Goal: Transaction & Acquisition: Purchase product/service

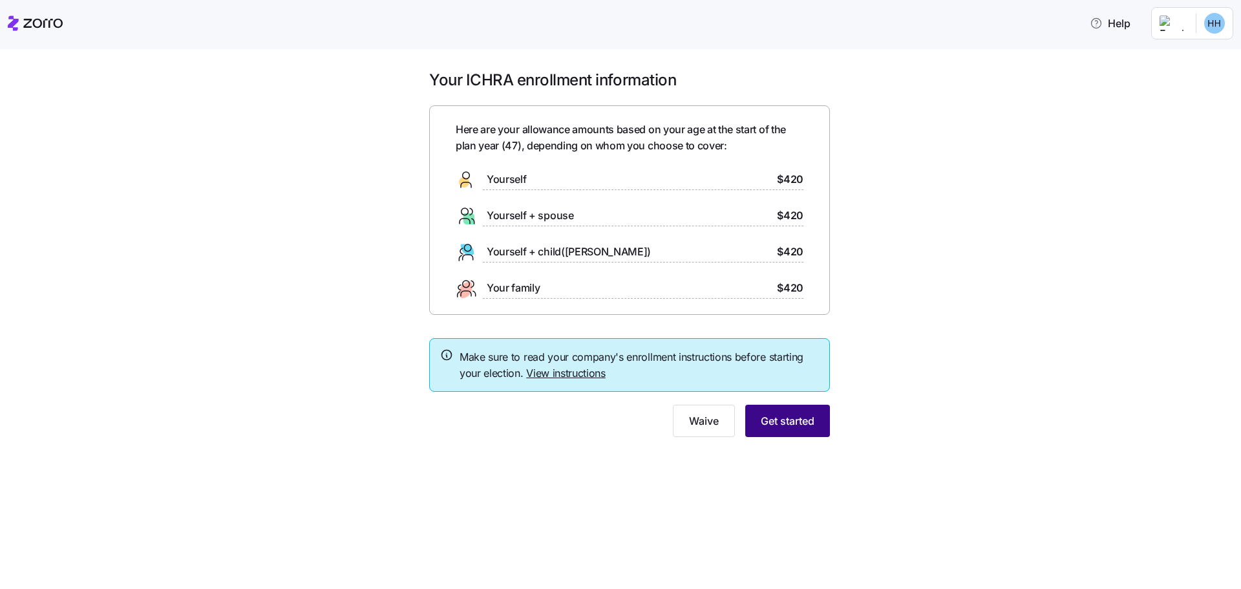
click at [783, 424] on span "Get started" at bounding box center [788, 421] width 54 height 16
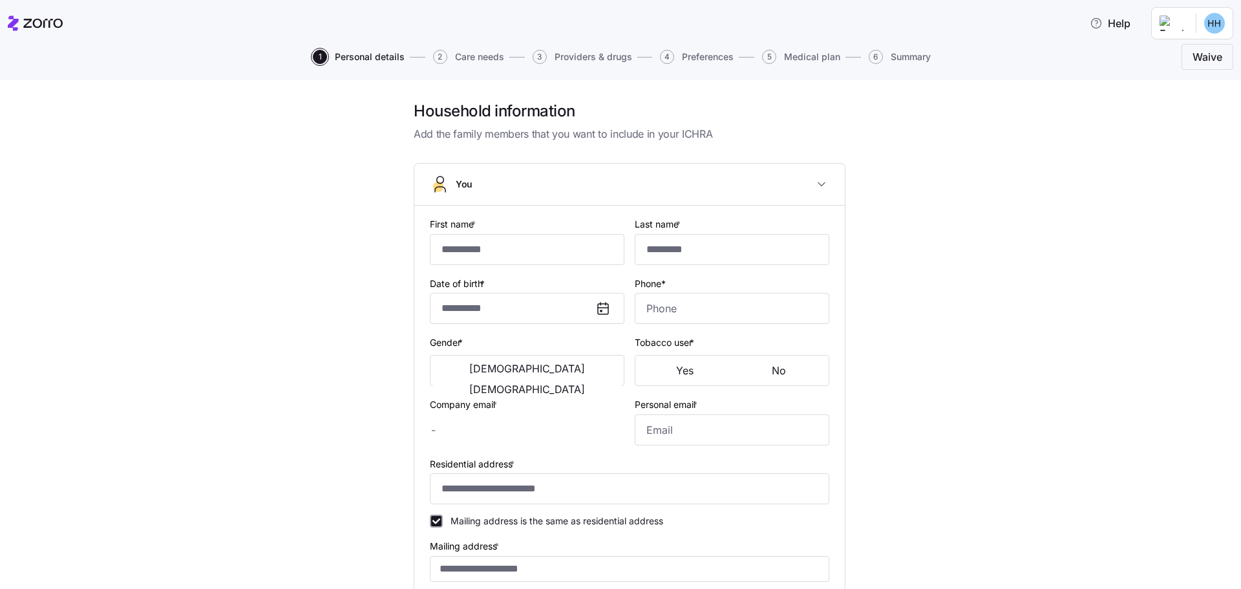
type input "*****"
type input "******"
type input "[EMAIL_ADDRESS][DOMAIN_NAME]"
type input "**********"
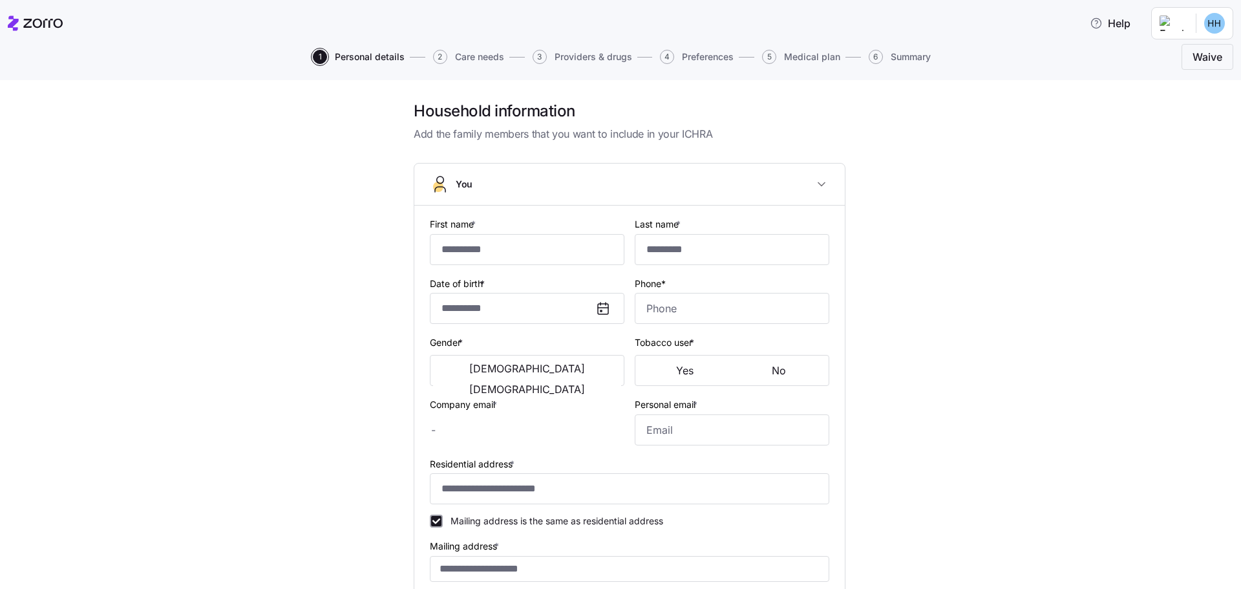
checkbox input "true"
type input "**********"
type input "[PHONE_NUMBER]"
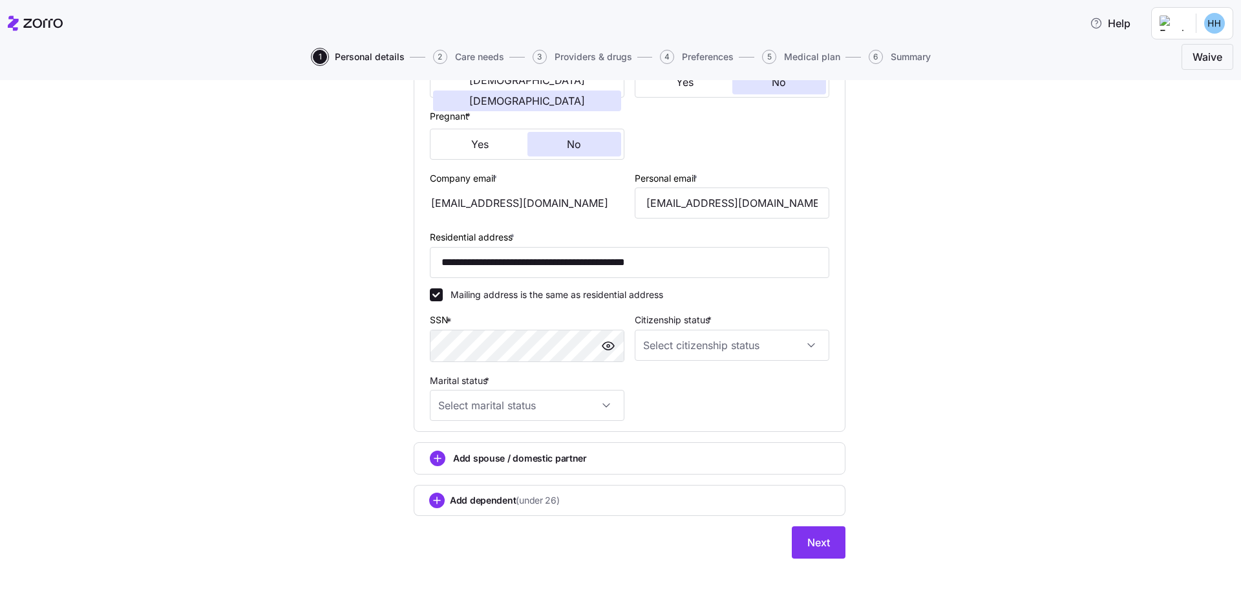
scroll to position [304, 0]
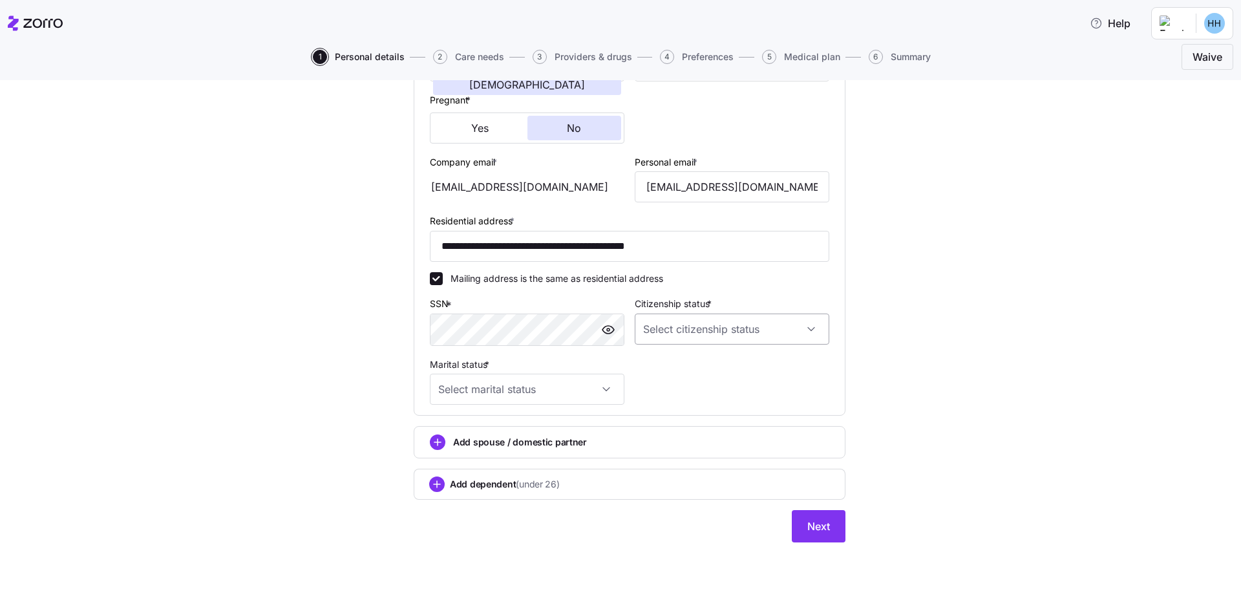
click at [708, 334] on input "Citizenship status *" at bounding box center [732, 329] width 195 height 31
click at [704, 363] on div "[DEMOGRAPHIC_DATA] citizen" at bounding box center [727, 368] width 184 height 27
type input "[DEMOGRAPHIC_DATA] citizen"
click at [494, 379] on input "Marital status *" at bounding box center [527, 389] width 195 height 31
click at [473, 448] on div "Married" at bounding box center [523, 455] width 184 height 27
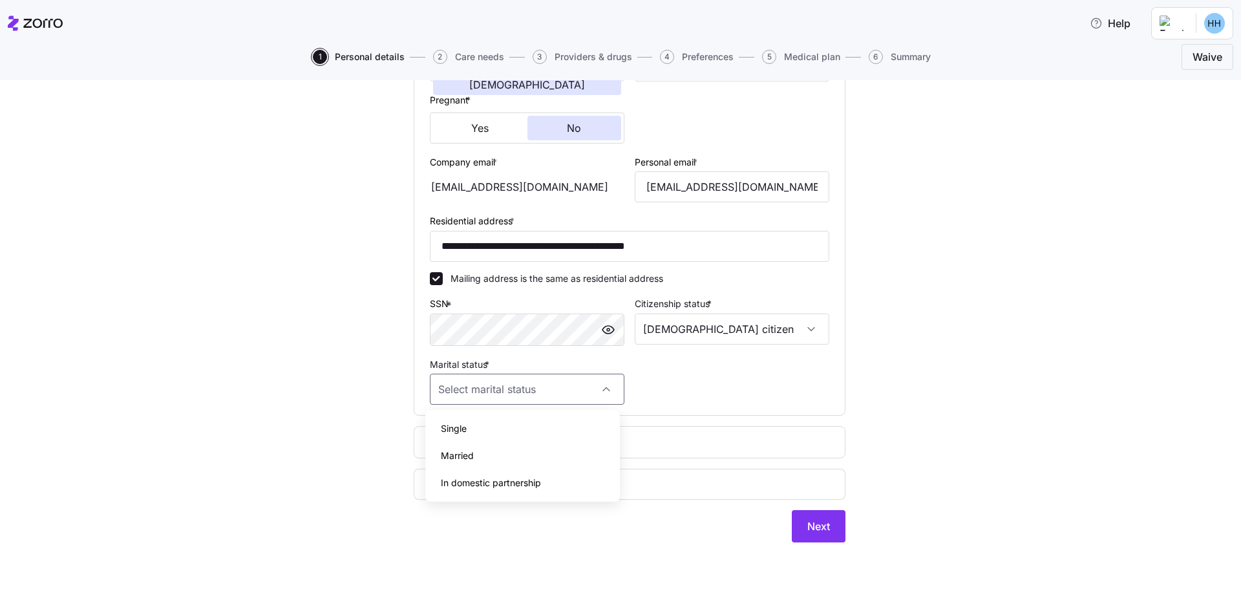
type input "Married"
click at [535, 441] on span "Add spouse / domestic partner" at bounding box center [520, 442] width 134 height 13
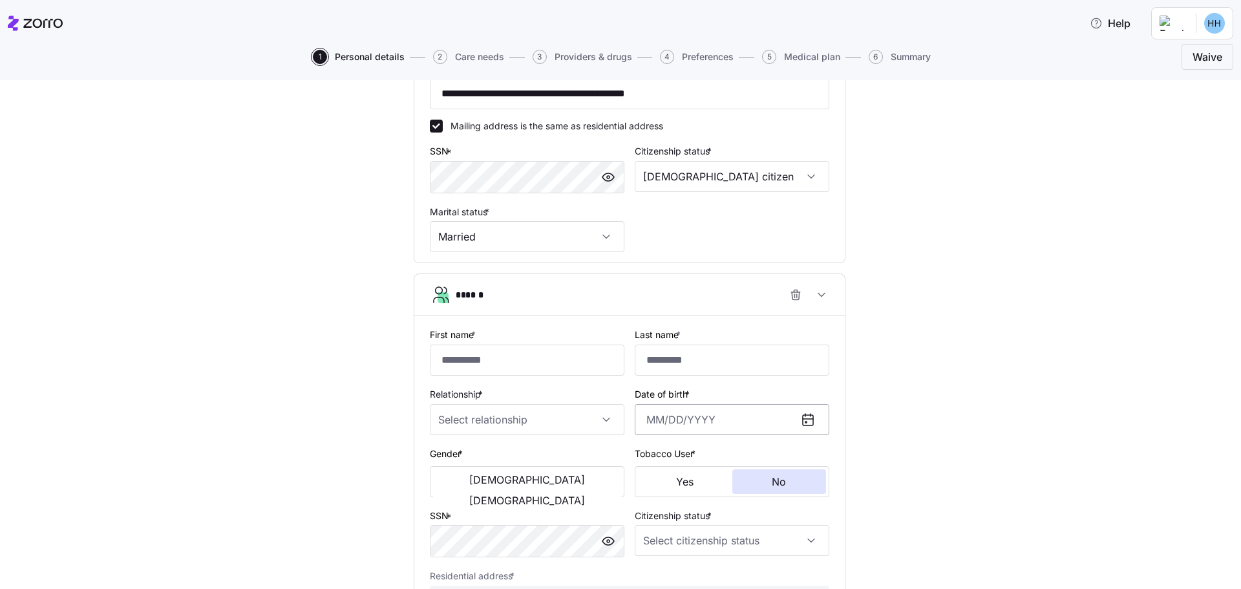
scroll to position [498, 0]
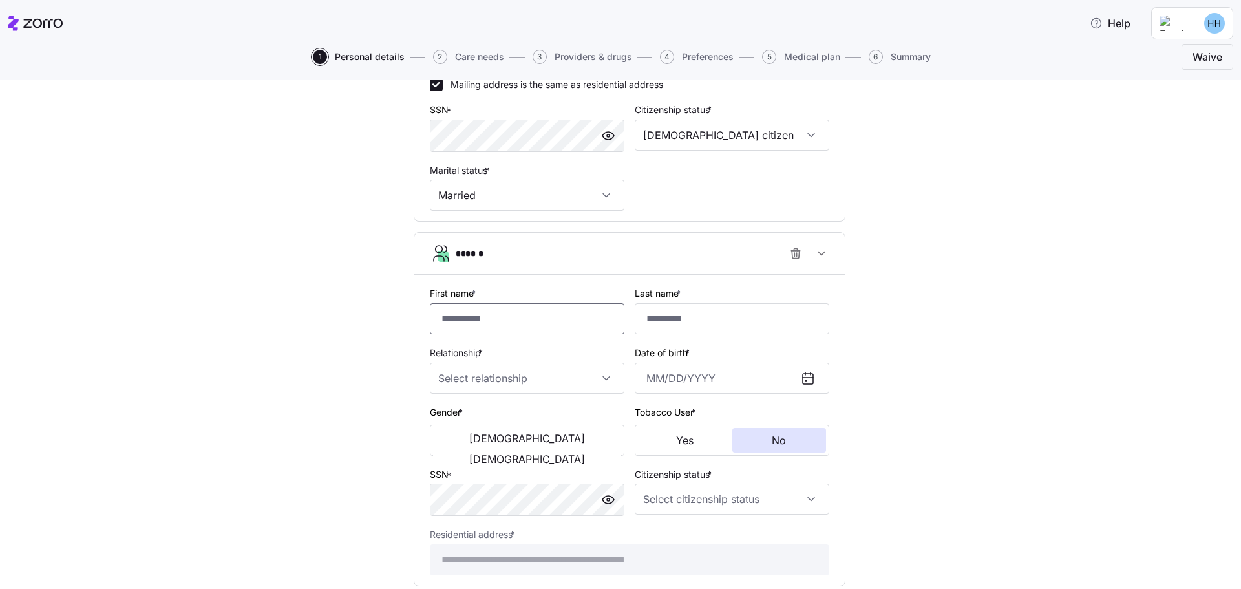
click at [511, 324] on input "First name *" at bounding box center [527, 318] width 195 height 31
type input "*****"
type input "******"
click at [578, 385] on input "Relationship *" at bounding box center [527, 378] width 195 height 31
click at [467, 422] on span "Spouse" at bounding box center [457, 417] width 32 height 14
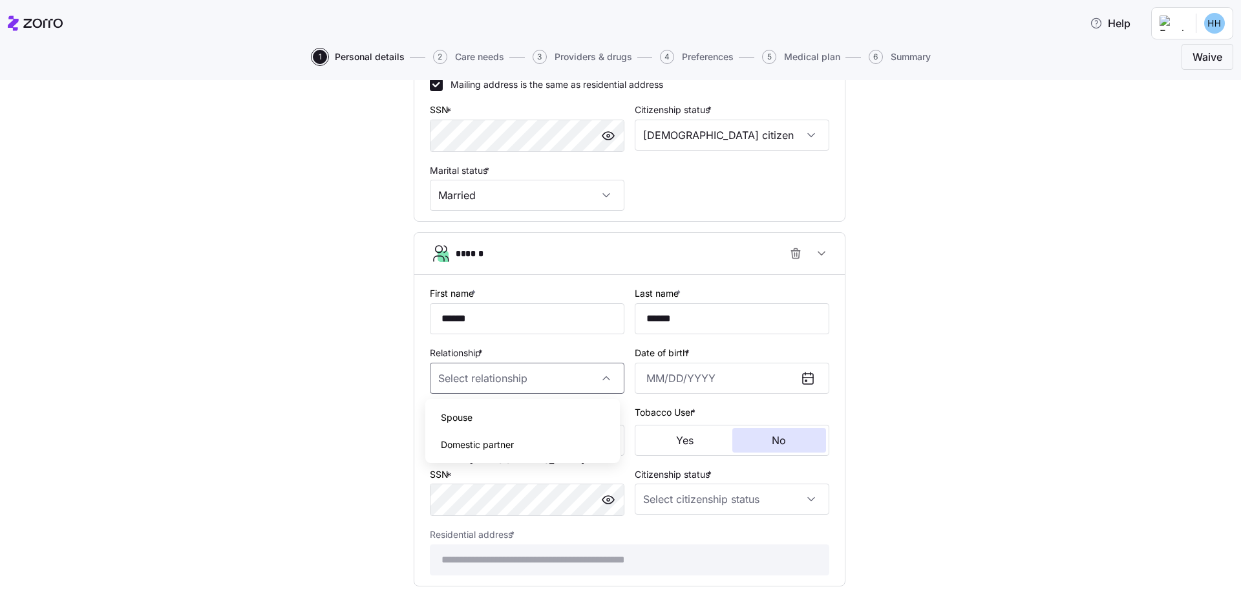
type input "Spouse"
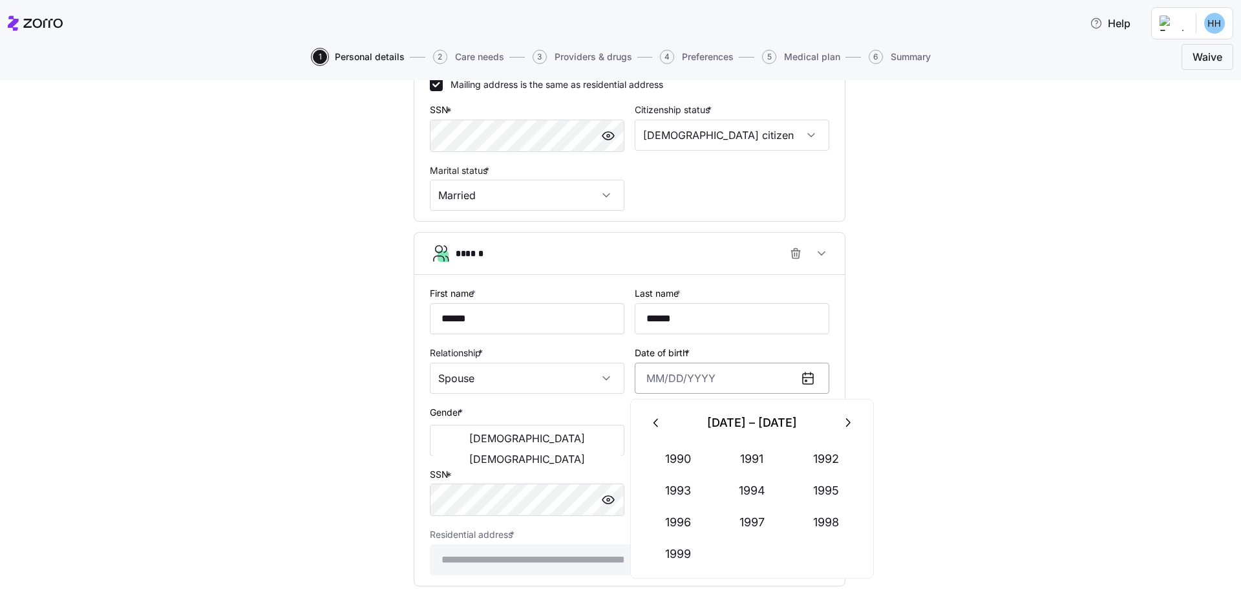
click at [751, 380] on input "Date of birth *" at bounding box center [732, 378] width 195 height 31
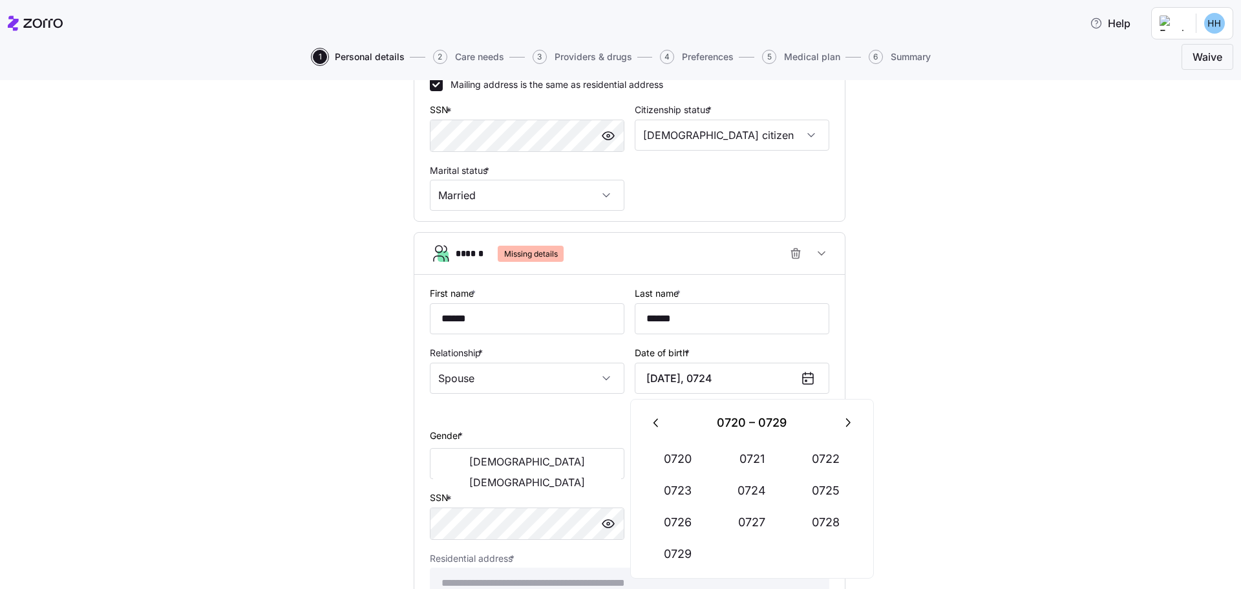
click at [805, 374] on icon at bounding box center [805, 373] width 0 height 3
click at [750, 382] on input "[DATE], 0724" at bounding box center [732, 378] width 195 height 31
drag, startPoint x: 752, startPoint y: 379, endPoint x: 634, endPoint y: 382, distance: 118.3
click at [635, 382] on input "[DATE], 0724" at bounding box center [732, 378] width 195 height 31
drag, startPoint x: 648, startPoint y: 381, endPoint x: 546, endPoint y: 383, distance: 102.2
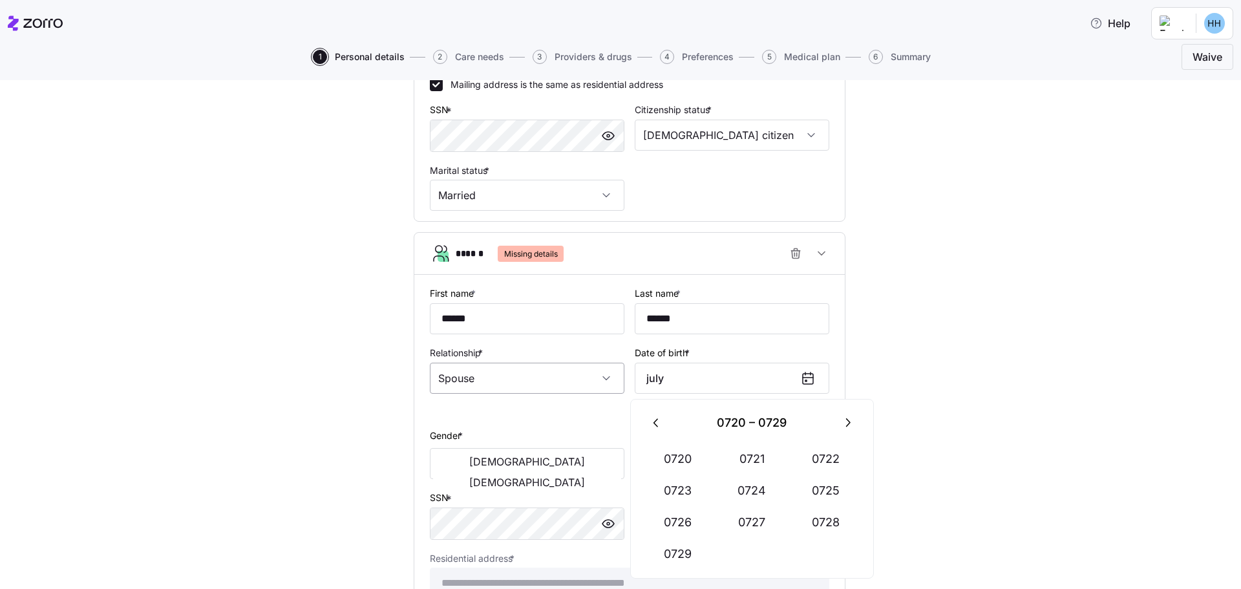
click at [546, 383] on div "**********" at bounding box center [630, 442] width 410 height 324
click at [803, 379] on icon at bounding box center [808, 378] width 16 height 16
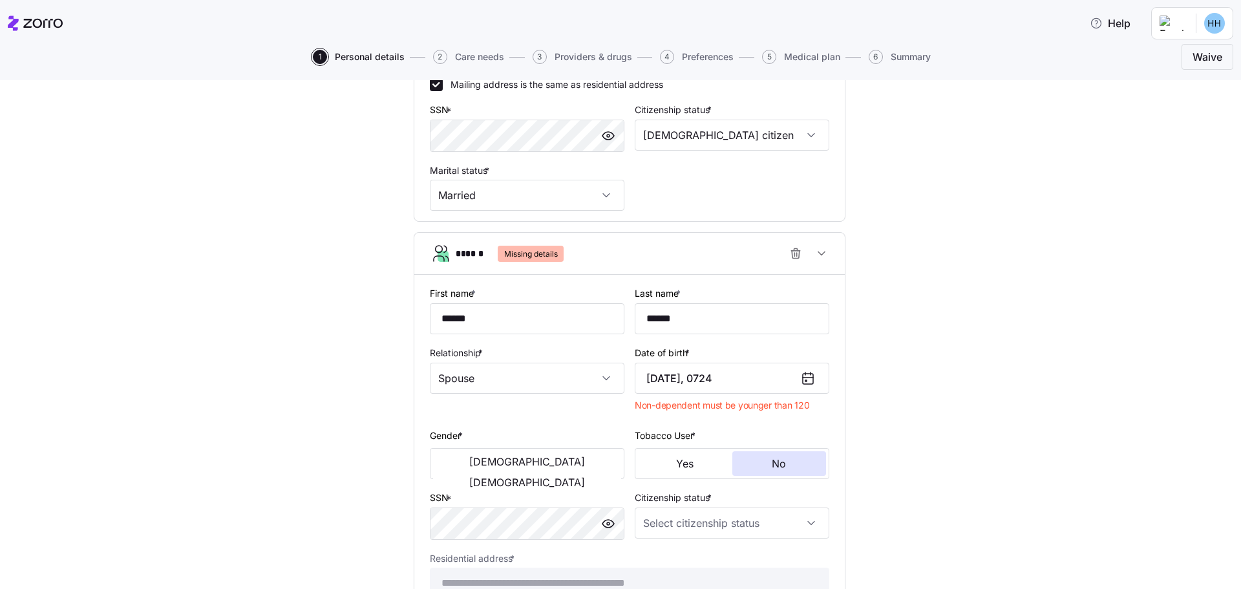
click at [803, 379] on icon at bounding box center [808, 378] width 16 height 16
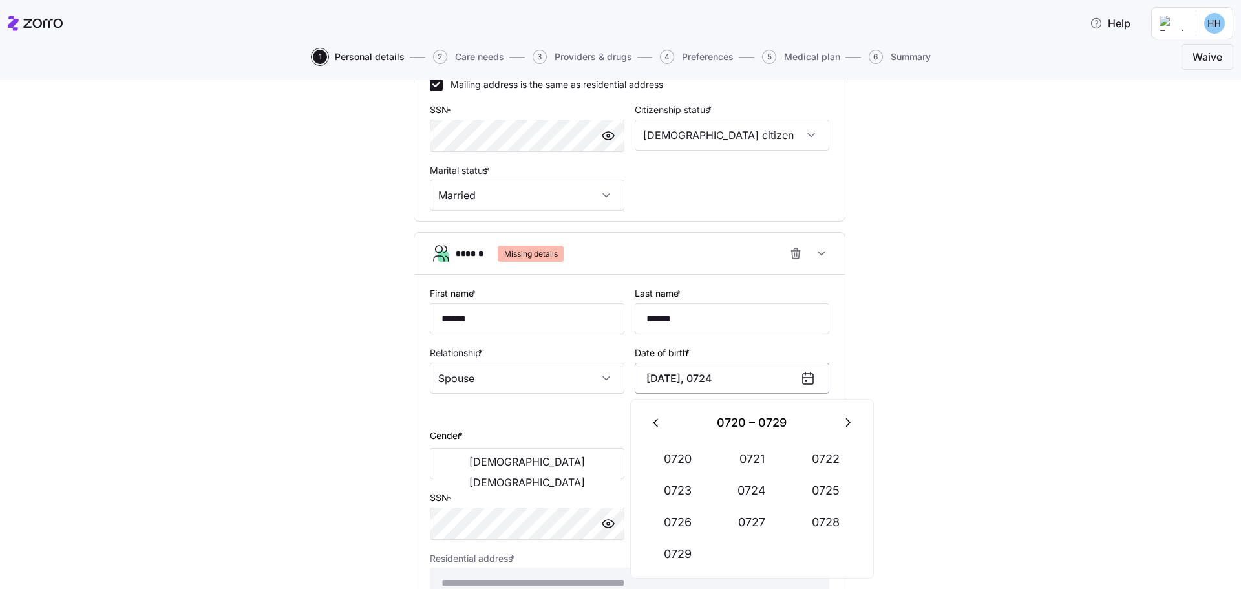
click at [756, 378] on input "[DATE], 0724" at bounding box center [732, 378] width 195 height 31
drag, startPoint x: 756, startPoint y: 378, endPoint x: 710, endPoint y: 376, distance: 45.9
click at [710, 376] on input "[DATE], 0724" at bounding box center [732, 378] width 195 height 31
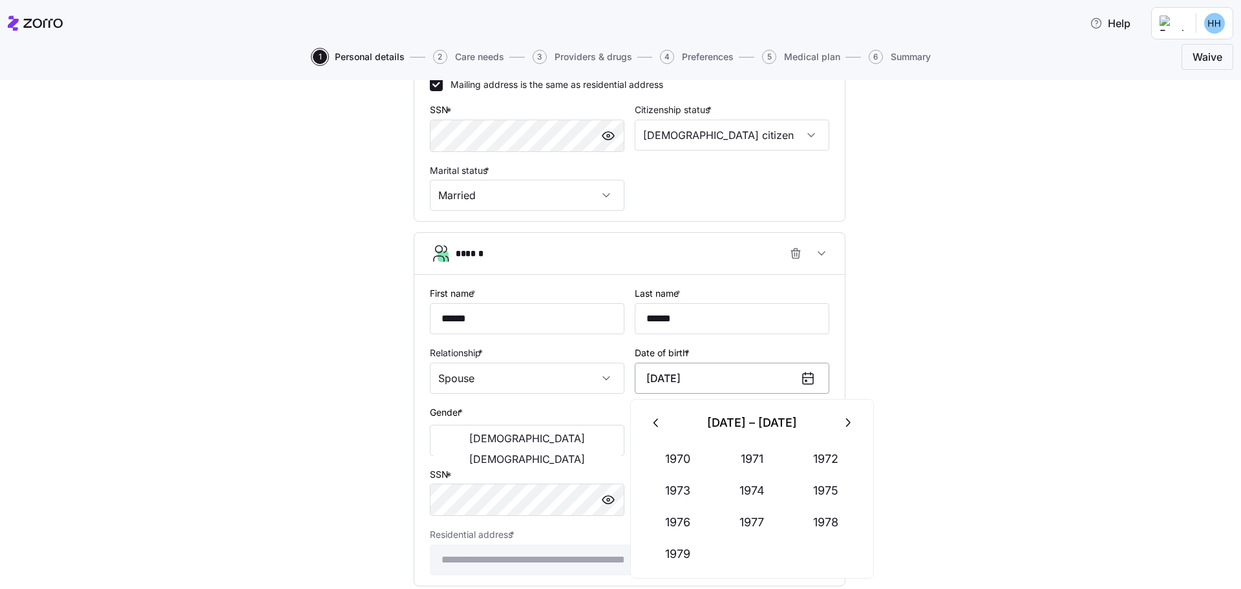
click at [712, 374] on input "[DATE]" at bounding box center [732, 378] width 195 height 31
click at [708, 374] on input "[DATE]" at bounding box center [732, 378] width 195 height 31
click at [710, 374] on input "[DATE]" at bounding box center [732, 378] width 195 height 31
drag, startPoint x: 704, startPoint y: 374, endPoint x: 695, endPoint y: 373, distance: 9.1
click at [694, 375] on input "[DATE]" at bounding box center [732, 378] width 195 height 31
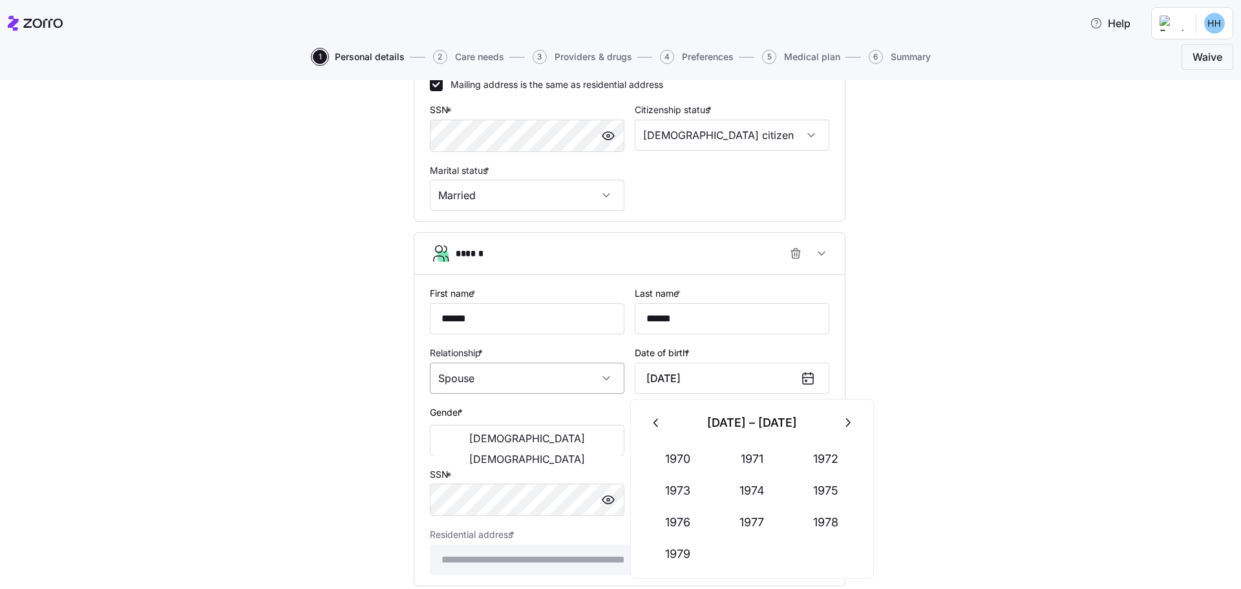
drag, startPoint x: 692, startPoint y: 378, endPoint x: 569, endPoint y: 368, distance: 123.2
click at [569, 368] on div "**********" at bounding box center [630, 430] width 410 height 300
type input "[DATE]"
click at [484, 438] on span "[DEMOGRAPHIC_DATA]" at bounding box center [527, 438] width 116 height 10
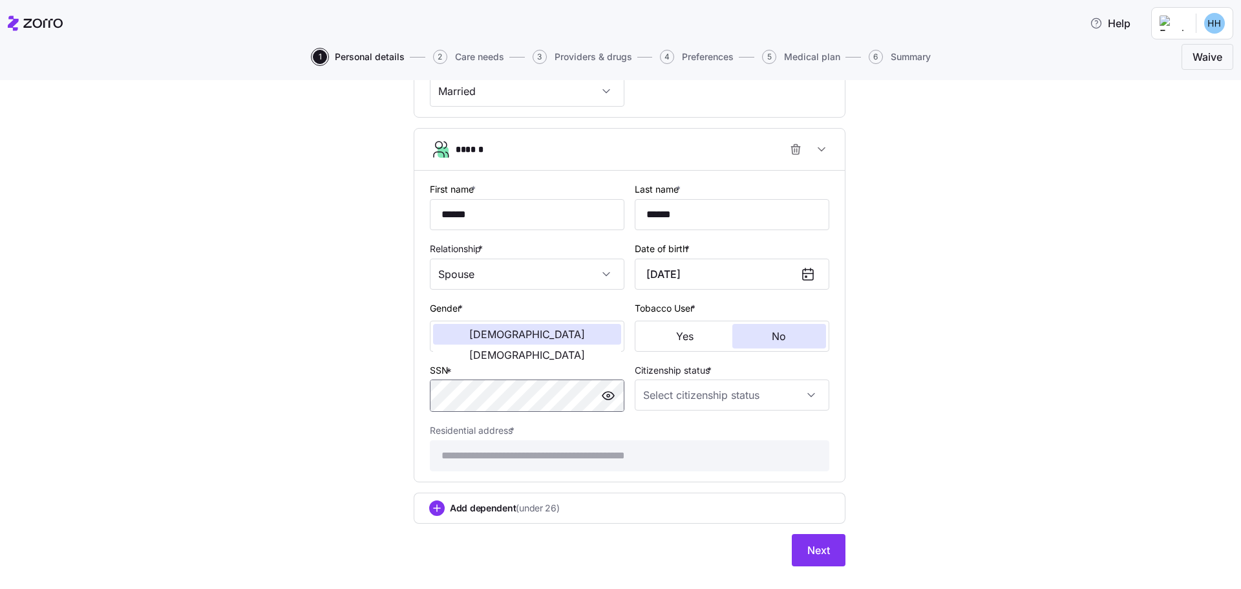
scroll to position [626, 0]
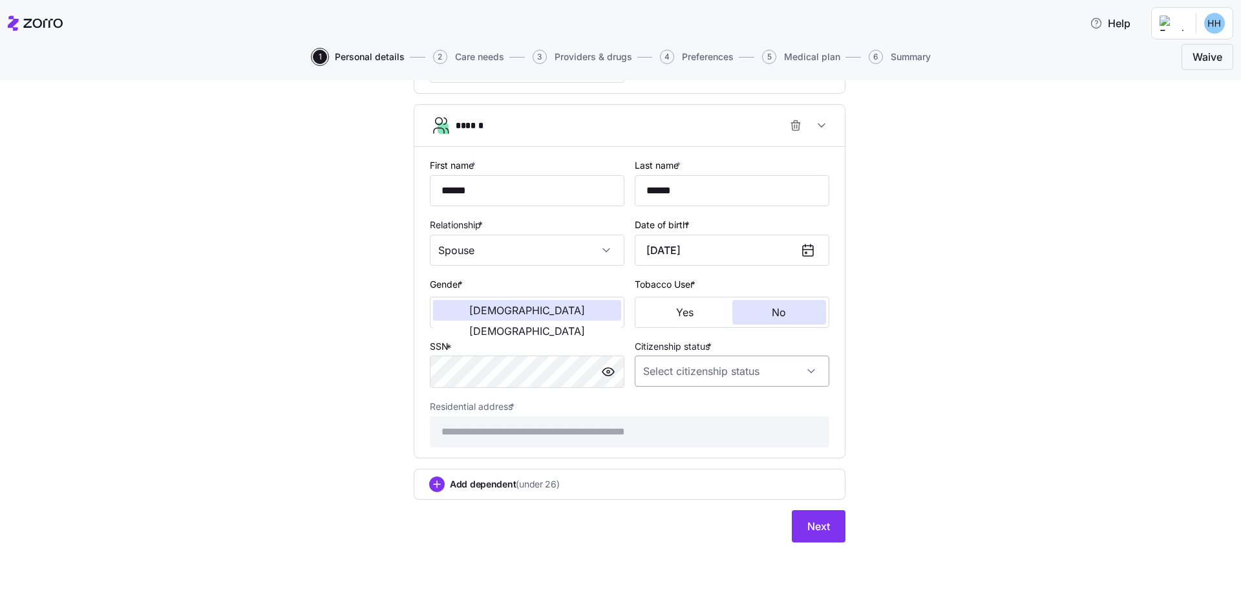
click at [751, 375] on input "Citizenship status *" at bounding box center [732, 371] width 195 height 31
click at [683, 415] on span "[DEMOGRAPHIC_DATA] citizen" at bounding box center [711, 410] width 131 height 14
type input "[DEMOGRAPHIC_DATA] citizen"
click at [475, 484] on span "Add dependent (under 26)" at bounding box center [505, 484] width 110 height 13
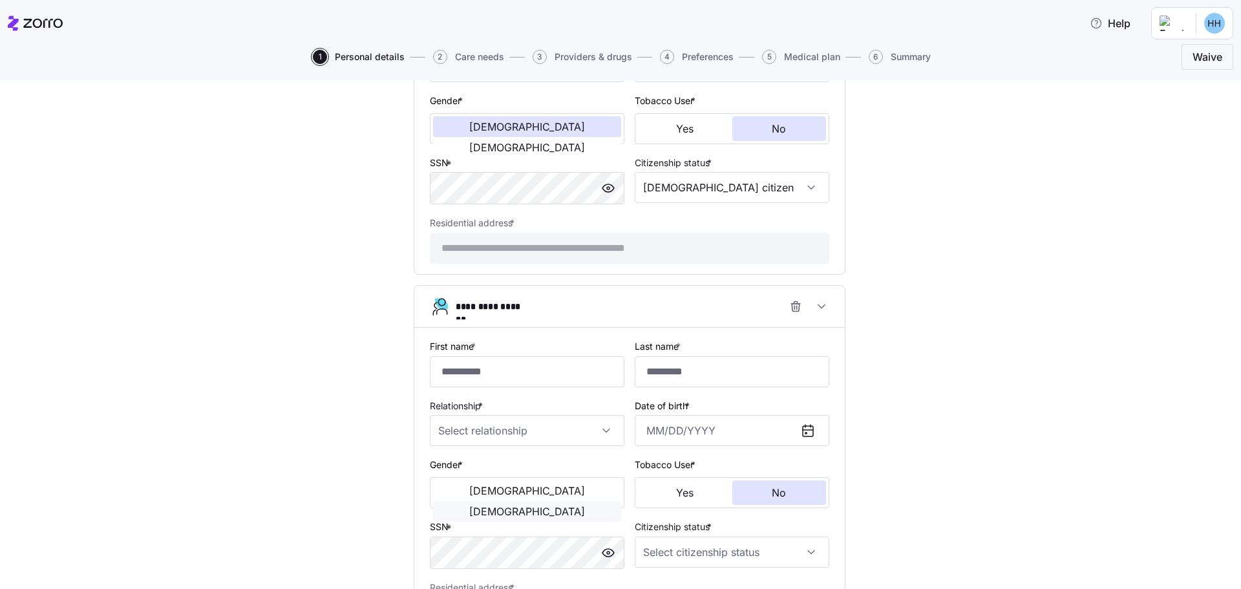
scroll to position [820, 0]
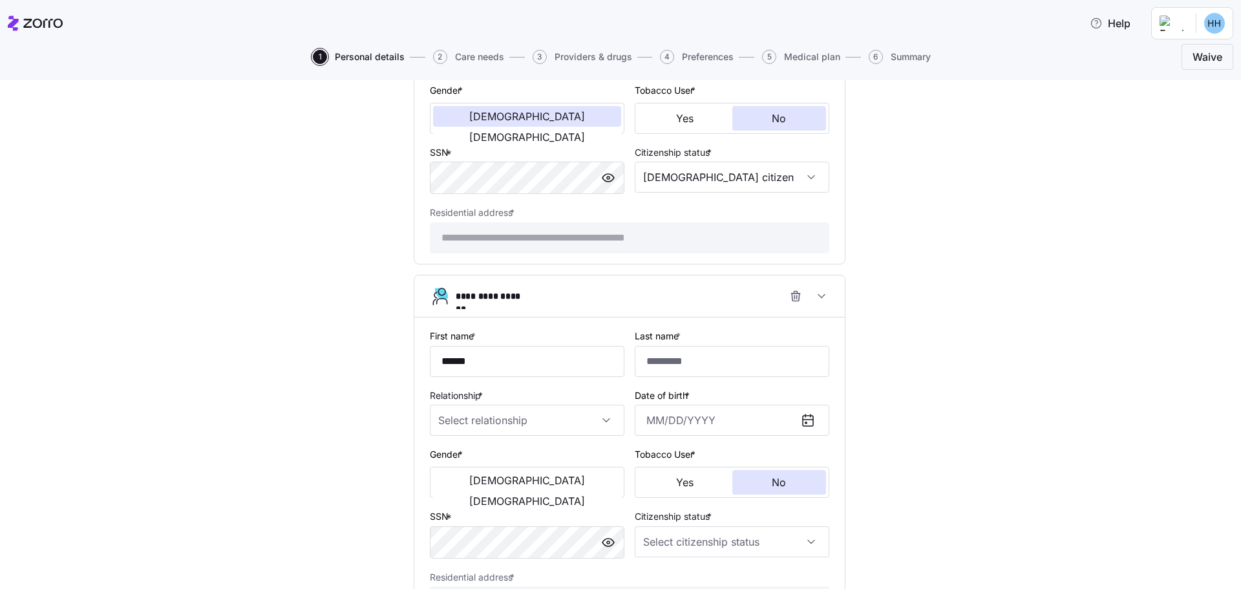
type input "******"
click at [549, 422] on input "Relationship *" at bounding box center [527, 420] width 195 height 31
click at [511, 458] on div "Child" at bounding box center [523, 459] width 184 height 27
type input "Child"
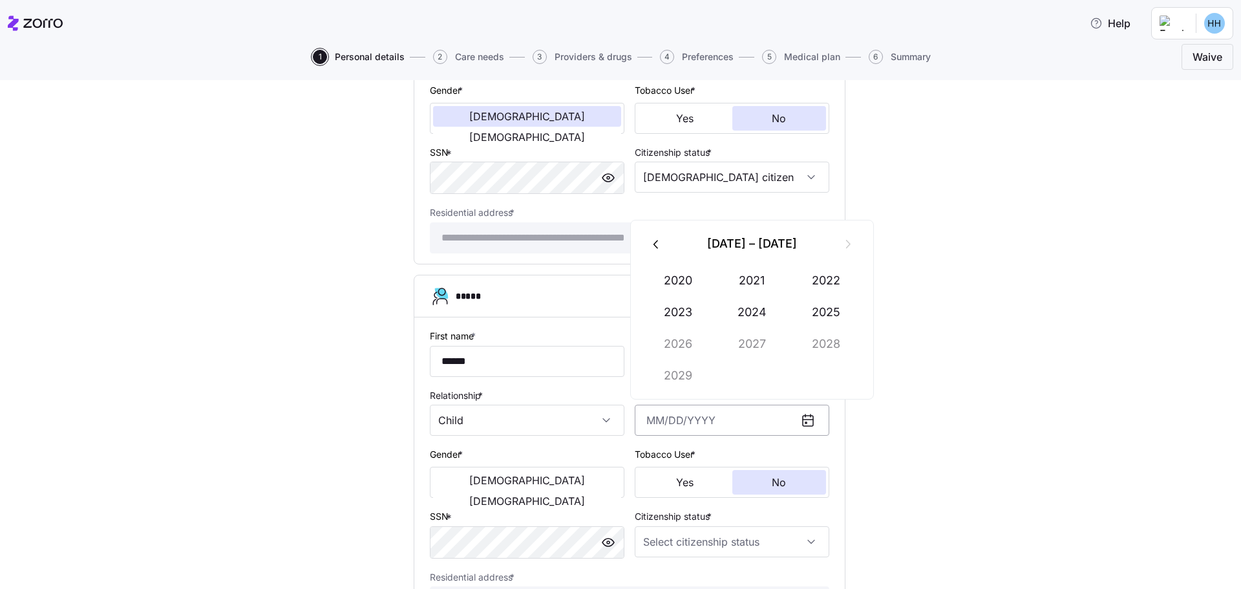
click at [726, 420] on input "Date of birth *" at bounding box center [732, 420] width 195 height 31
type input "S"
click at [673, 370] on button "2009" at bounding box center [678, 375] width 74 height 31
click at [825, 343] on button "Sep" at bounding box center [826, 343] width 74 height 31
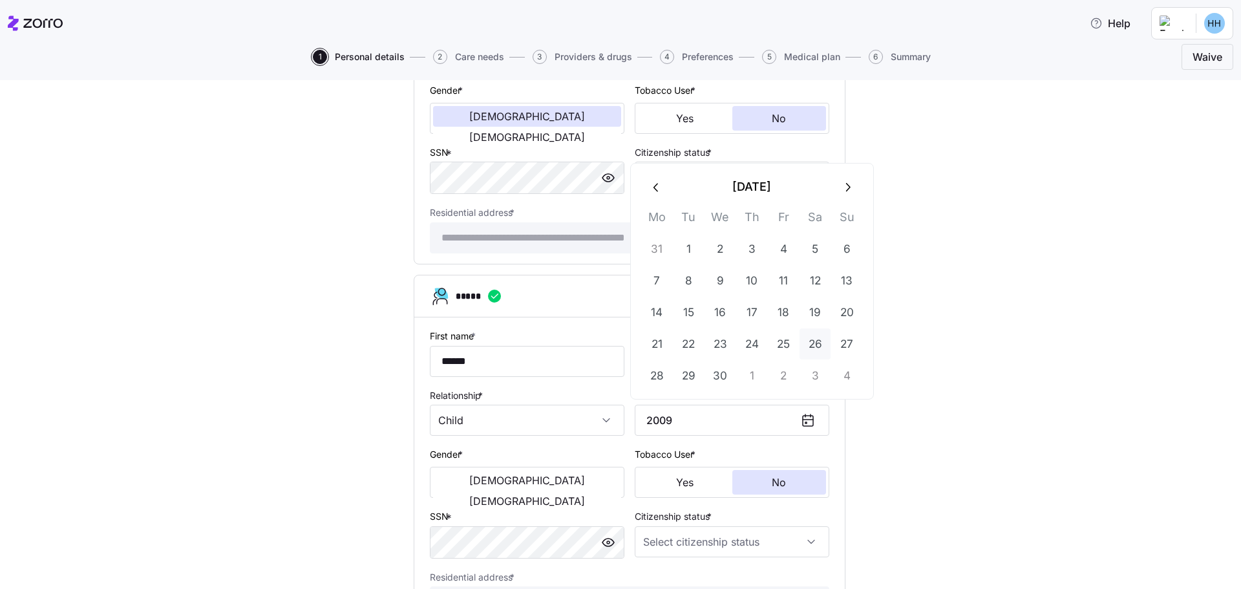
click at [816, 339] on button "26" at bounding box center [815, 343] width 31 height 31
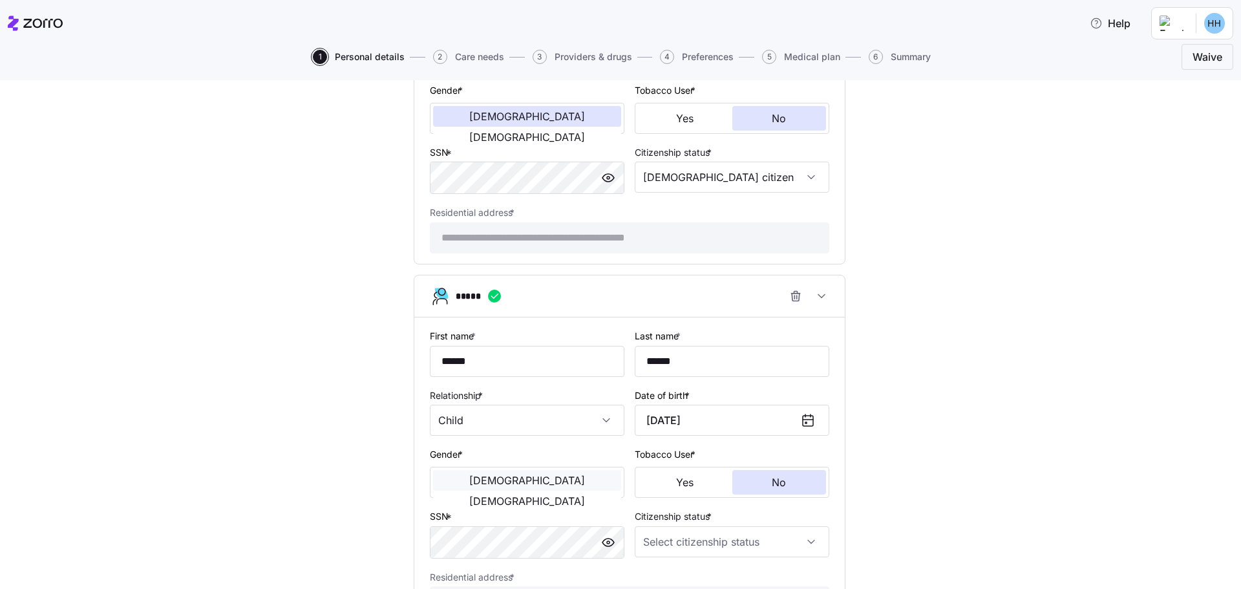
type input "[DATE]"
click at [458, 482] on button "[DEMOGRAPHIC_DATA]" at bounding box center [527, 480] width 188 height 21
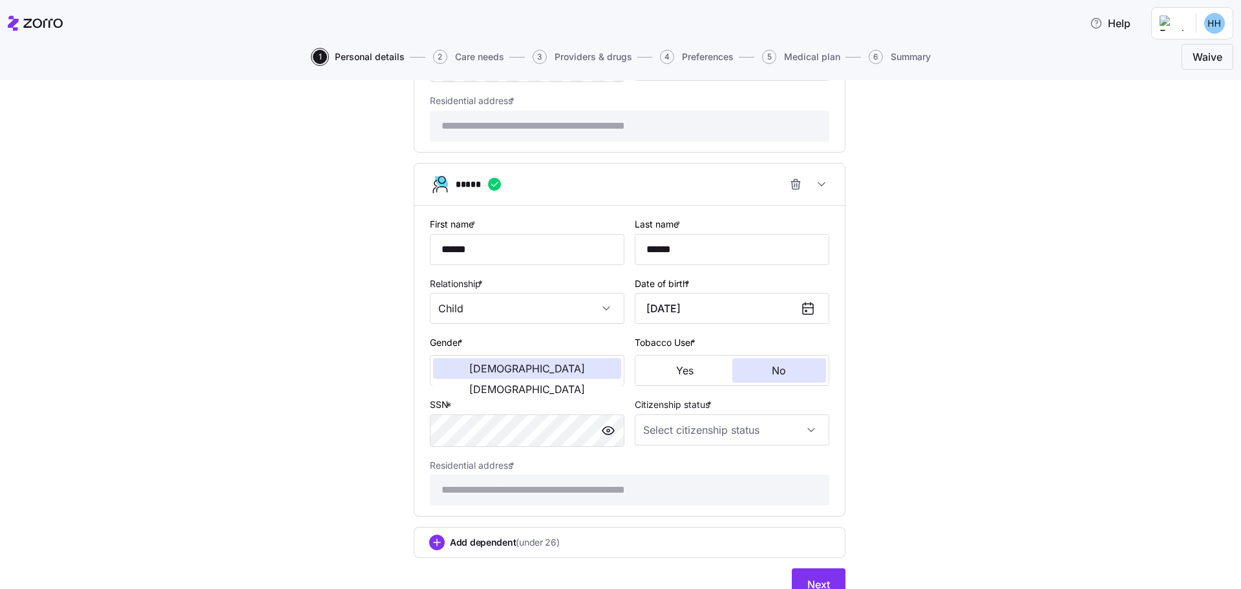
scroll to position [950, 0]
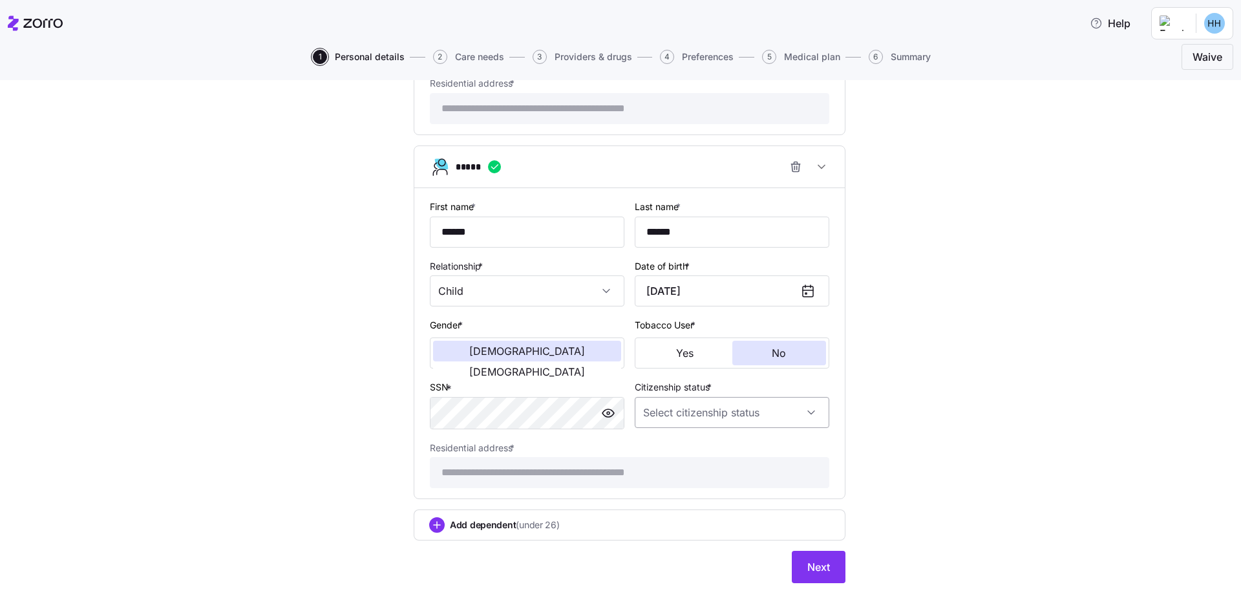
click at [692, 414] on input "Citizenship status *" at bounding box center [732, 412] width 195 height 31
click at [678, 452] on span "[DEMOGRAPHIC_DATA] citizen" at bounding box center [711, 452] width 131 height 14
type input "[DEMOGRAPHIC_DATA] citizen"
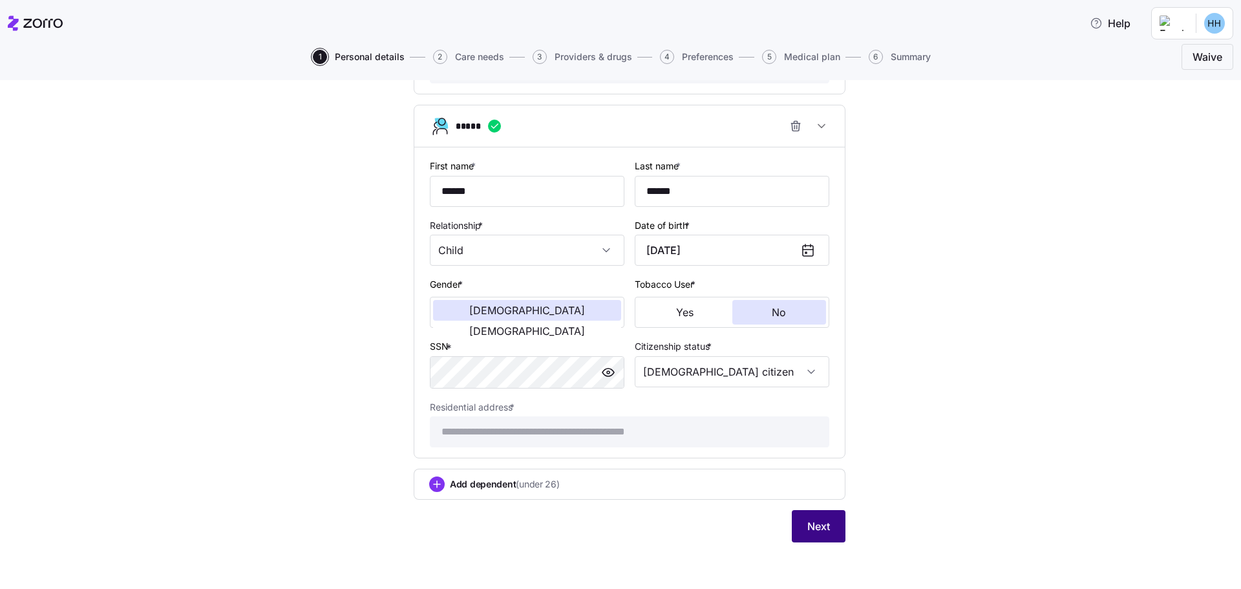
click at [807, 534] on span "Next" at bounding box center [818, 526] width 23 height 16
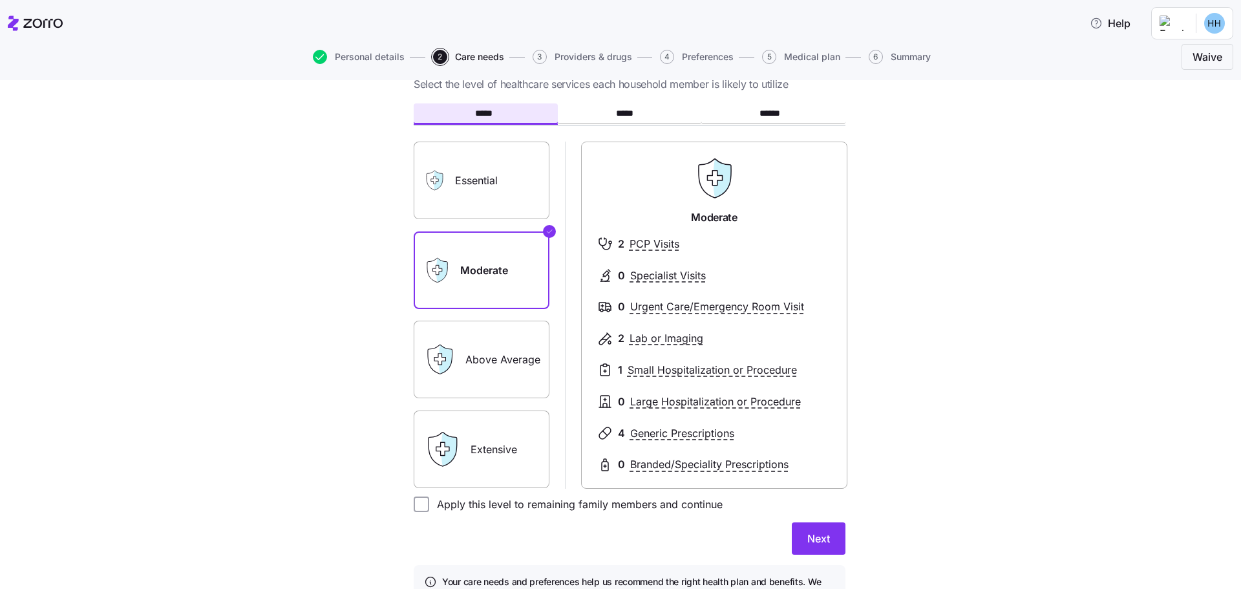
scroll to position [65, 0]
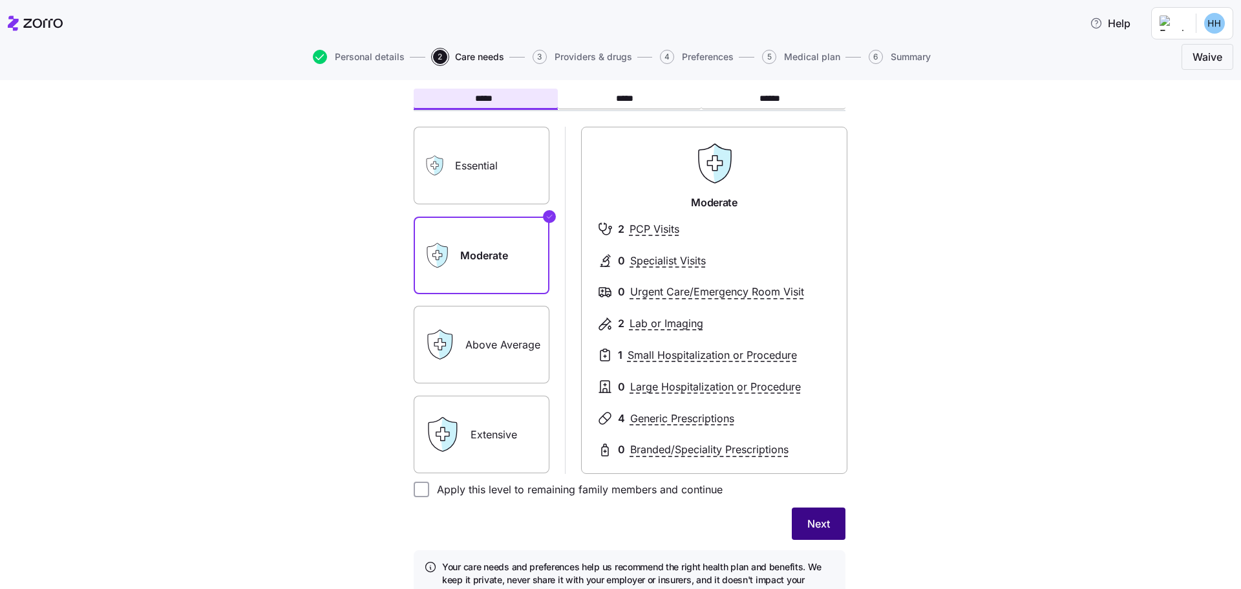
click at [824, 516] on button "Next" at bounding box center [819, 523] width 54 height 32
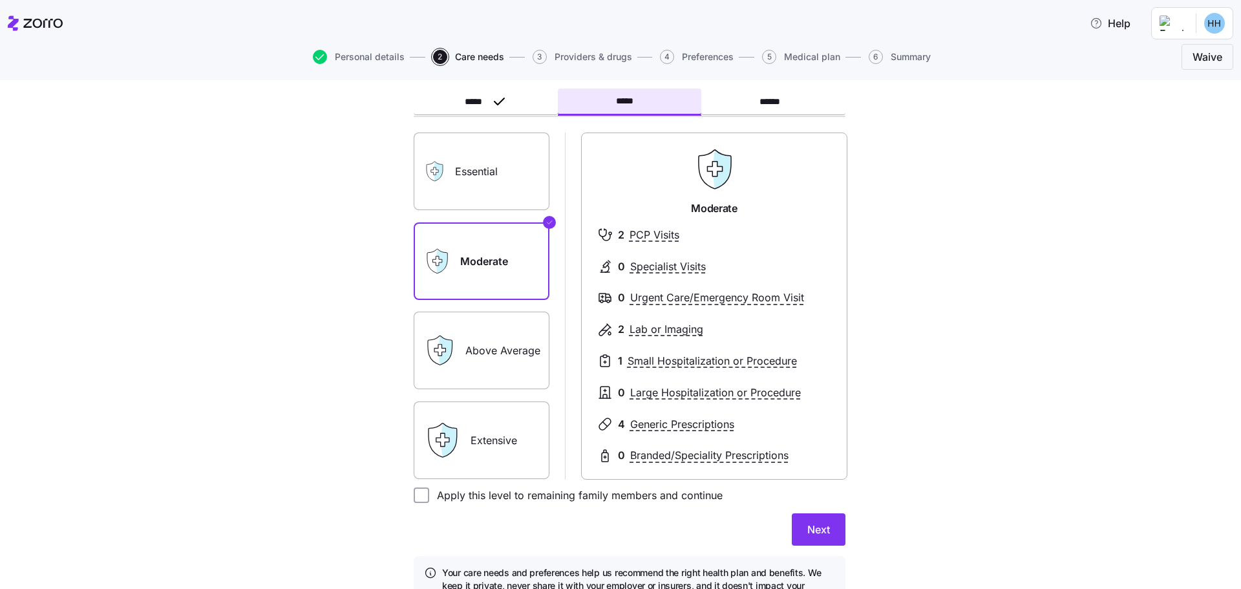
click at [818, 531] on span "Next" at bounding box center [818, 530] width 23 height 16
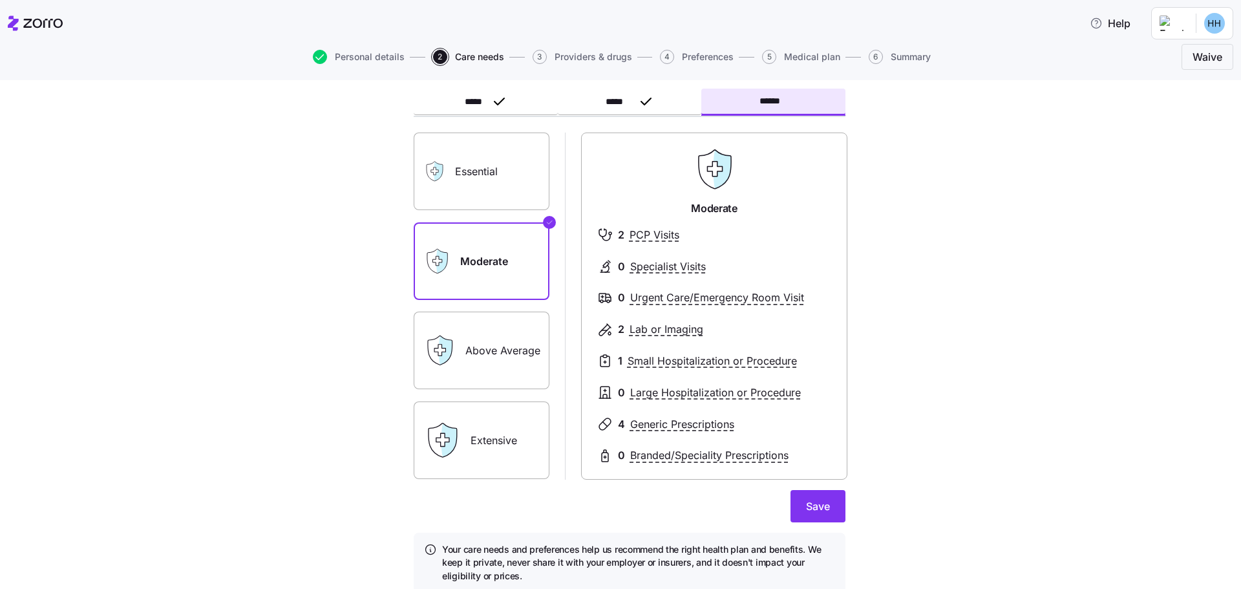
click at [502, 173] on label "Essential" at bounding box center [482, 172] width 136 height 78
click at [0, 0] on input "Essential" at bounding box center [0, 0] width 0 height 0
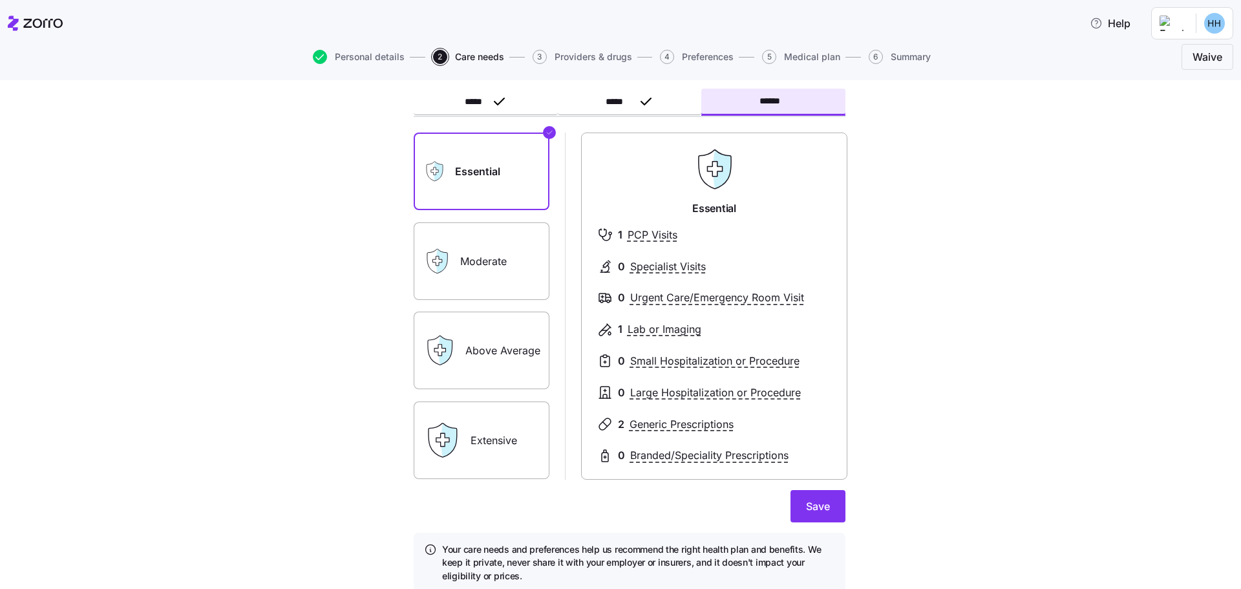
scroll to position [115, 0]
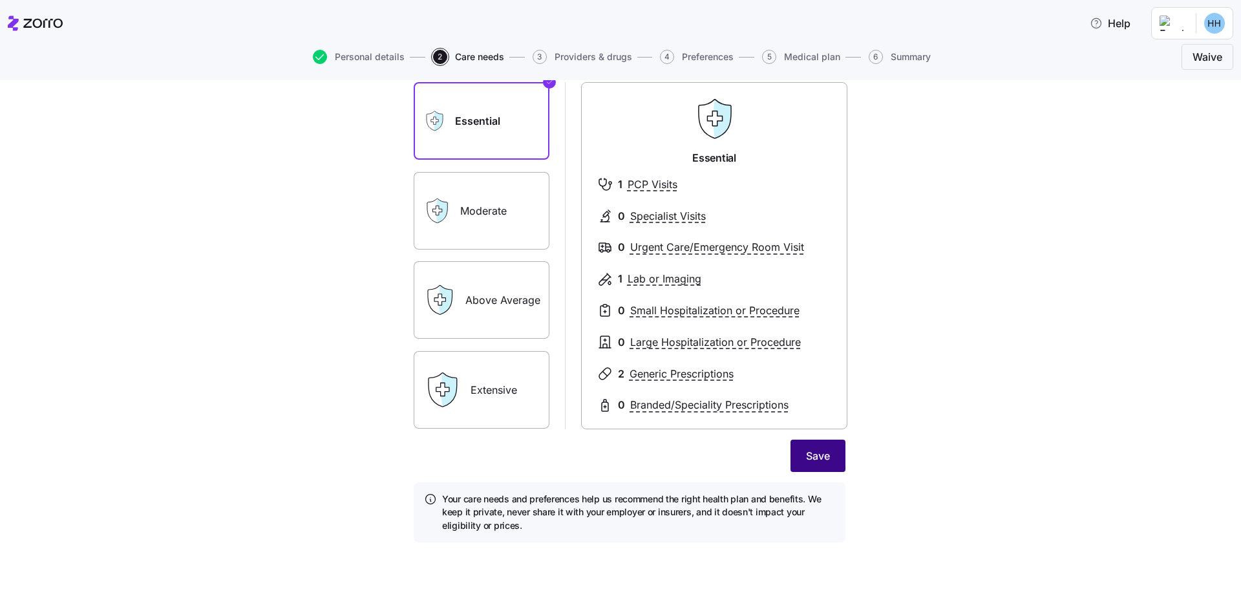
click at [820, 457] on span "Save" at bounding box center [818, 456] width 24 height 16
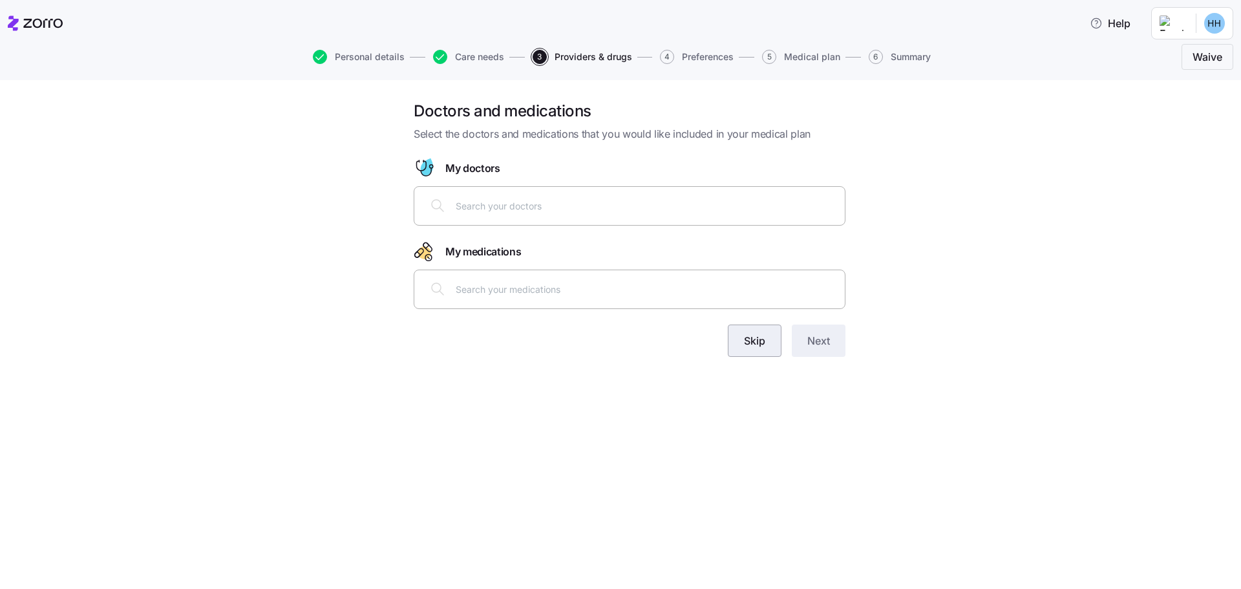
click at [740, 339] on button "Skip" at bounding box center [755, 340] width 54 height 32
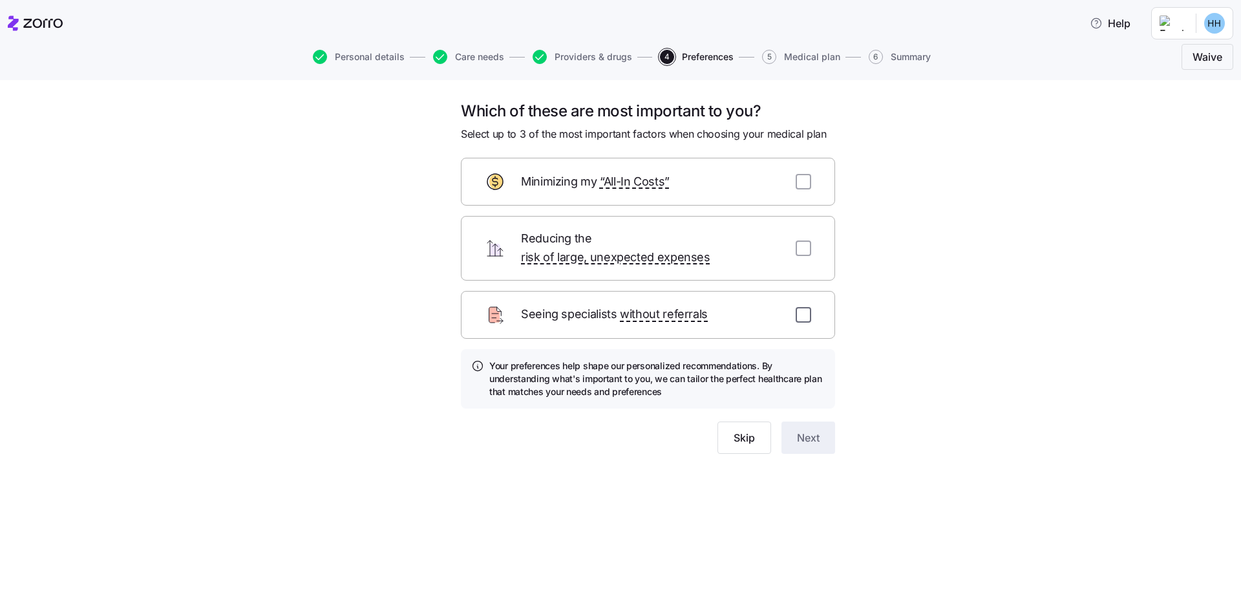
click at [800, 307] on input "checkbox" at bounding box center [804, 315] width 16 height 16
checkbox input "true"
click at [806, 182] on input "checkbox" at bounding box center [804, 182] width 16 height 16
checkbox input "true"
click at [813, 430] on span "Next" at bounding box center [808, 438] width 23 height 16
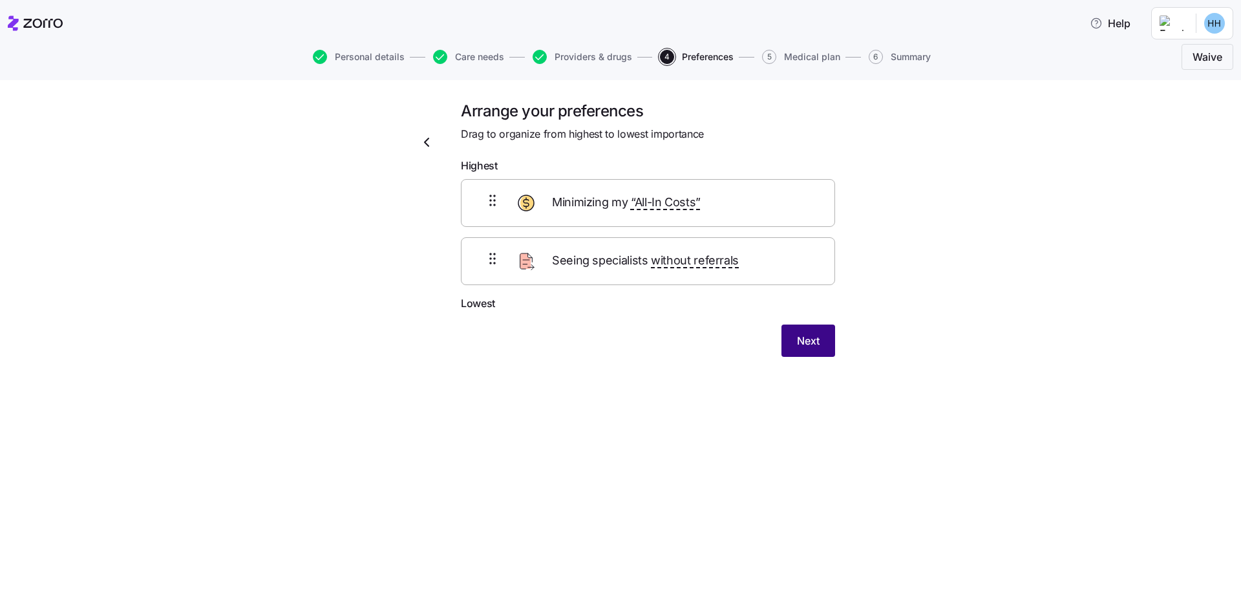
click at [805, 326] on button "Next" at bounding box center [809, 340] width 54 height 32
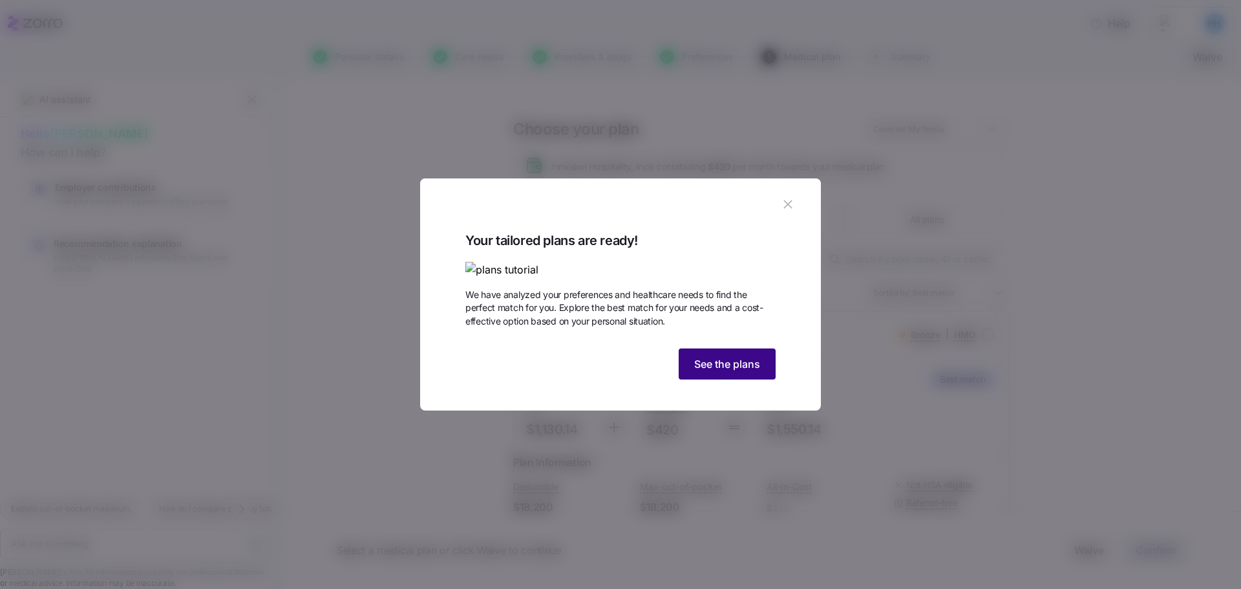
click at [730, 372] on span "See the plans" at bounding box center [727, 364] width 66 height 16
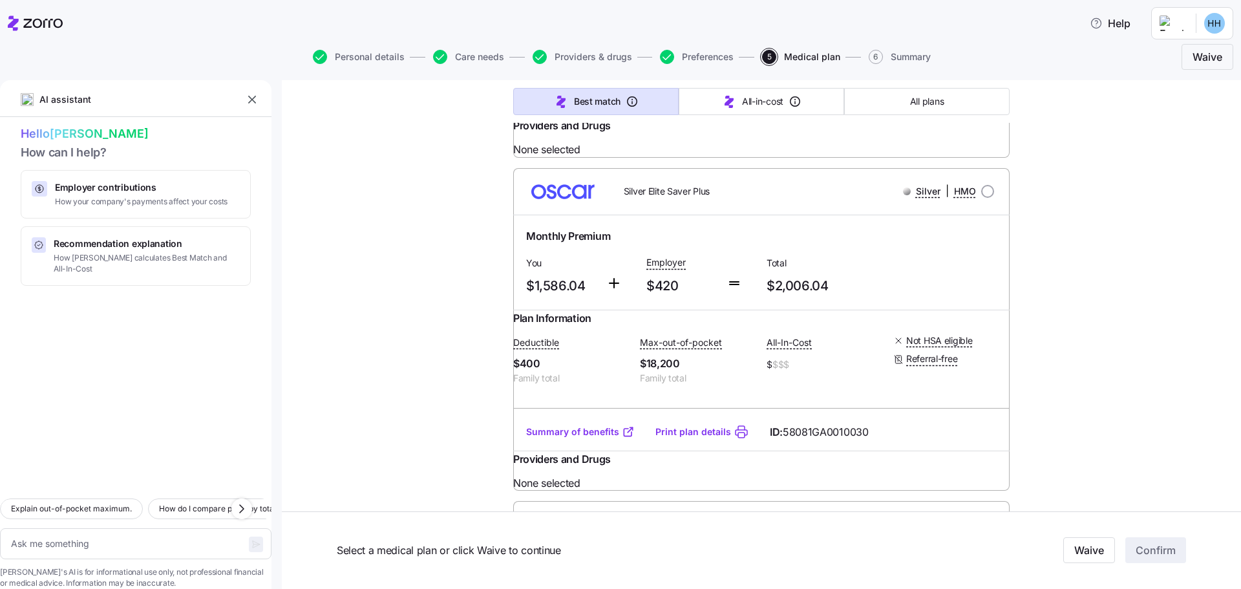
scroll to position [7092, 0]
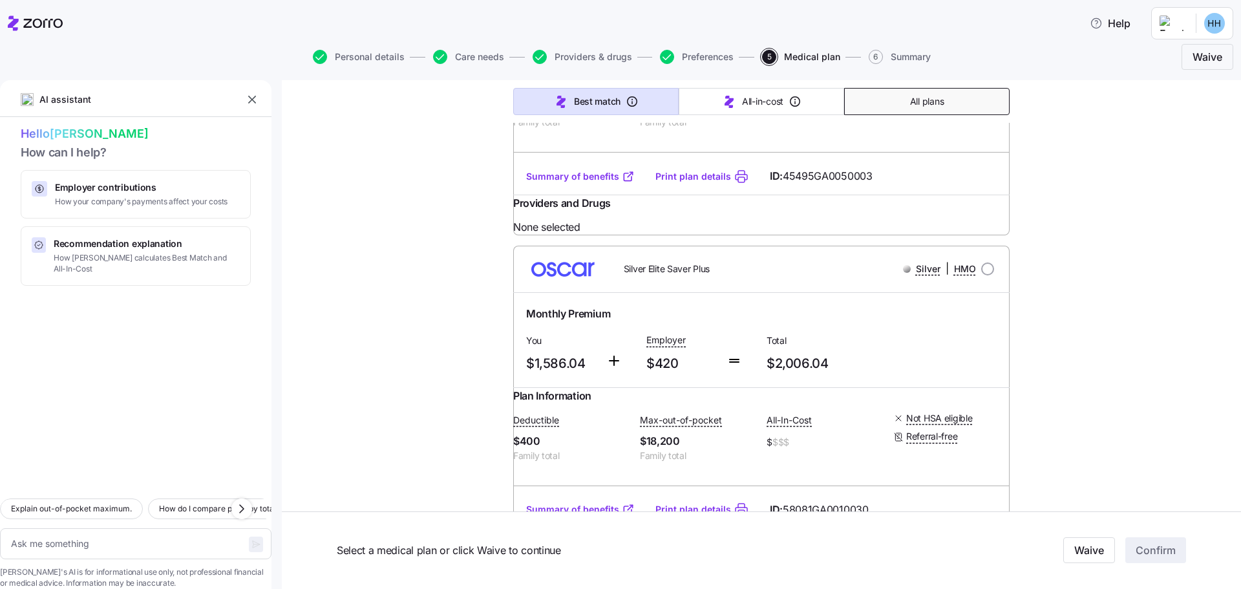
click at [924, 100] on span "All plans" at bounding box center [927, 101] width 34 height 13
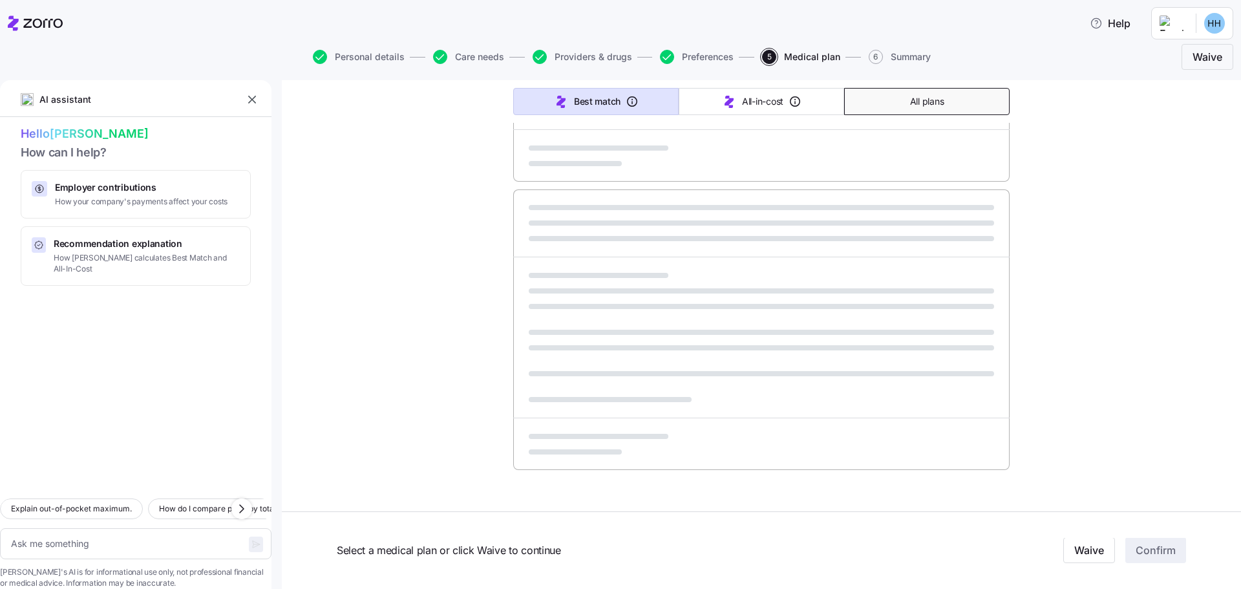
type textarea "x"
type input "Sorted by: Premium"
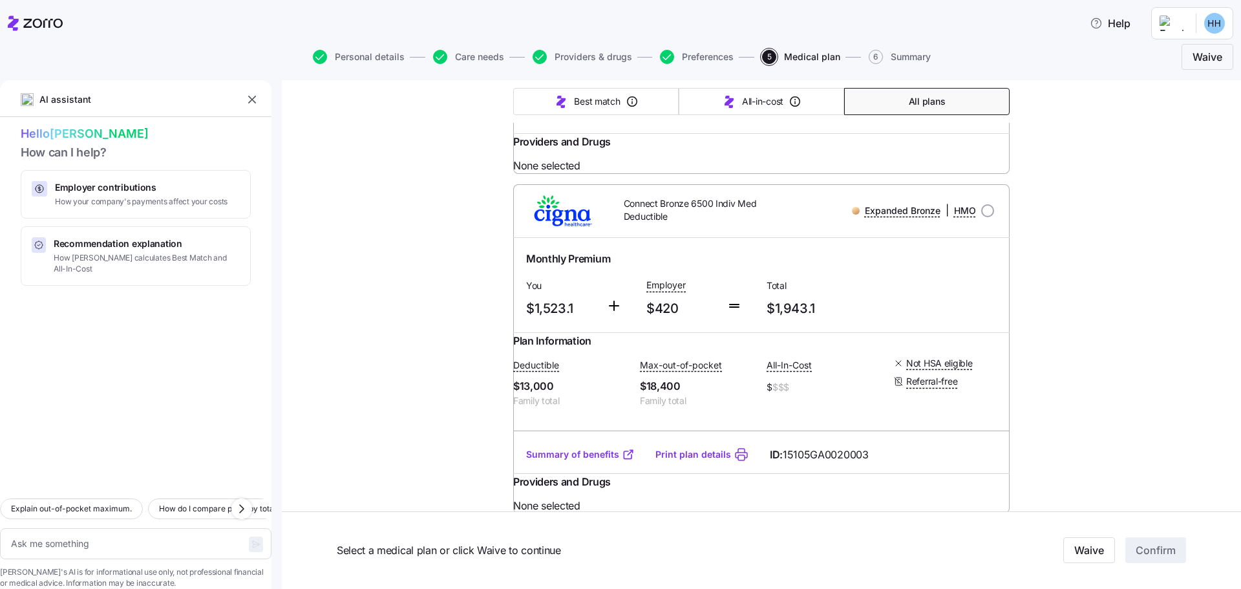
scroll to position [17030, 0]
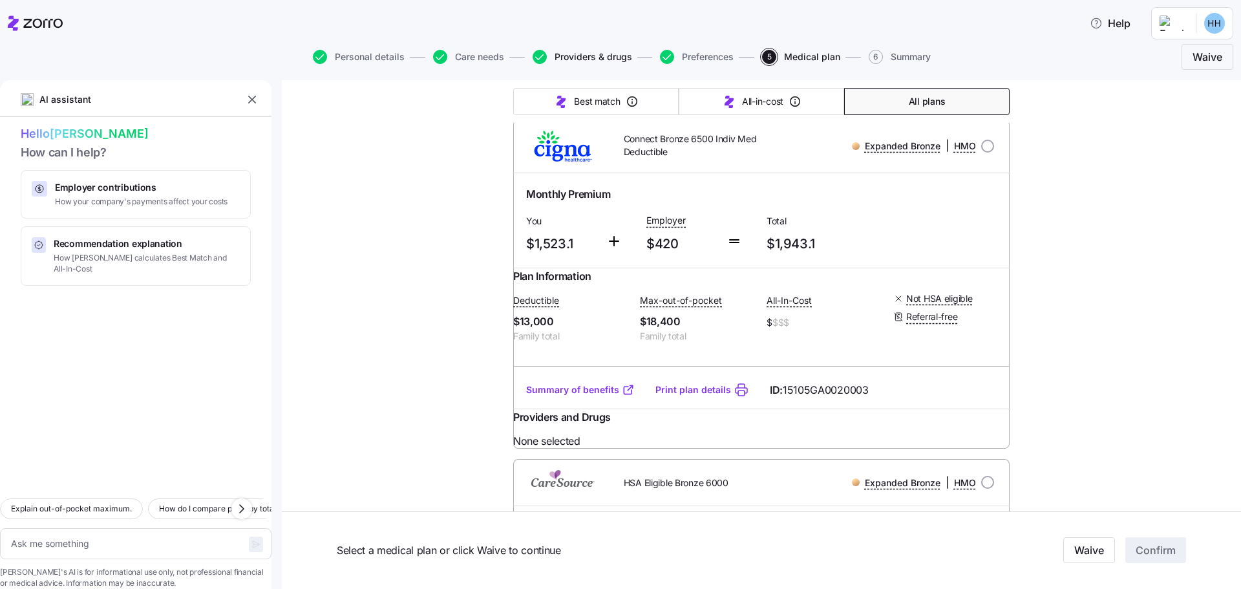
click at [573, 56] on span "Providers & drugs" at bounding box center [594, 56] width 78 height 9
type textarea "x"
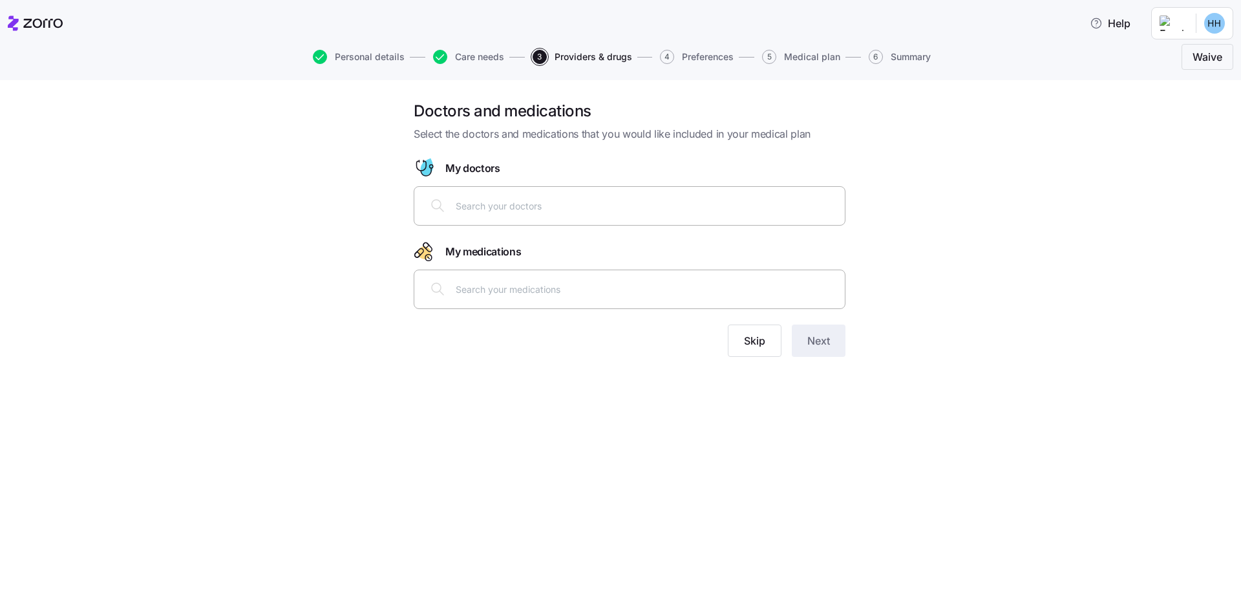
click at [483, 209] on input "text" at bounding box center [646, 205] width 381 height 14
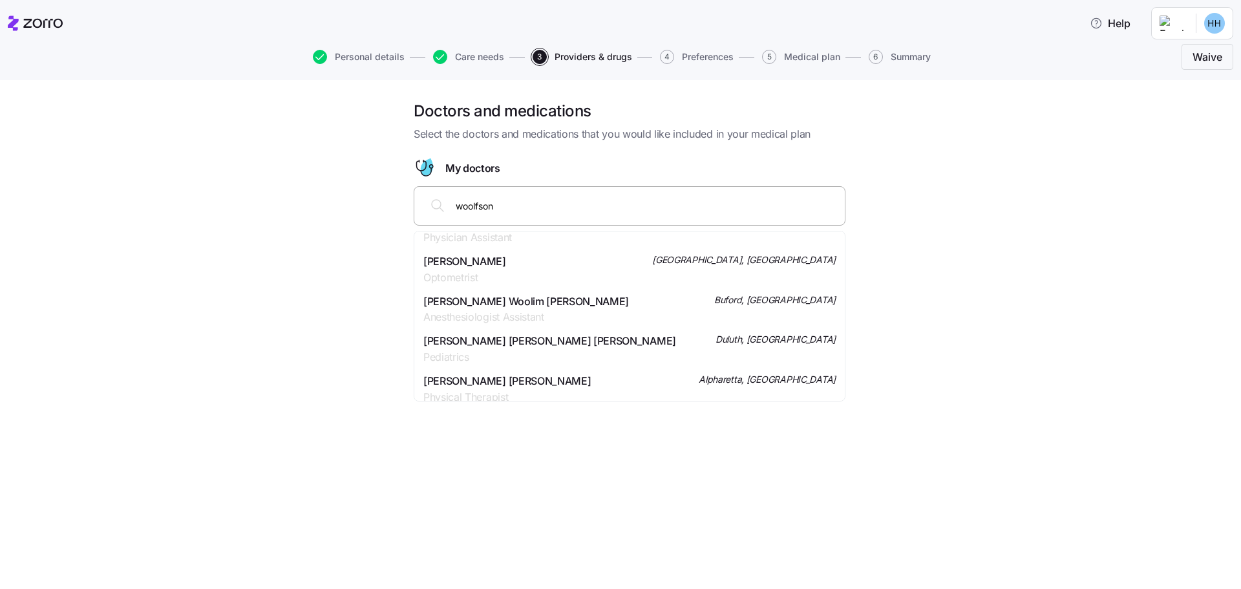
scroll to position [2262, 0]
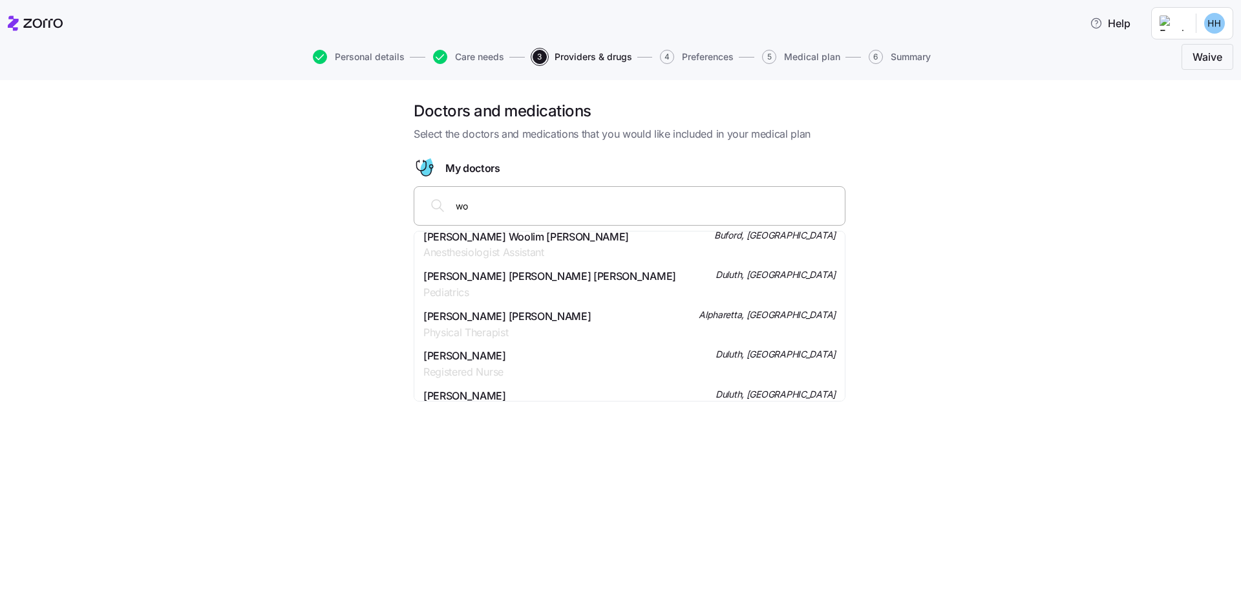
type input "w"
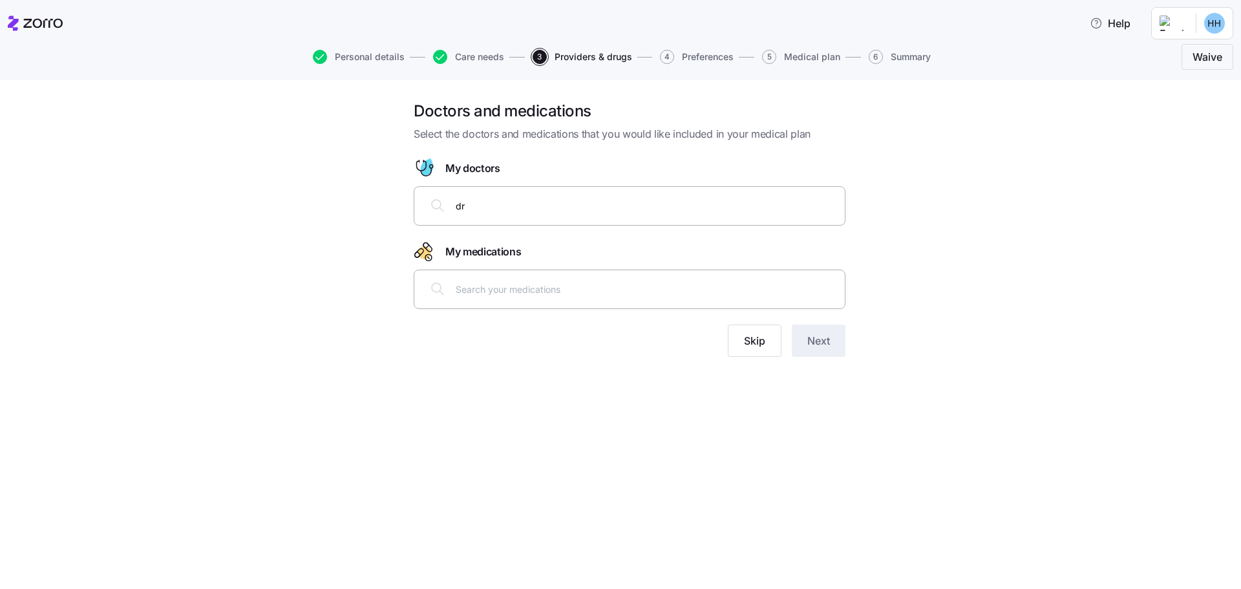
scroll to position [0, 0]
type input "[PERSON_NAME]"
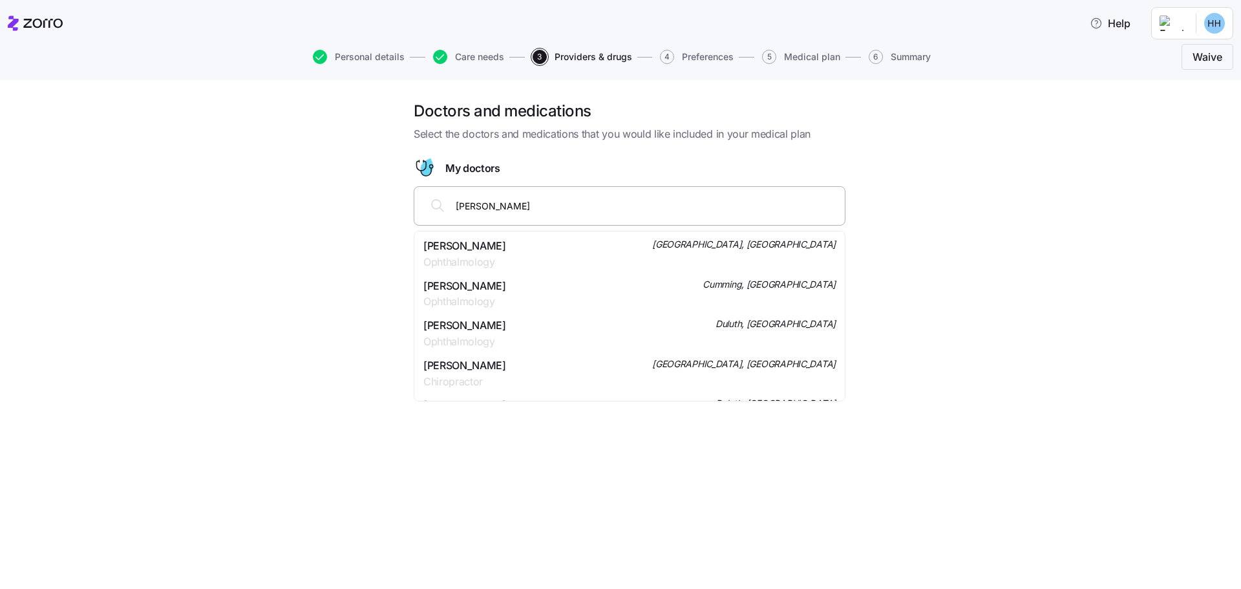
click at [496, 293] on div "[PERSON_NAME] Ophthalmology Cumming, [GEOGRAPHIC_DATA]" at bounding box center [629, 294] width 412 height 32
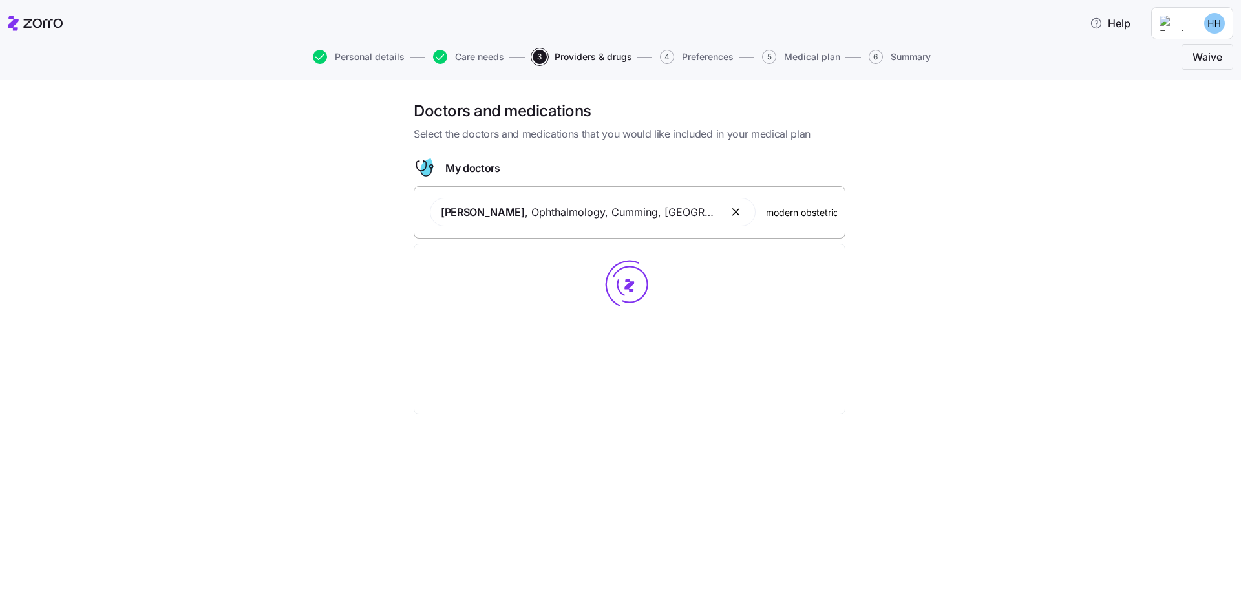
type input "modern obstetrics"
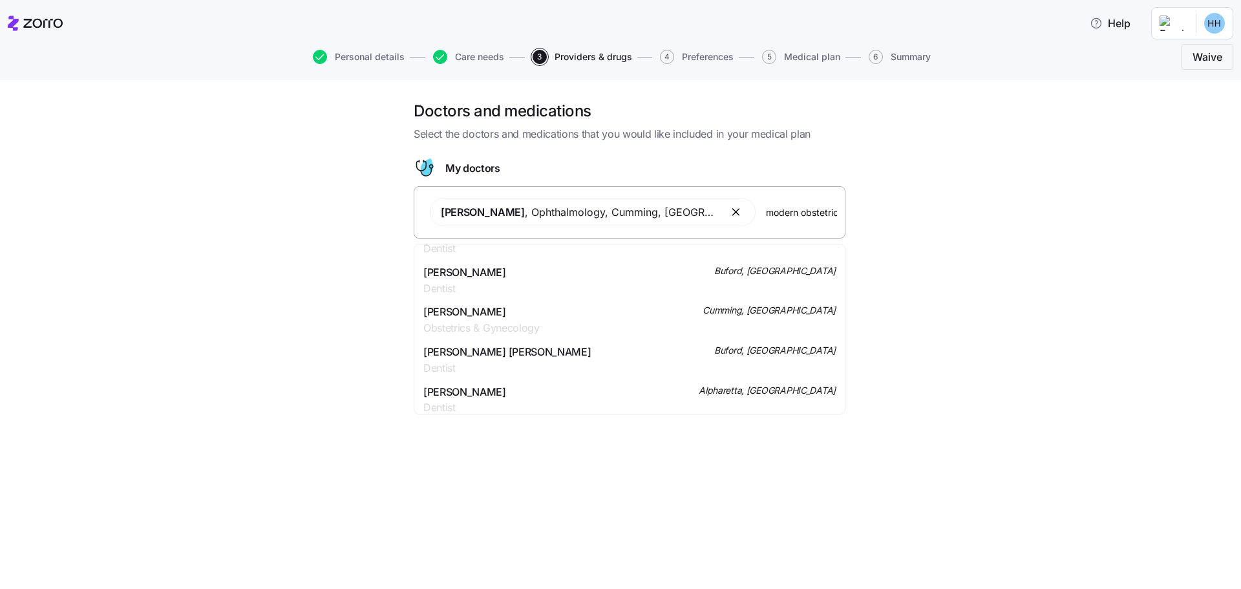
scroll to position [129, 0]
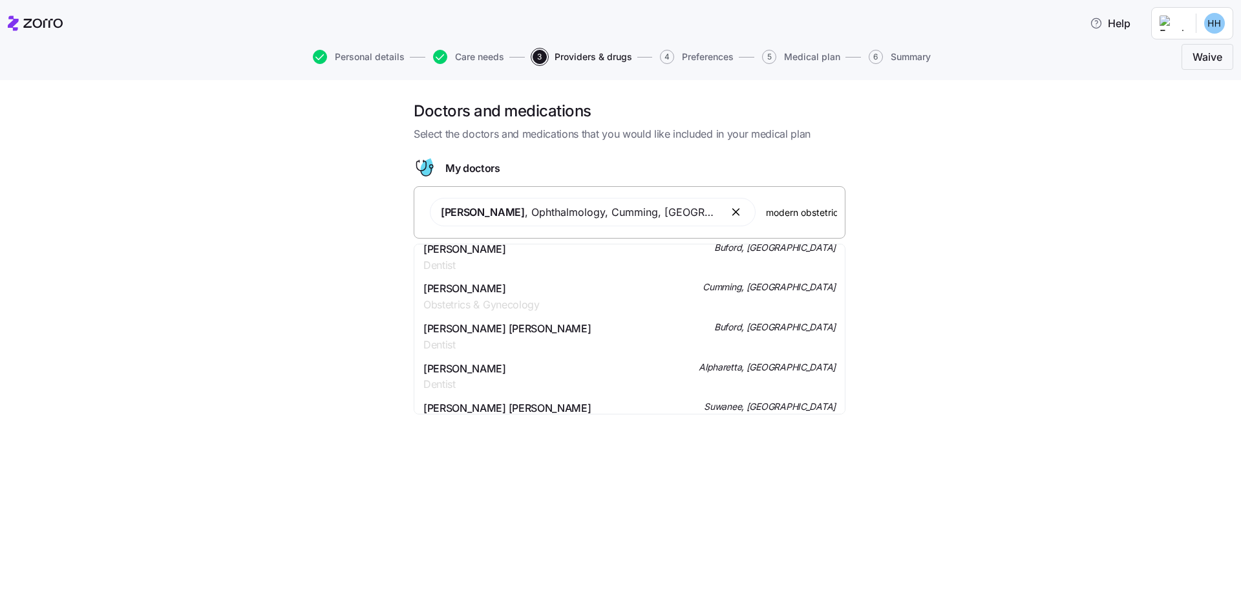
click at [581, 303] on div "[PERSON_NAME] Obstetrics & Gynecology Cumming, [GEOGRAPHIC_DATA]" at bounding box center [629, 297] width 412 height 32
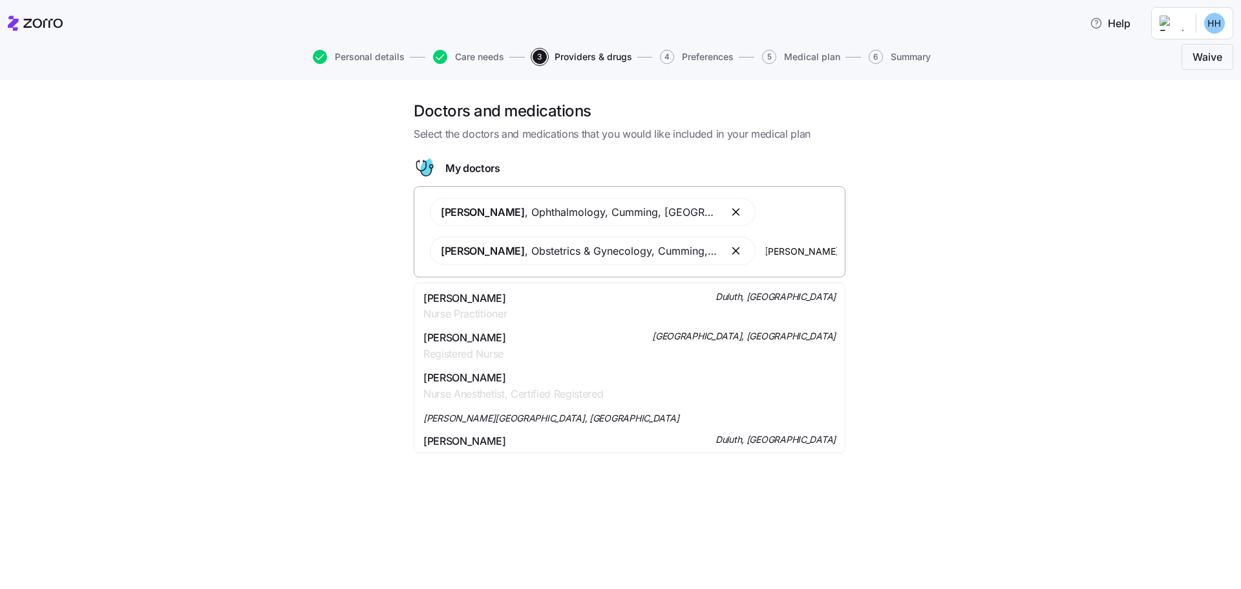
scroll to position [0, 0]
type input "a"
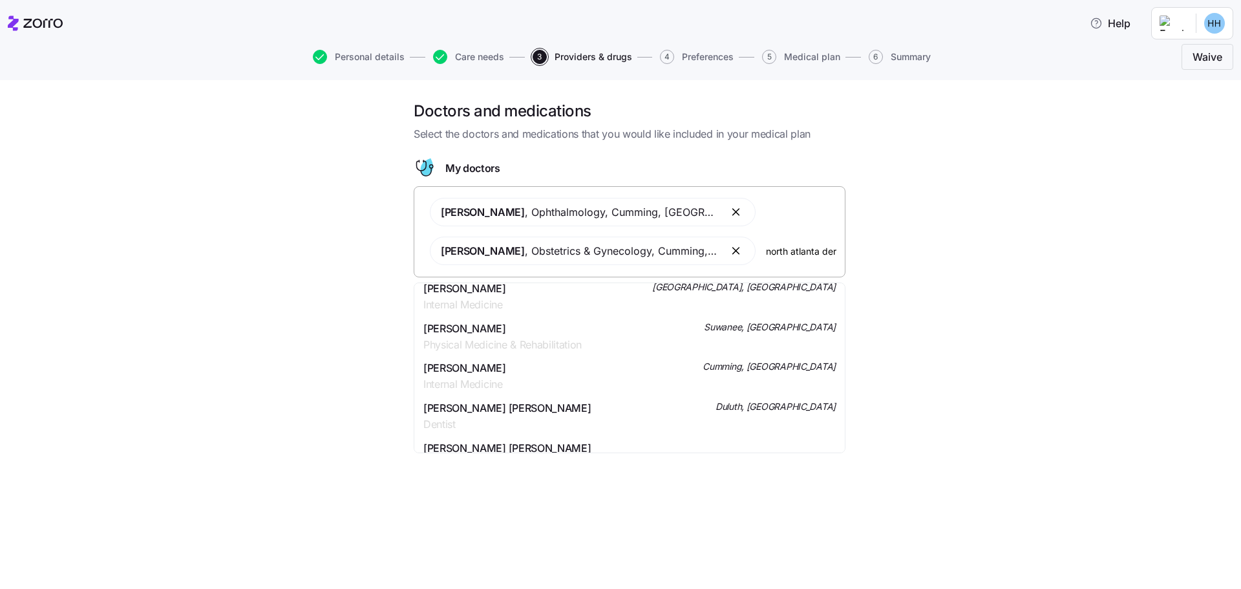
scroll to position [0, 39]
drag, startPoint x: 813, startPoint y: 248, endPoint x: 843, endPoint y: 245, distance: 30.6
click at [843, 245] on div "[PERSON_NAME] , Ophthalmology , Cumming, GA [PERSON_NAME] , Obstetrics & Gyneco…" at bounding box center [630, 231] width 432 height 91
click at [780, 246] on input "north atlanta dermatology" at bounding box center [801, 251] width 71 height 14
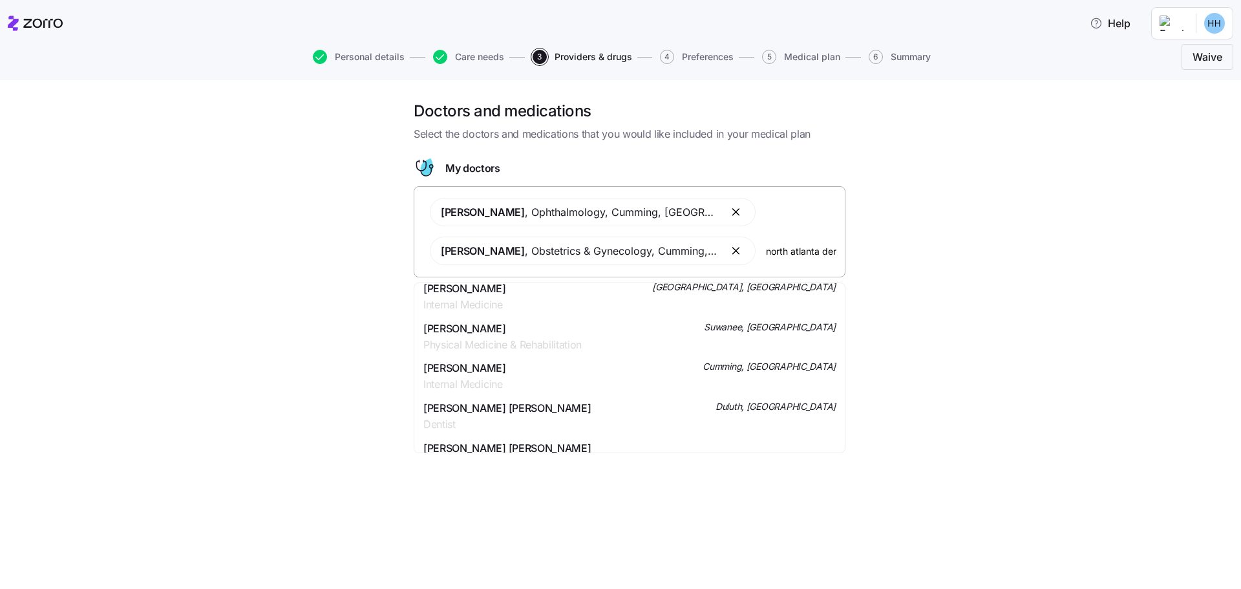
drag, startPoint x: 796, startPoint y: 250, endPoint x: 755, endPoint y: 250, distance: 41.4
click at [755, 250] on div "[PERSON_NAME] , Ophthalmology , Cumming, GA [PERSON_NAME] , Obstetrics & Gyneco…" at bounding box center [629, 231] width 415 height 83
click at [778, 251] on input "north atlanta dermatology" at bounding box center [801, 251] width 71 height 14
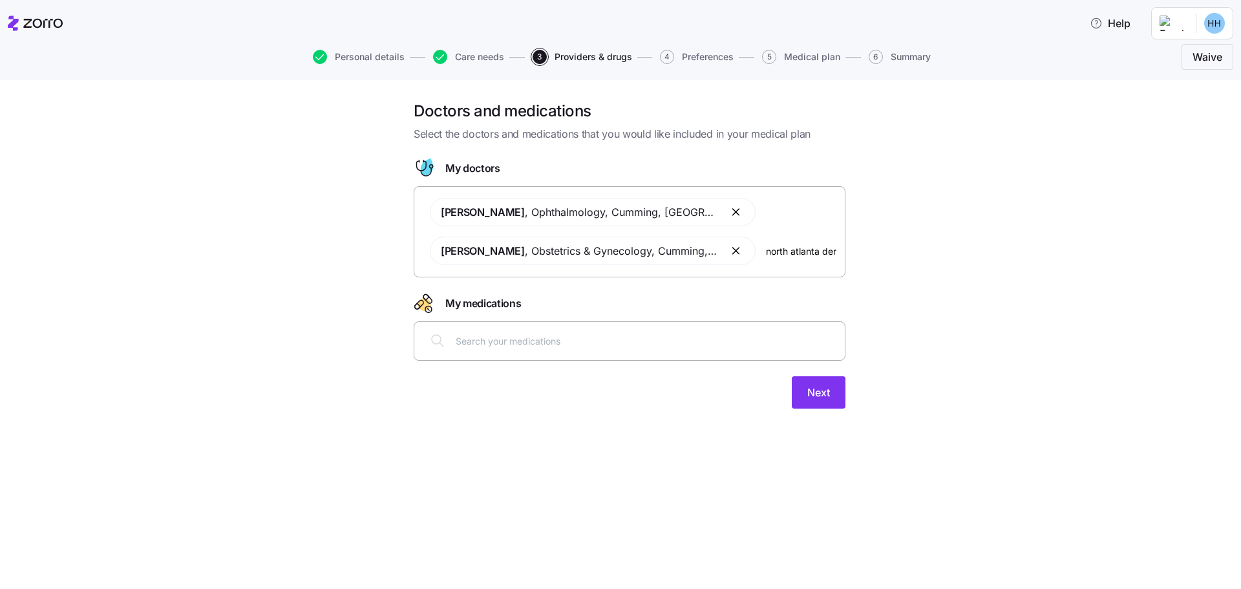
click at [795, 259] on div "[PERSON_NAME] , Ophthalmology , Cumming, GA [PERSON_NAME] , Obstetrics & Gyneco…" at bounding box center [629, 231] width 415 height 83
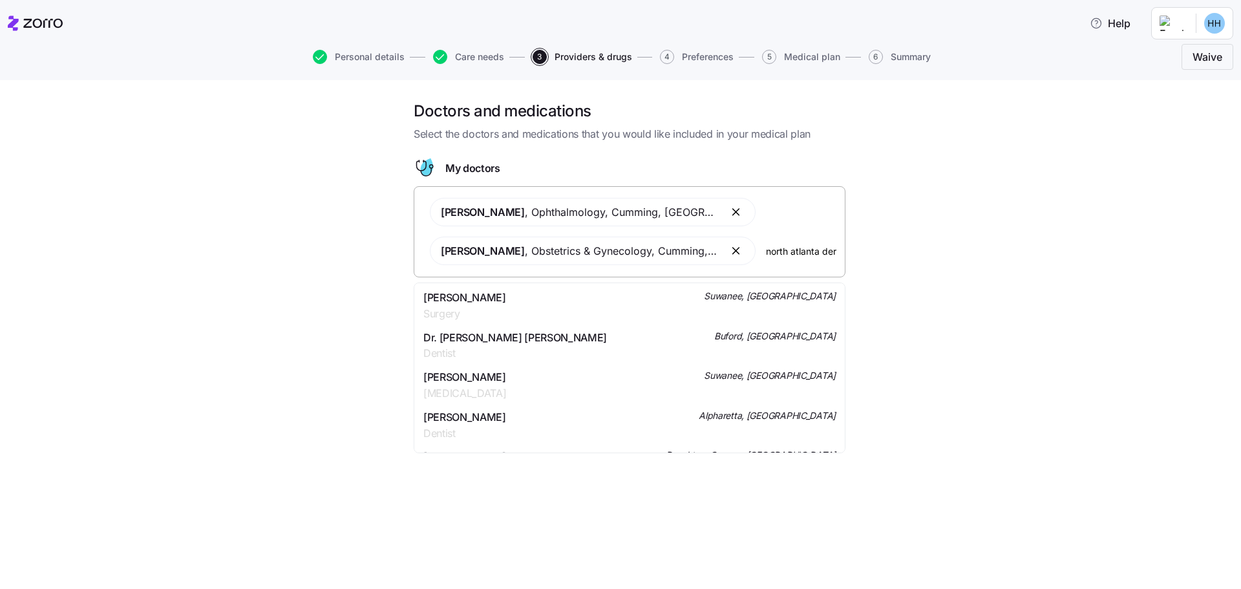
scroll to position [0, 39]
drag, startPoint x: 768, startPoint y: 247, endPoint x: 984, endPoint y: 208, distance: 220.0
click at [914, 253] on div "Doctors and medications Select the doctors and medications that you would like …" at bounding box center [629, 262] width 1187 height 323
drag, startPoint x: 823, startPoint y: 246, endPoint x: 756, endPoint y: 246, distance: 67.2
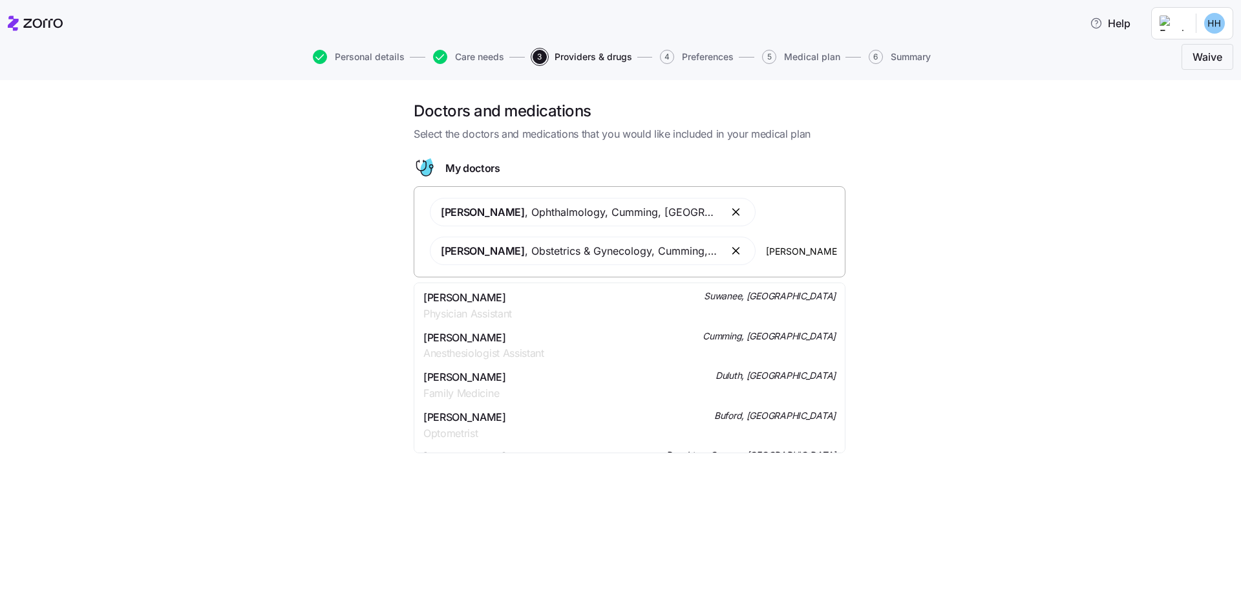
click at [756, 246] on div "[PERSON_NAME] , Ophthalmology , Cumming, GA [PERSON_NAME] , Obstetrics & Gyneco…" at bounding box center [629, 231] width 415 height 83
type input "n"
click at [822, 396] on div "[PERSON_NAME] Physical Therapist [GEOGRAPHIC_DATA], [GEOGRAPHIC_DATA]" at bounding box center [629, 385] width 412 height 32
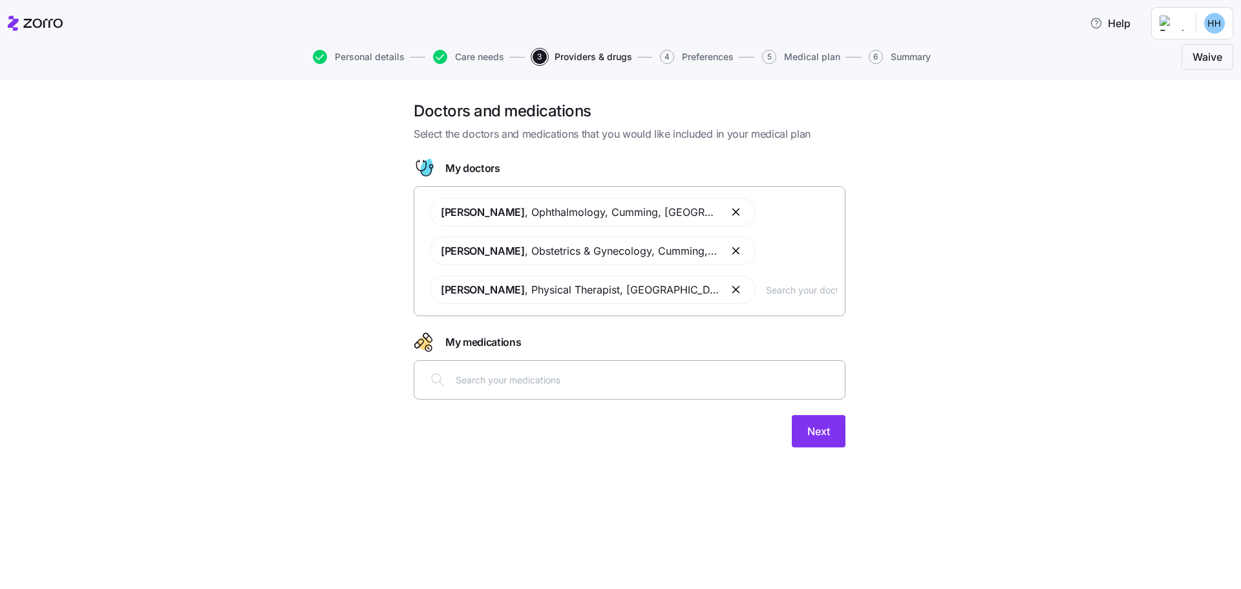
click at [729, 286] on button "button" at bounding box center [737, 290] width 16 height 16
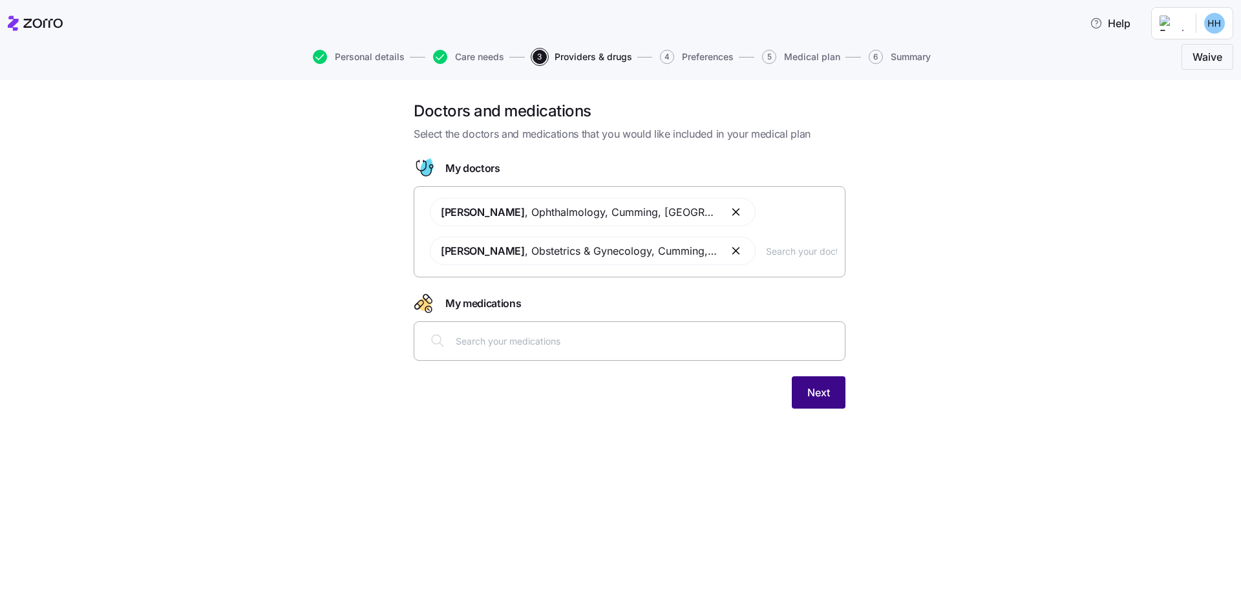
click at [814, 399] on span "Next" at bounding box center [818, 393] width 23 height 16
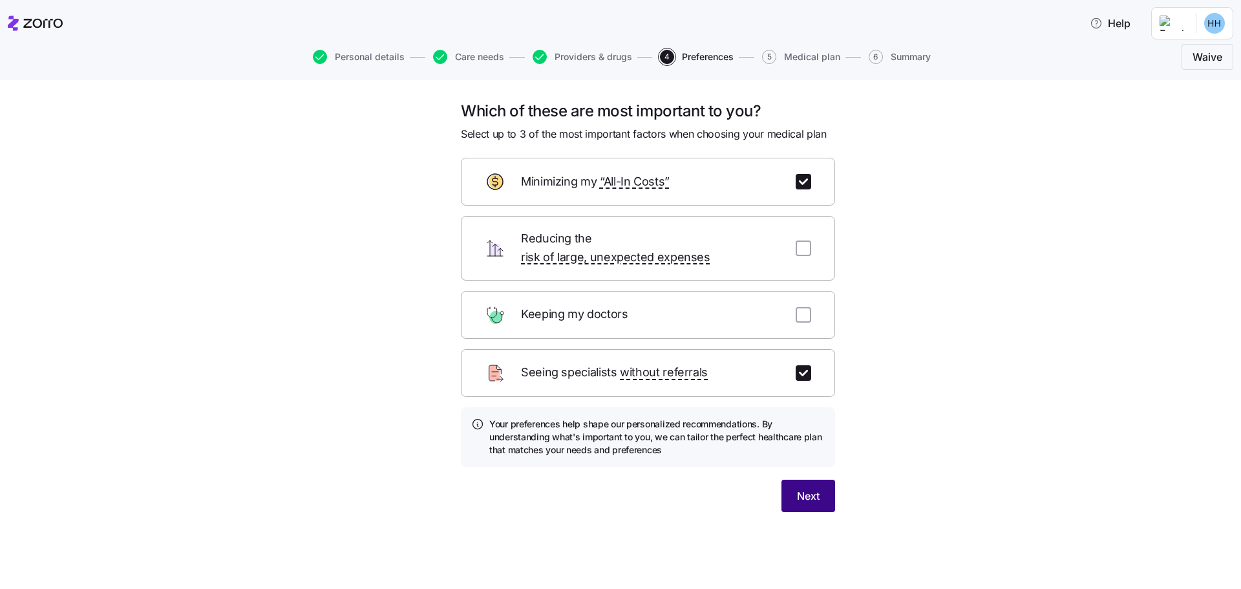
click at [813, 488] on span "Next" at bounding box center [808, 496] width 23 height 16
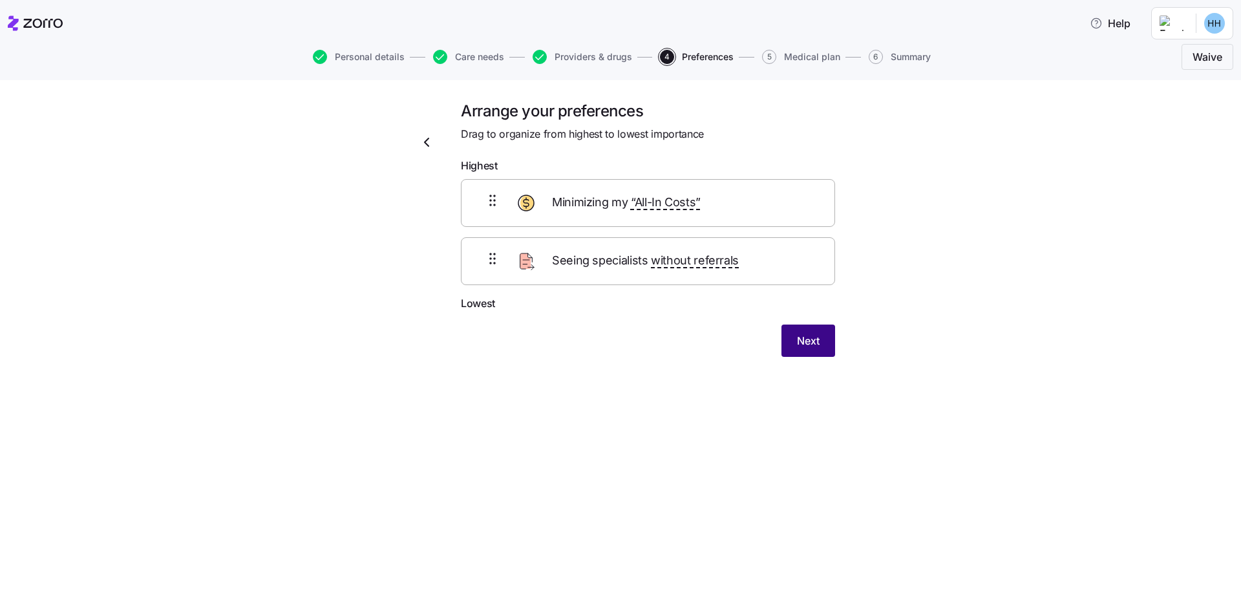
click at [820, 341] on button "Next" at bounding box center [809, 340] width 54 height 32
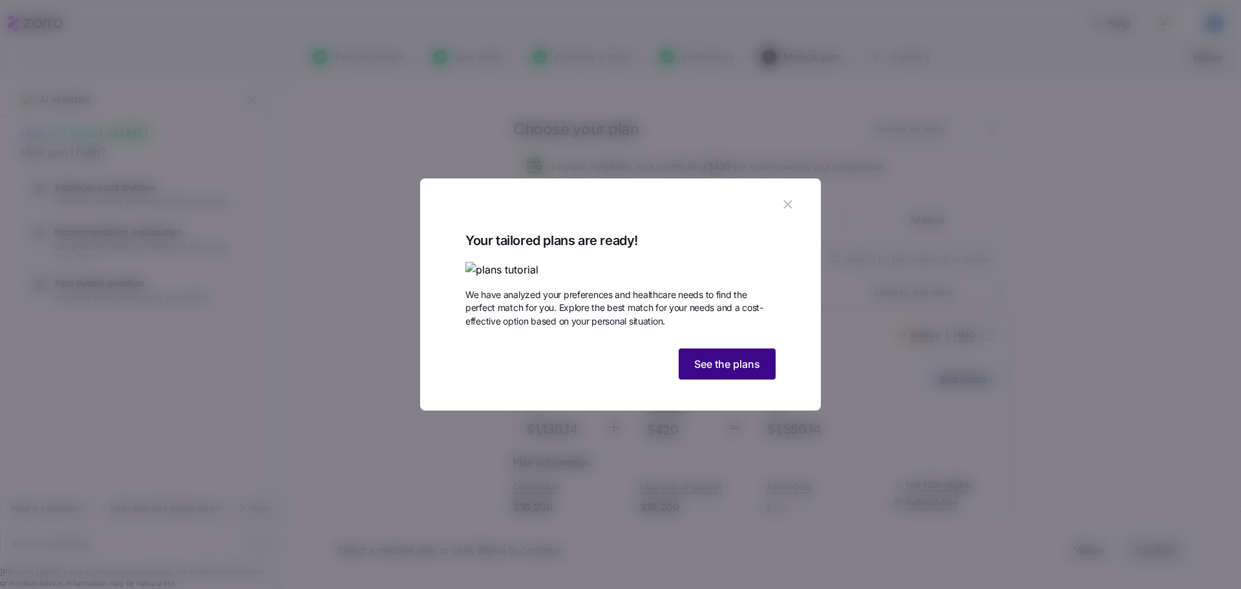
click at [733, 372] on span "See the plans" at bounding box center [727, 364] width 66 height 16
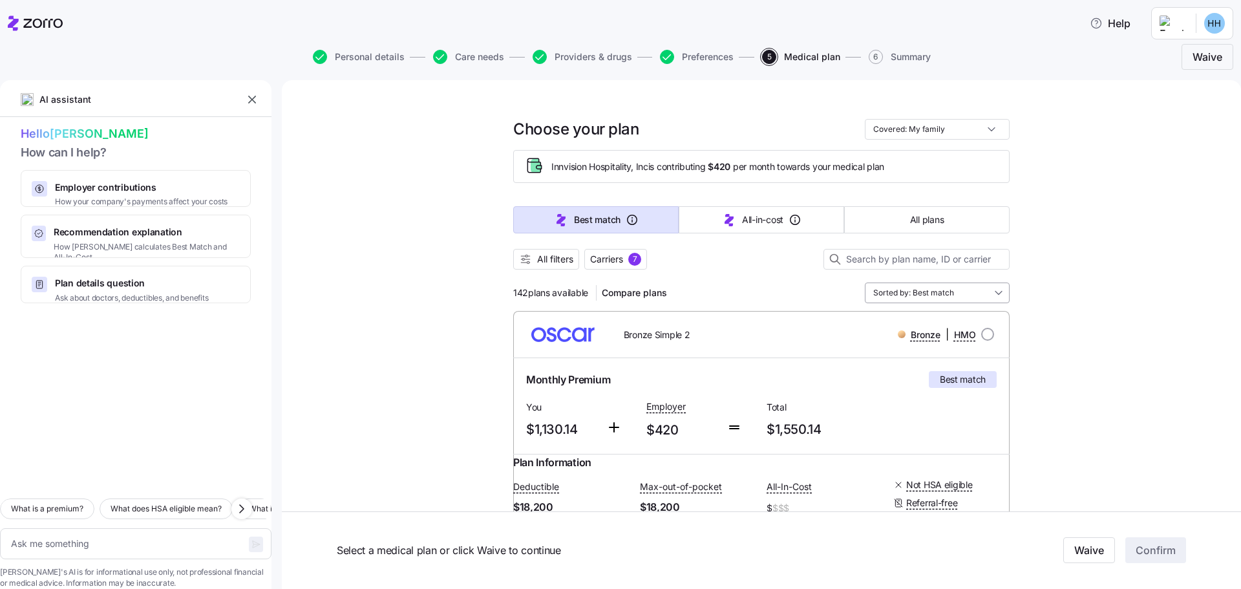
click at [996, 288] on input "Sorted by: Best match" at bounding box center [937, 292] width 145 height 21
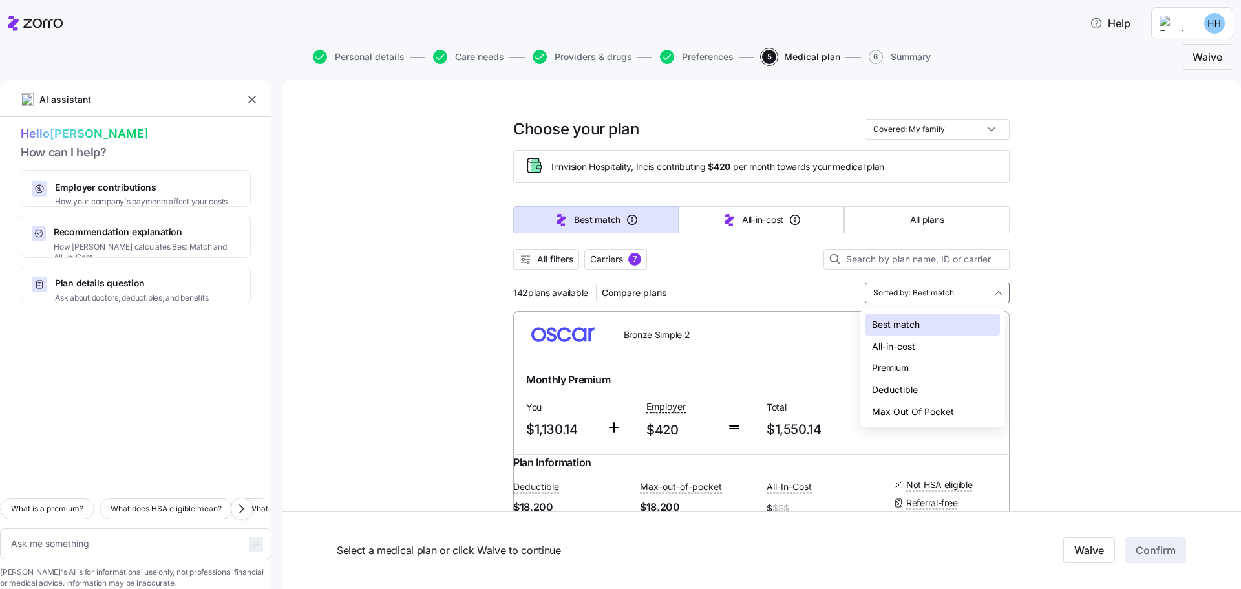
click at [884, 389] on div "Deductible" at bounding box center [933, 390] width 134 height 22
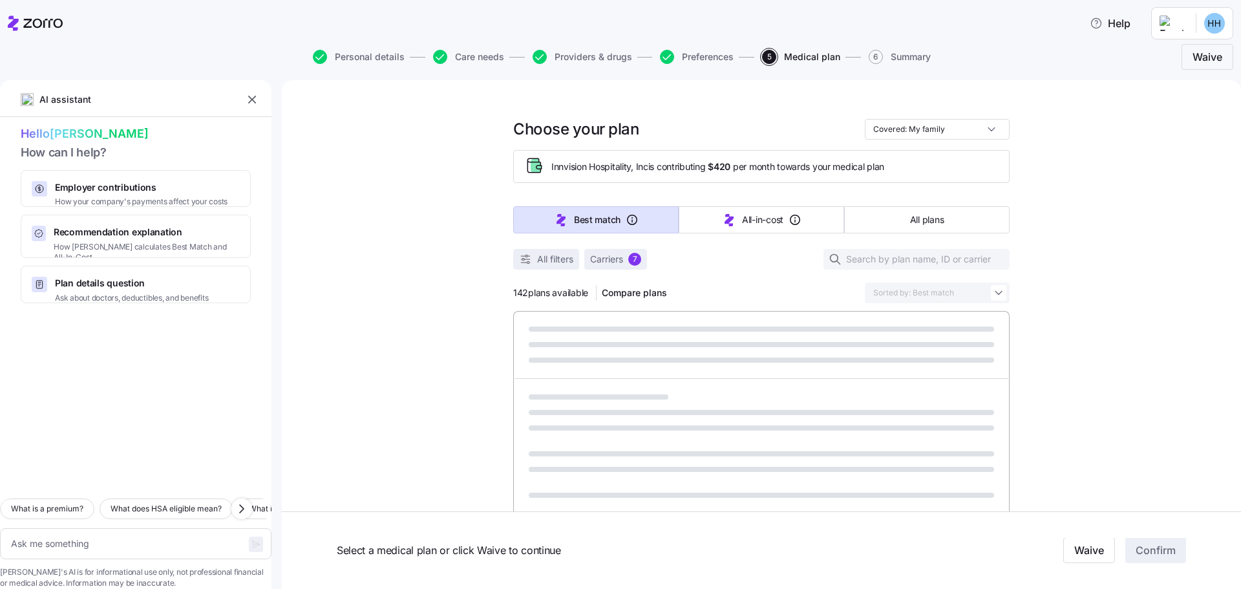
type textarea "x"
type input "Sorted by: Deductible"
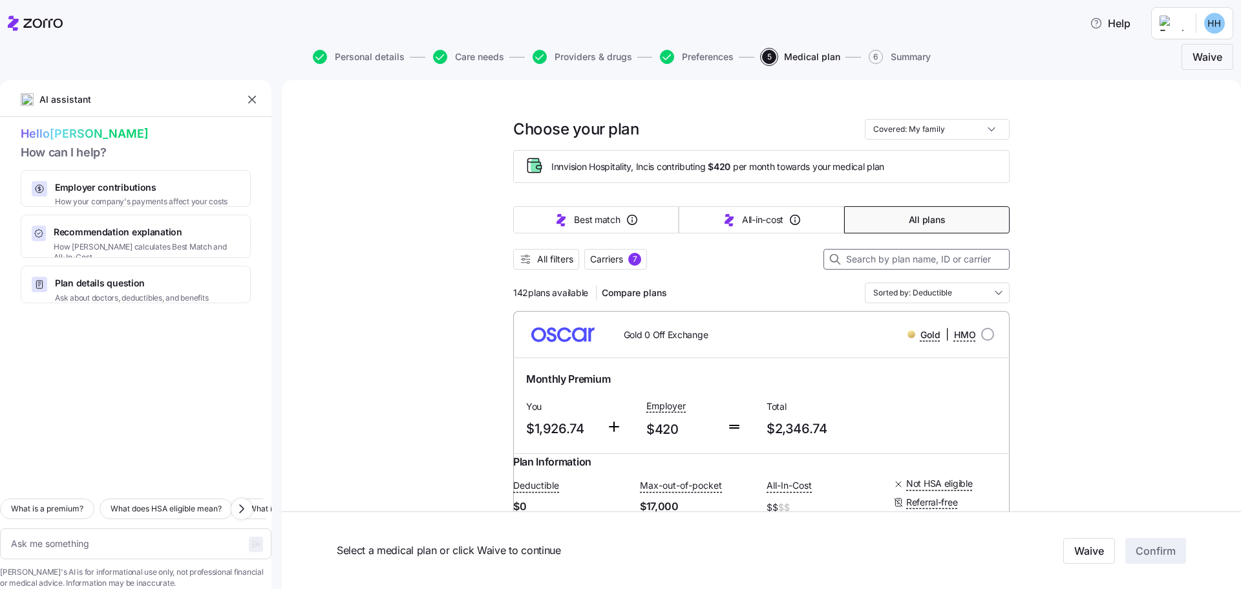
click at [948, 257] on input at bounding box center [917, 259] width 186 height 21
type textarea "x"
type input "a"
type textarea "x"
type input "ae"
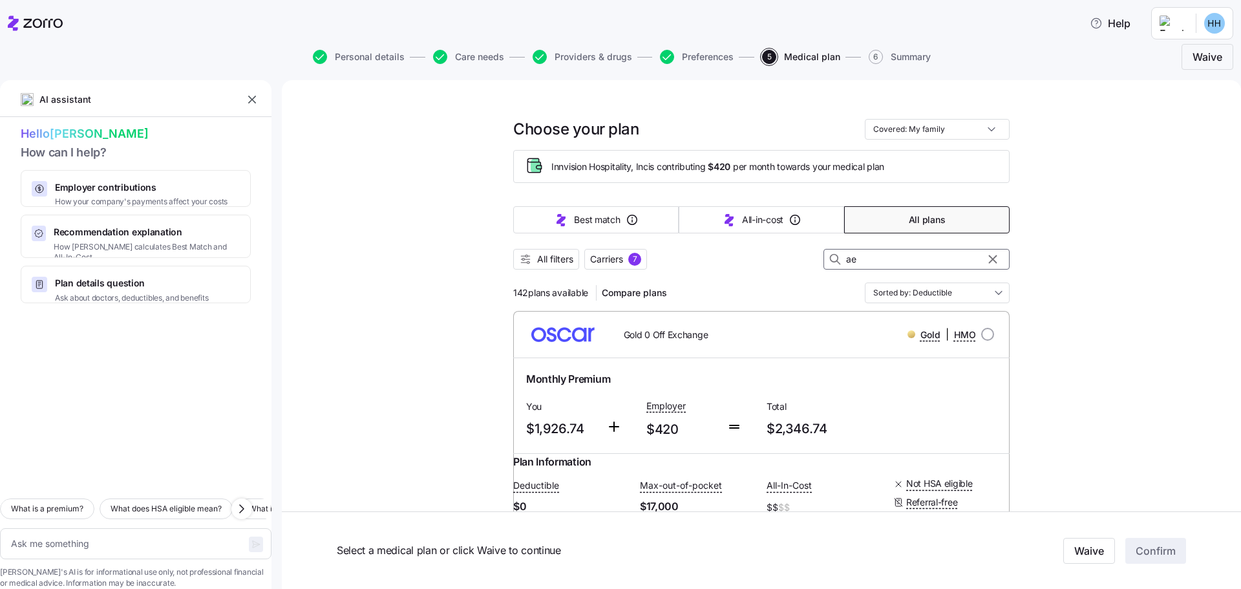
type textarea "x"
type input "aetn"
type textarea "x"
type input "aetna"
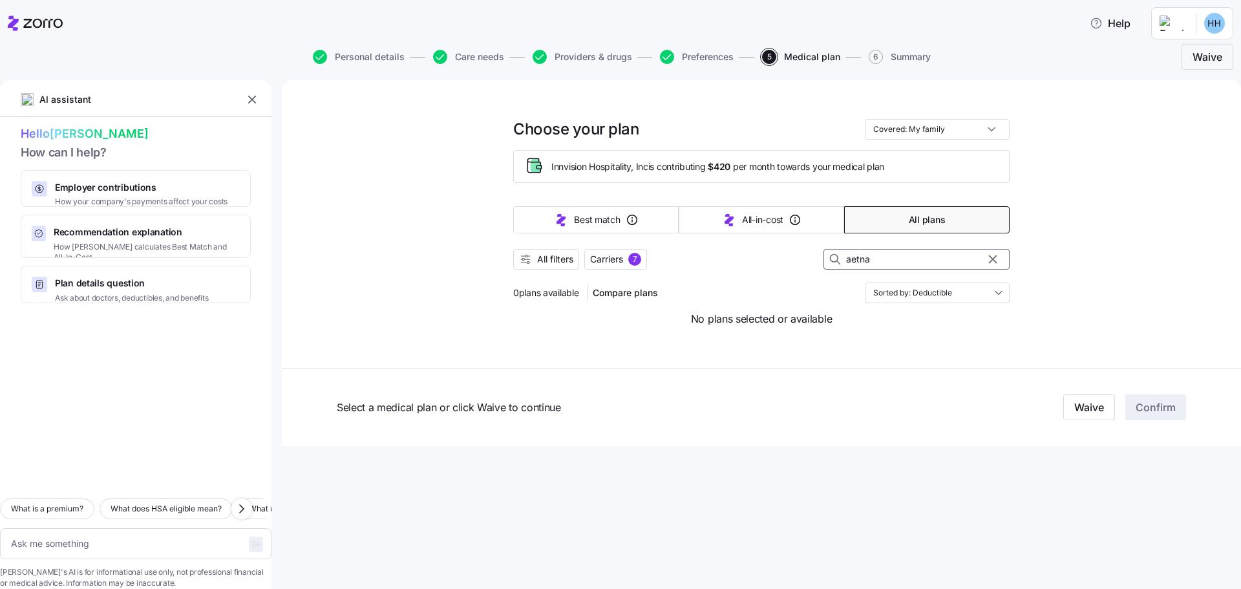
drag, startPoint x: 855, startPoint y: 255, endPoint x: 866, endPoint y: 257, distance: 10.7
click at [856, 255] on input "aetna" at bounding box center [917, 259] width 186 height 21
click at [871, 257] on input "aetna" at bounding box center [917, 259] width 186 height 21
drag, startPoint x: 871, startPoint y: 259, endPoint x: 844, endPoint y: 256, distance: 27.3
click at [844, 256] on div "aetna" at bounding box center [917, 259] width 186 height 21
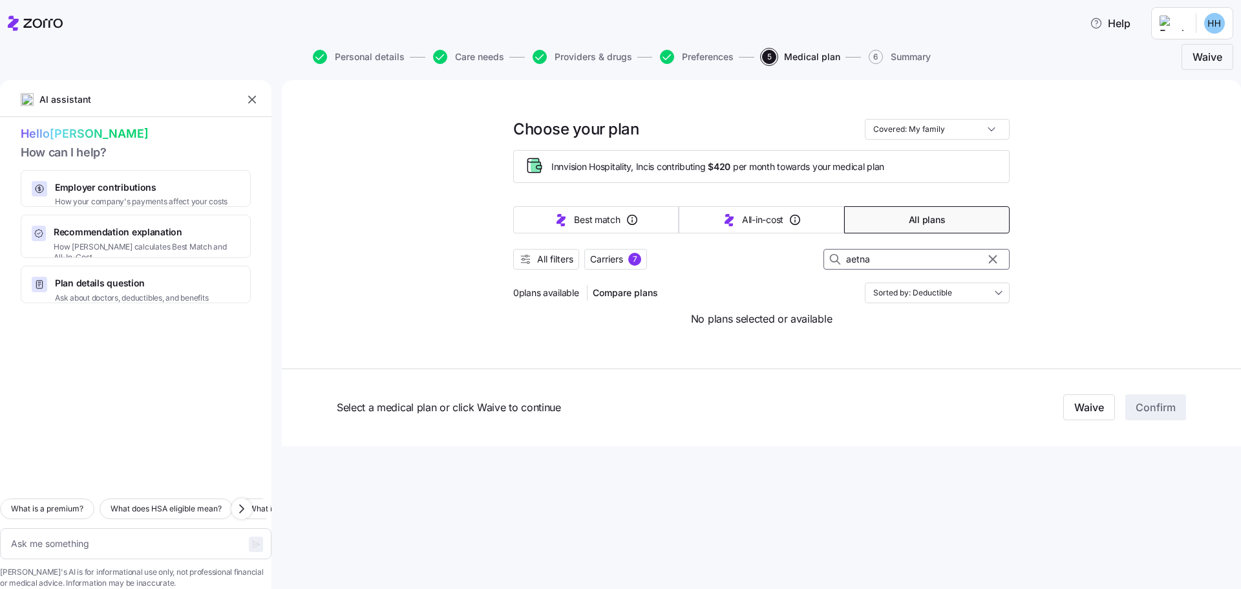
type textarea "x"
type input "c"
type textarea "x"
type input "ci"
type textarea "x"
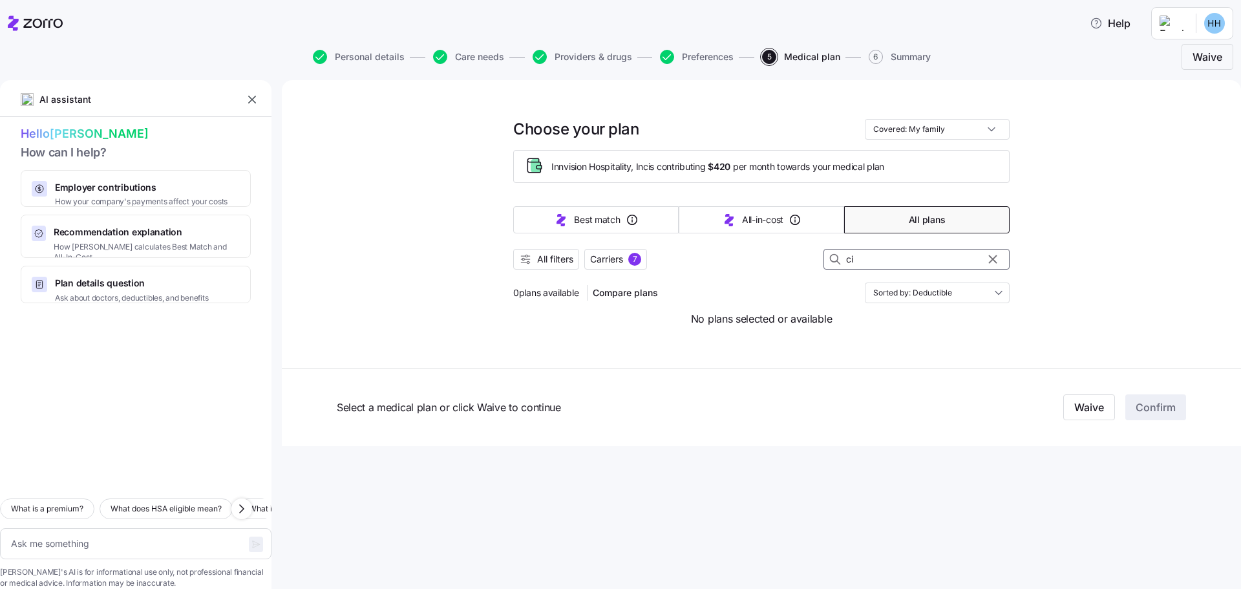
type input "cig"
type textarea "x"
type input "cigt"
type textarea "x"
type input "cigtn"
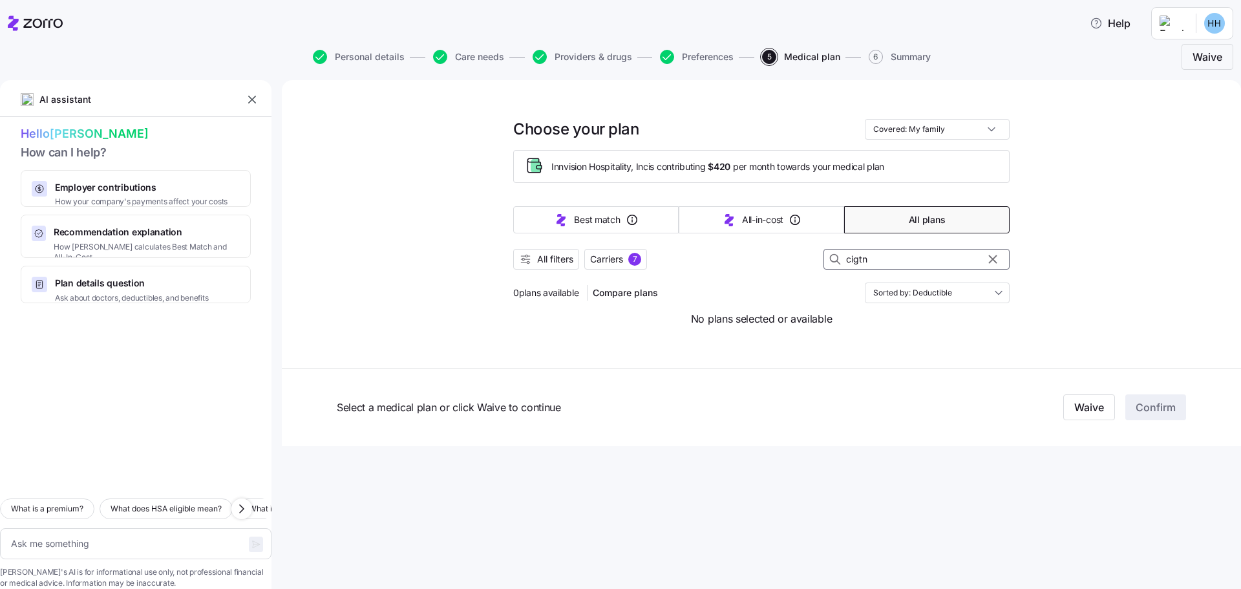
type textarea "x"
type input "cigtna"
type textarea "x"
type input "cigtn"
type textarea "x"
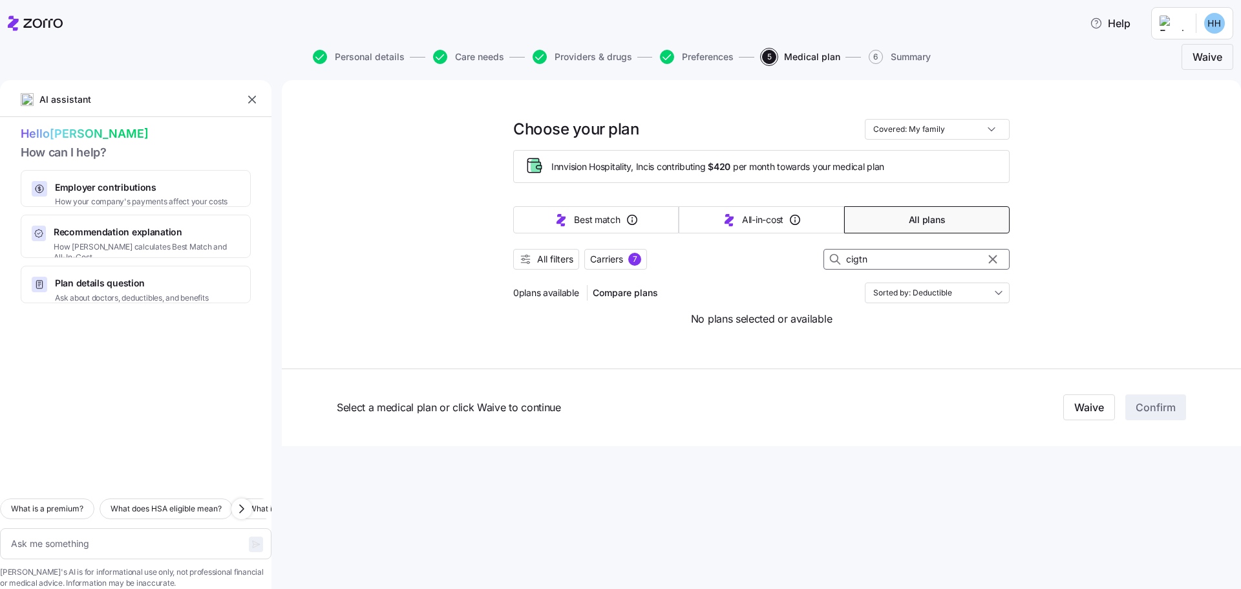
type input "cigt"
type textarea "x"
type input "cig"
type textarea "x"
type input "cign"
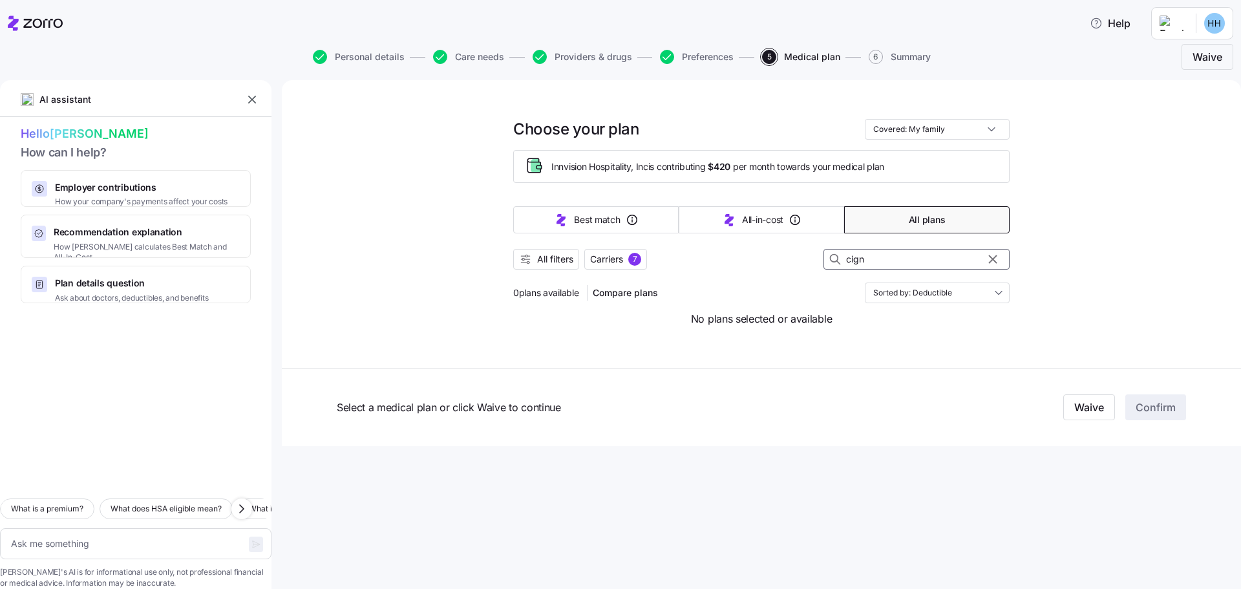
type textarea "x"
type input "cigna"
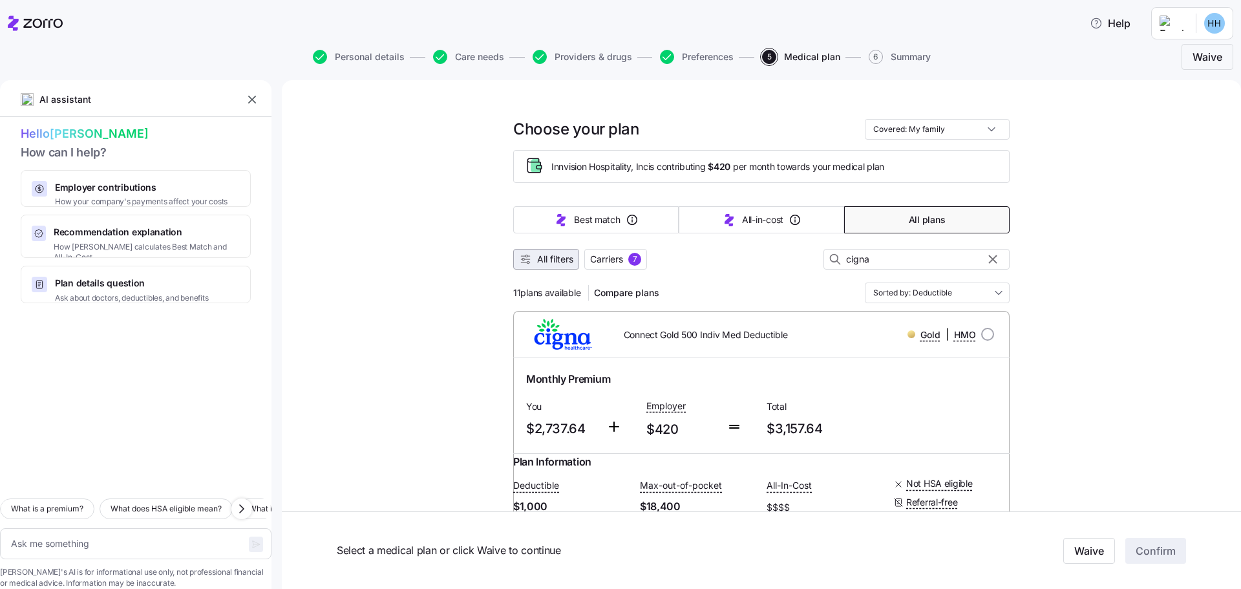
click at [529, 264] on span "All filters" at bounding box center [546, 259] width 54 height 13
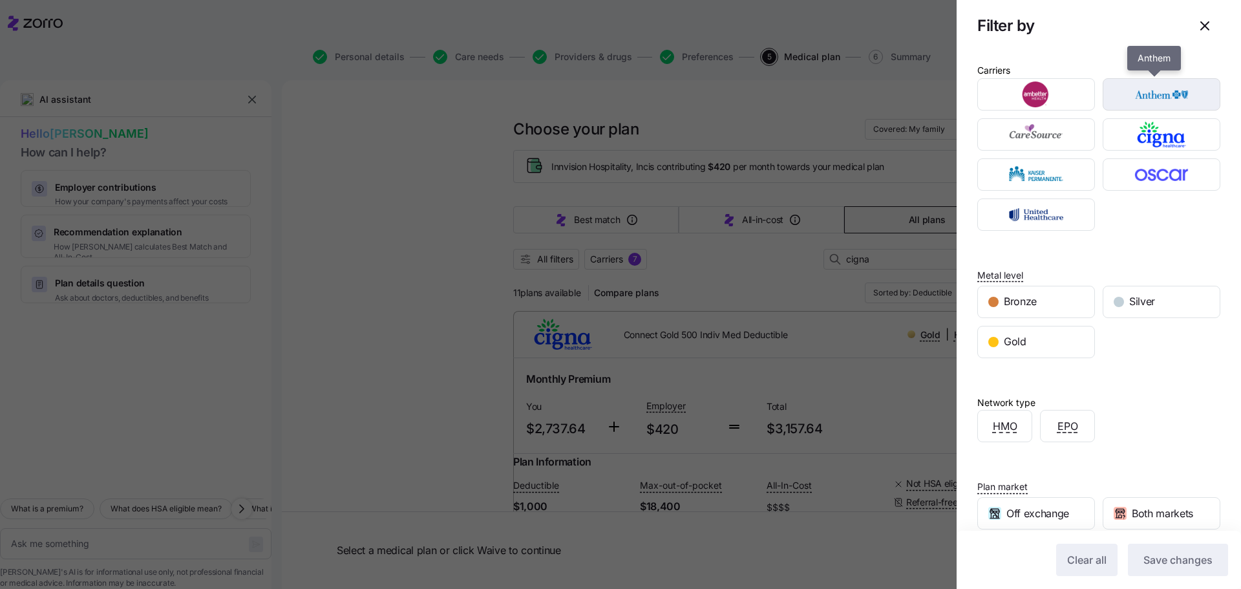
click at [1167, 96] on img "button" at bounding box center [1161, 94] width 95 height 26
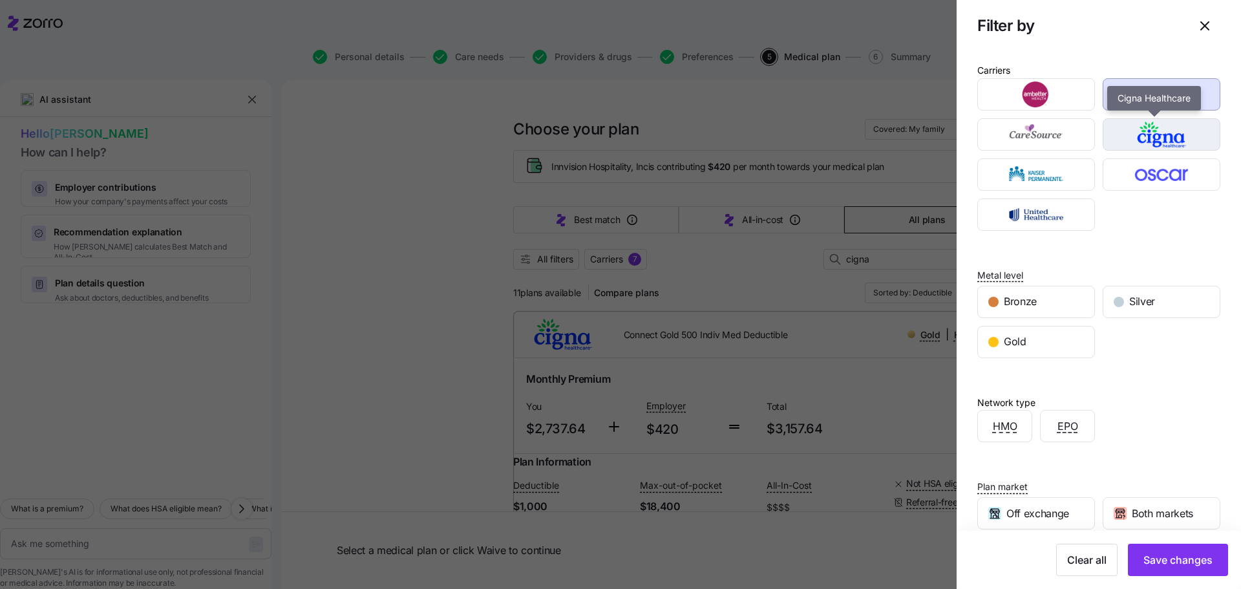
click at [1159, 134] on img "button" at bounding box center [1161, 135] width 95 height 26
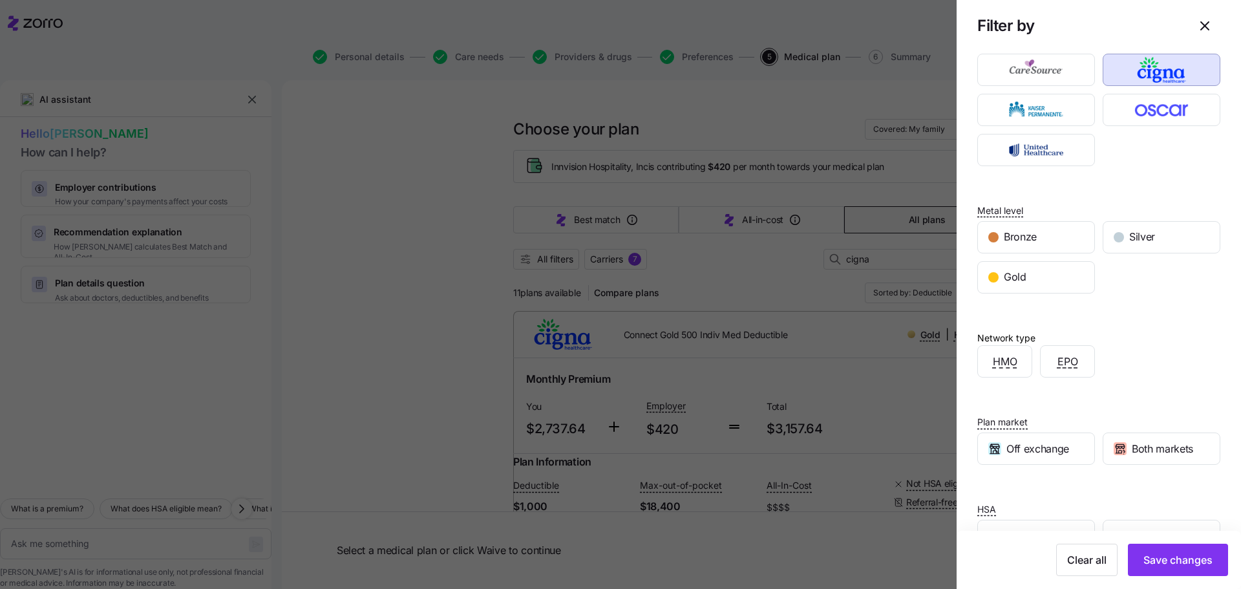
scroll to position [107, 0]
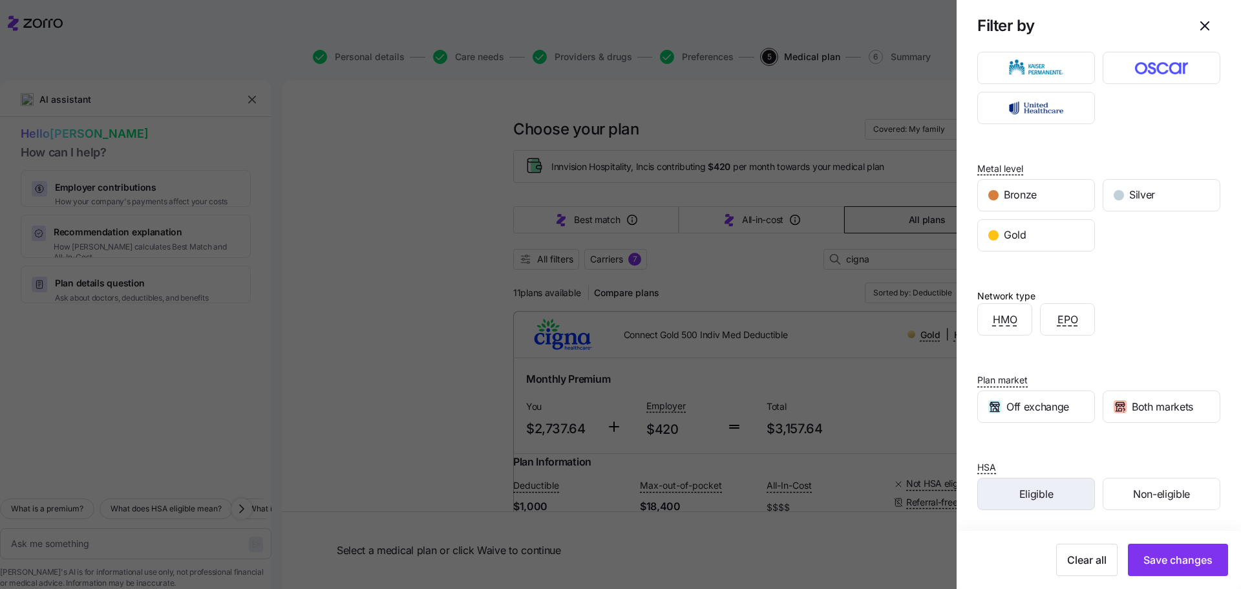
click at [1019, 492] on span "Eligible" at bounding box center [1036, 494] width 34 height 16
click at [1143, 557] on span "Save changes" at bounding box center [1177, 560] width 69 height 16
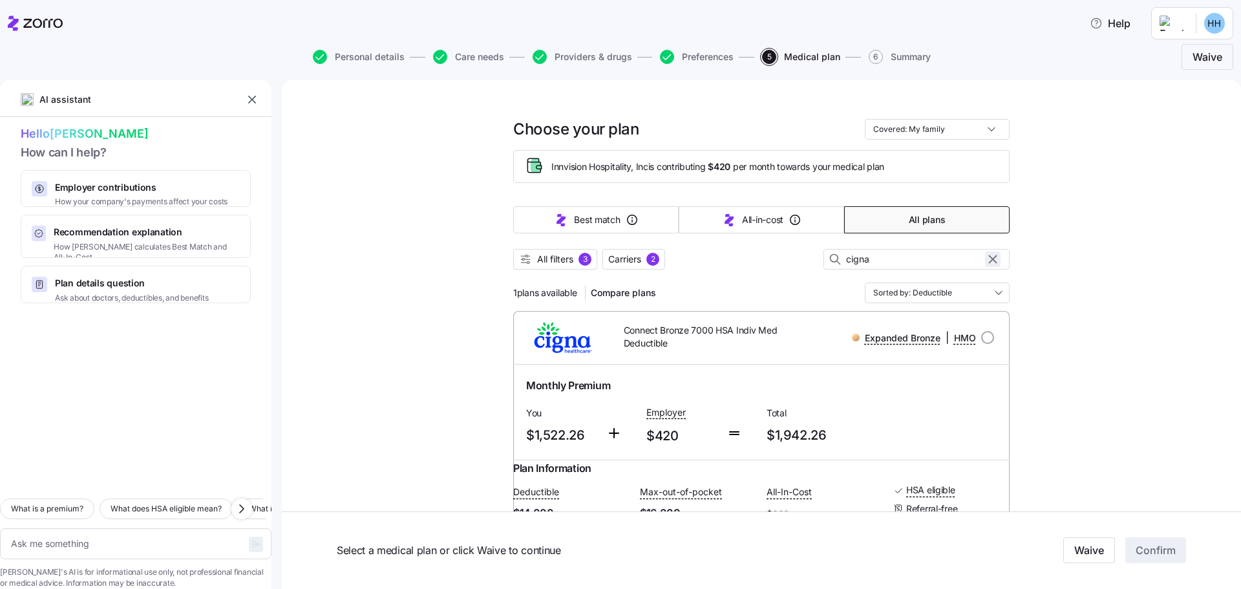
click at [993, 257] on icon "button" at bounding box center [993, 259] width 14 height 16
type textarea "x"
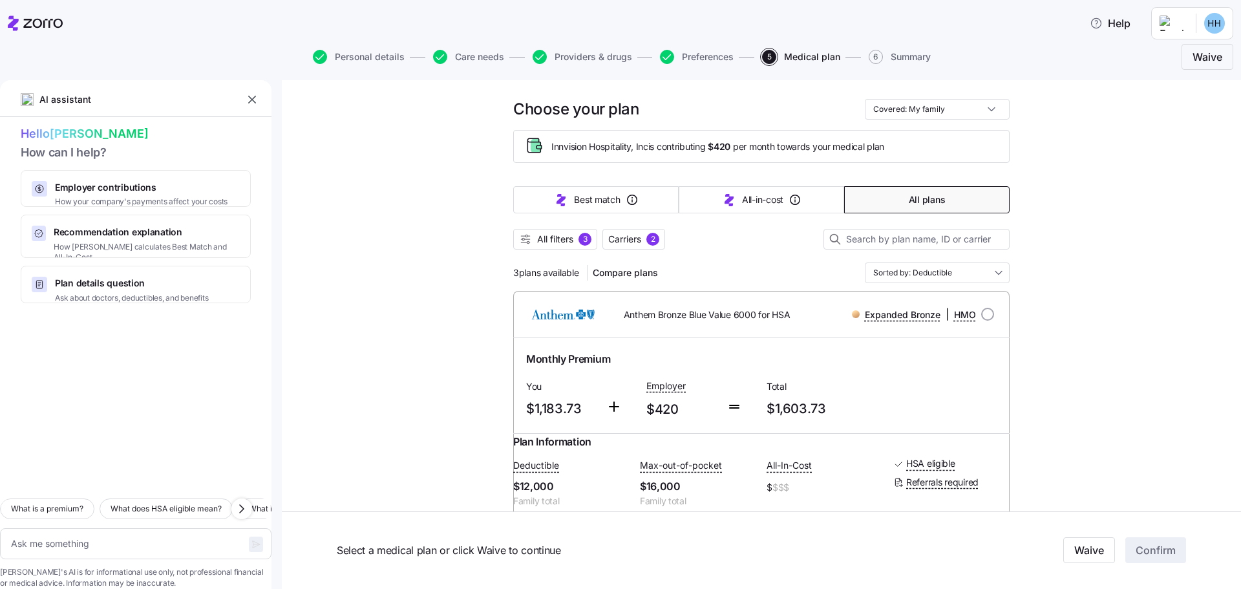
scroll to position [0, 0]
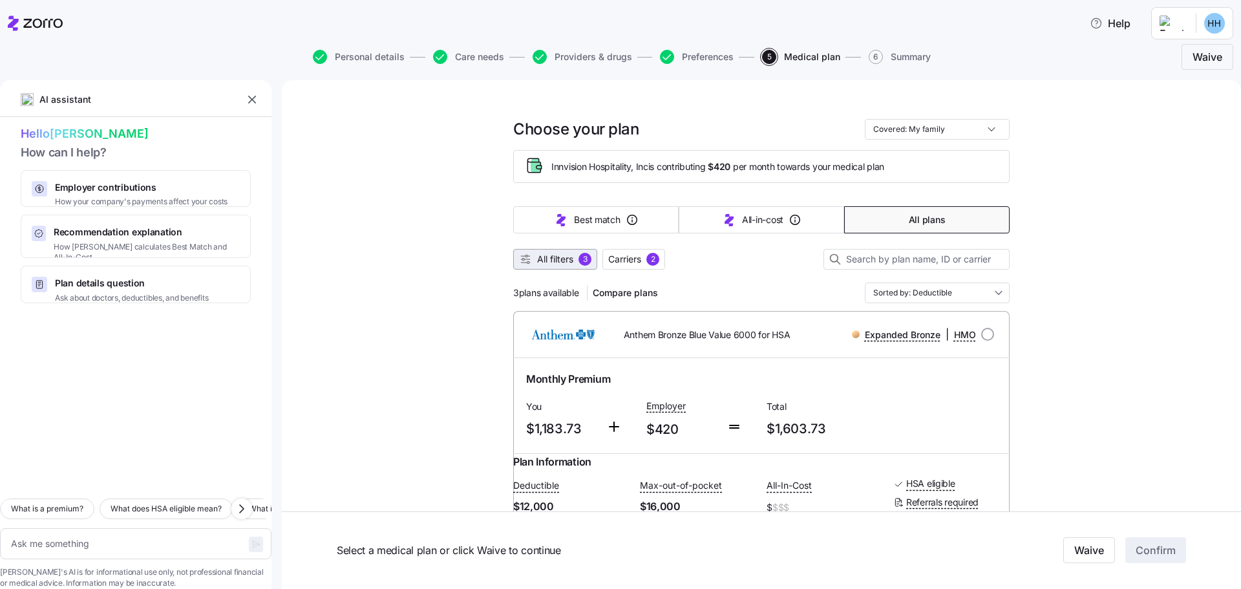
click at [558, 259] on span "All filters" at bounding box center [555, 259] width 36 height 13
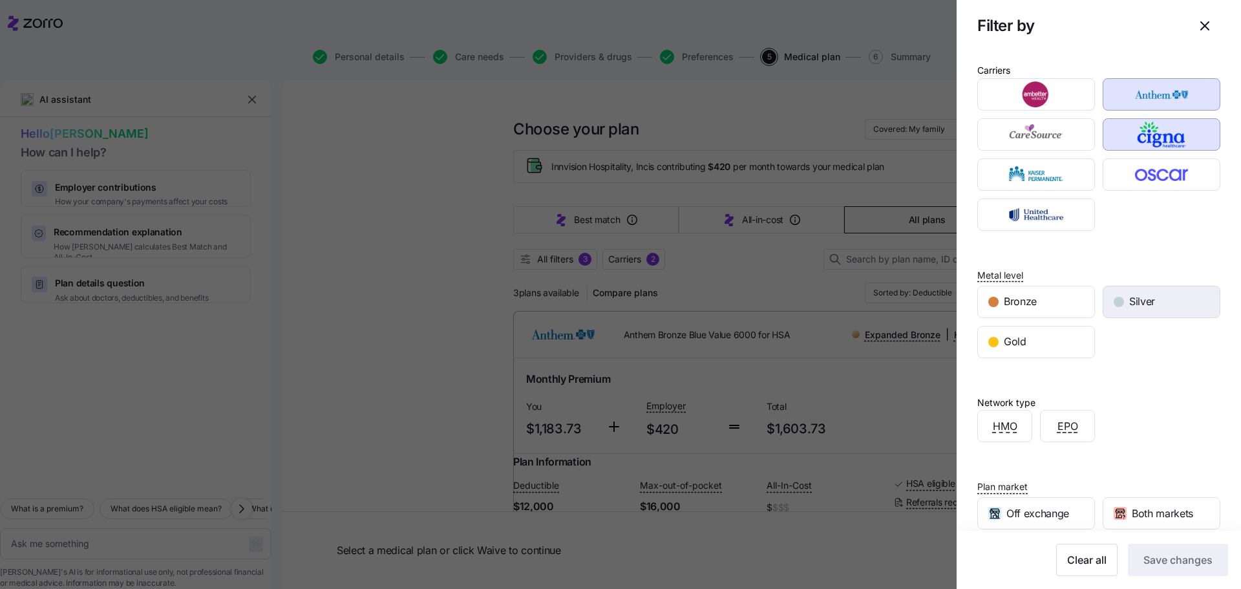
click at [1138, 299] on span "Silver" at bounding box center [1142, 301] width 26 height 16
click at [1154, 555] on span "Save changes" at bounding box center [1177, 560] width 69 height 16
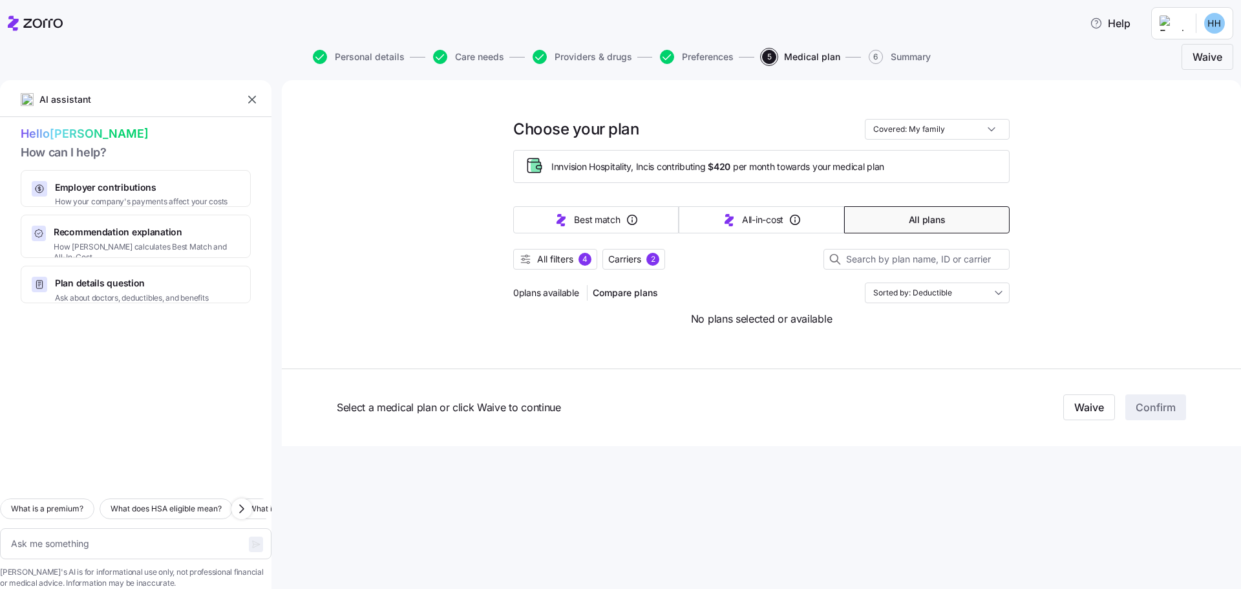
click at [889, 224] on button "All plans" at bounding box center [926, 219] width 165 height 27
type textarea "x"
type input "Sorted by: Premium"
click at [647, 262] on span "Carriers 2" at bounding box center [633, 259] width 51 height 13
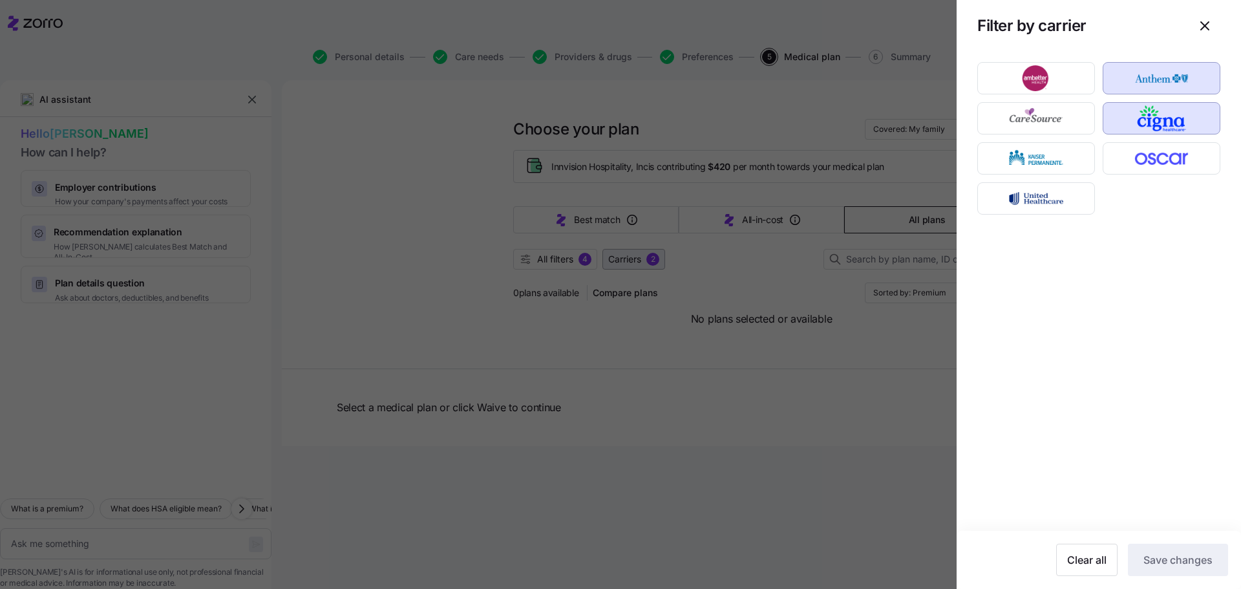
click at [647, 262] on div at bounding box center [620, 294] width 1241 height 589
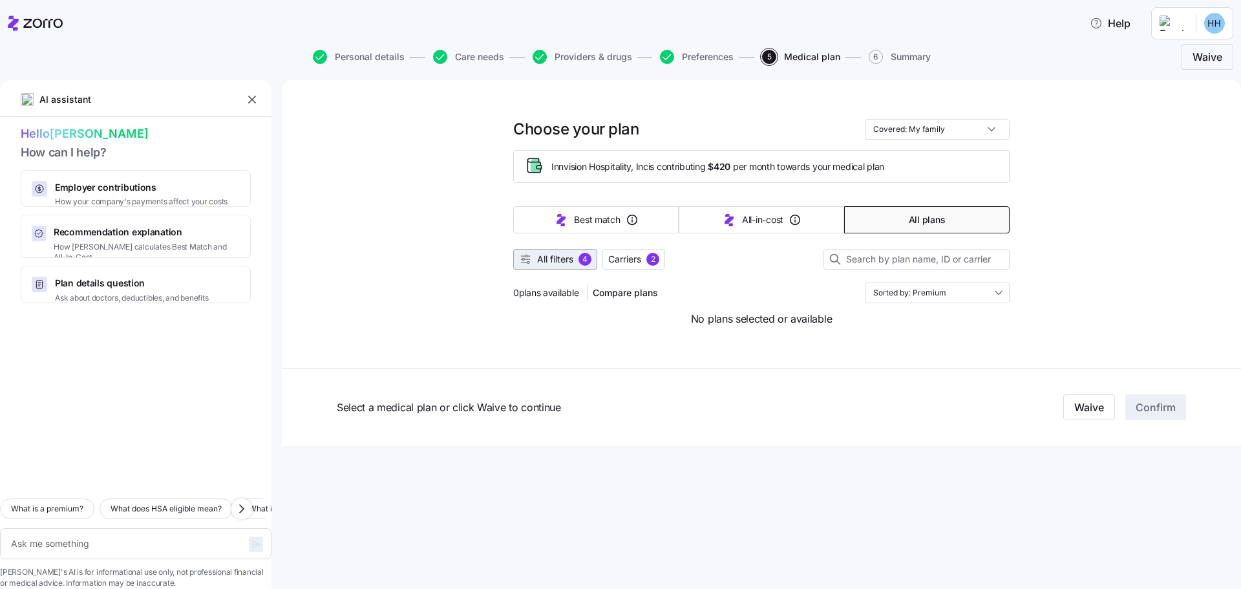
click at [560, 257] on span "All filters" at bounding box center [555, 259] width 36 height 13
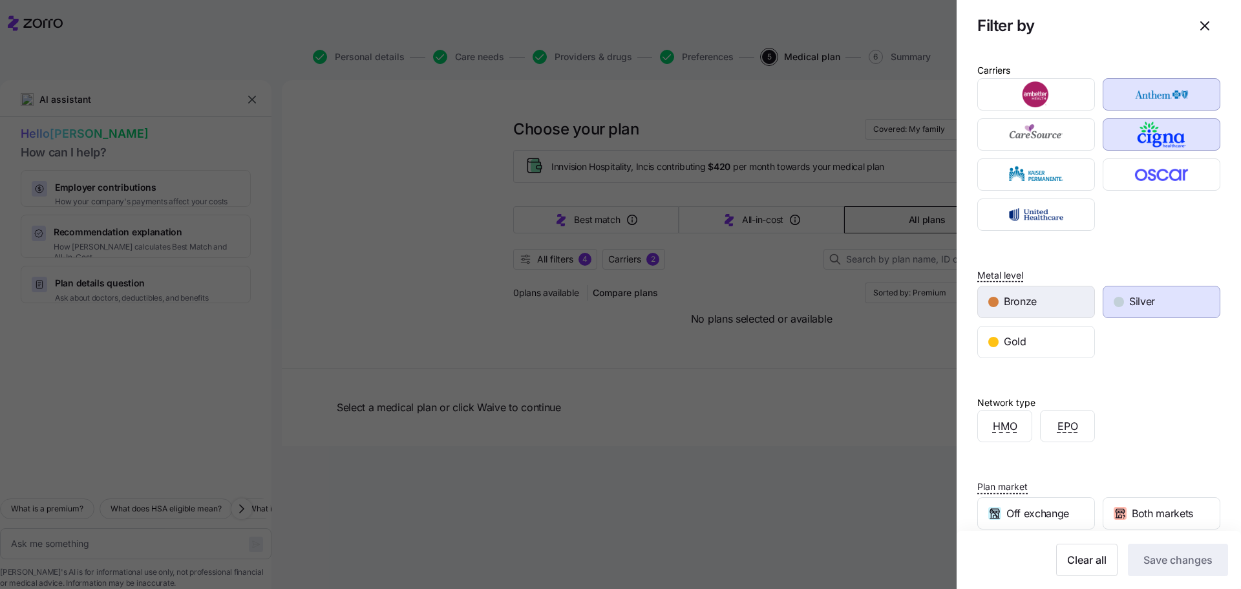
drag, startPoint x: 1002, startPoint y: 302, endPoint x: 1038, endPoint y: 304, distance: 36.3
click at [1003, 302] on div "Bronze" at bounding box center [1036, 301] width 116 height 31
click at [1131, 314] on div "Silver" at bounding box center [1161, 301] width 116 height 31
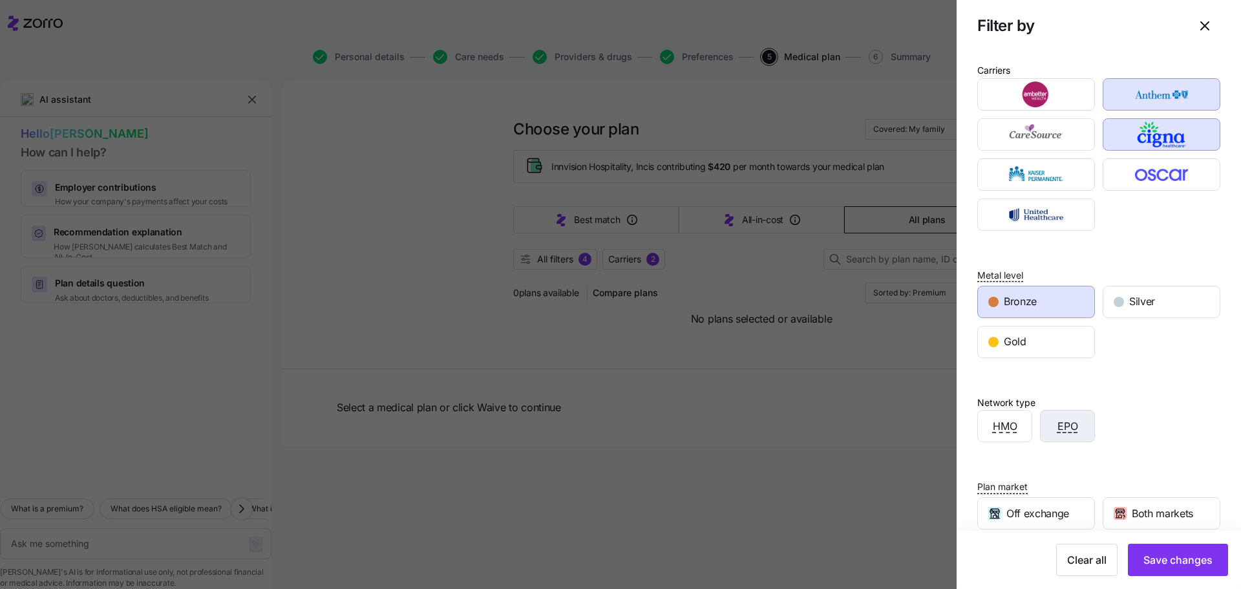
click at [1057, 436] on div "EPO" at bounding box center [1068, 425] width 54 height 31
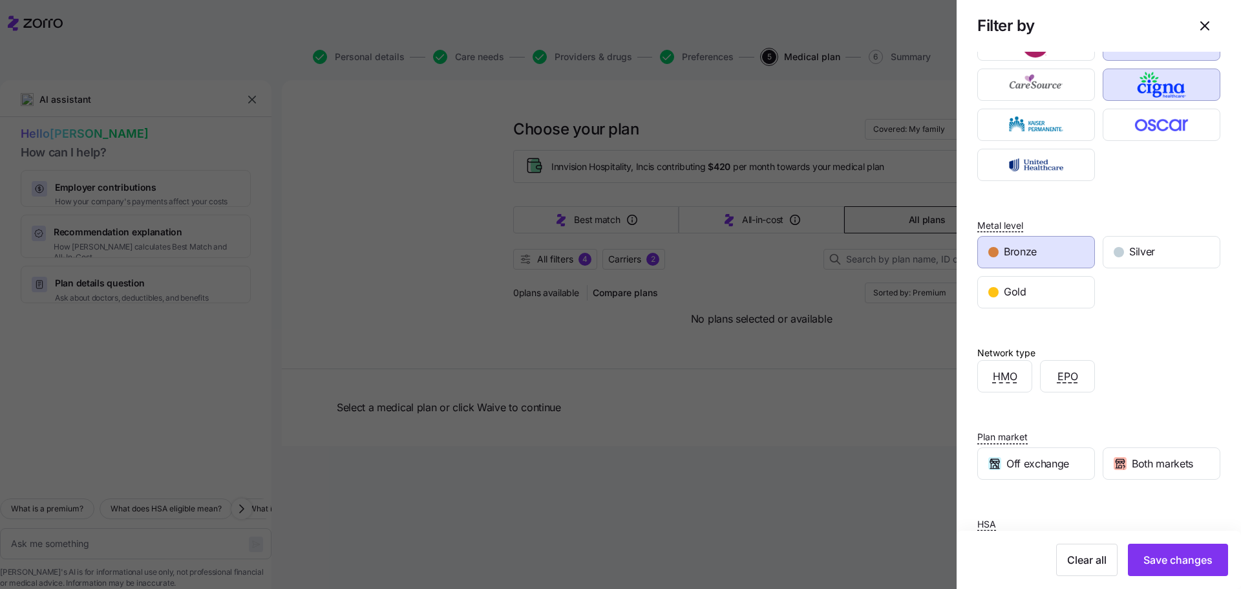
scroll to position [107, 0]
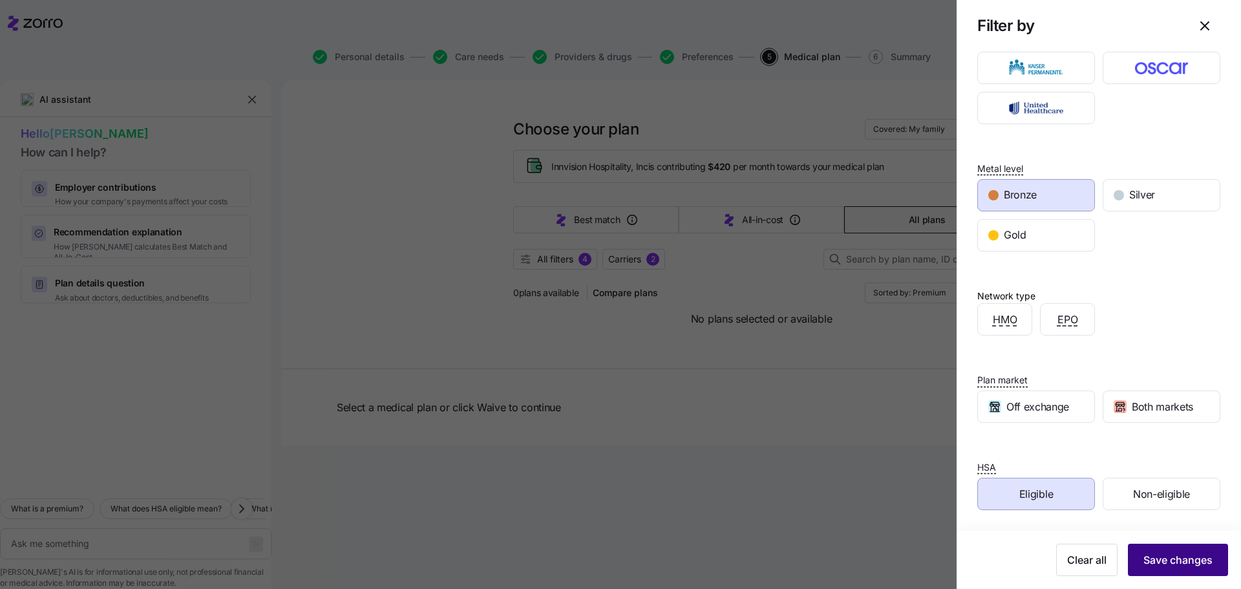
click at [1167, 558] on span "Save changes" at bounding box center [1177, 560] width 69 height 16
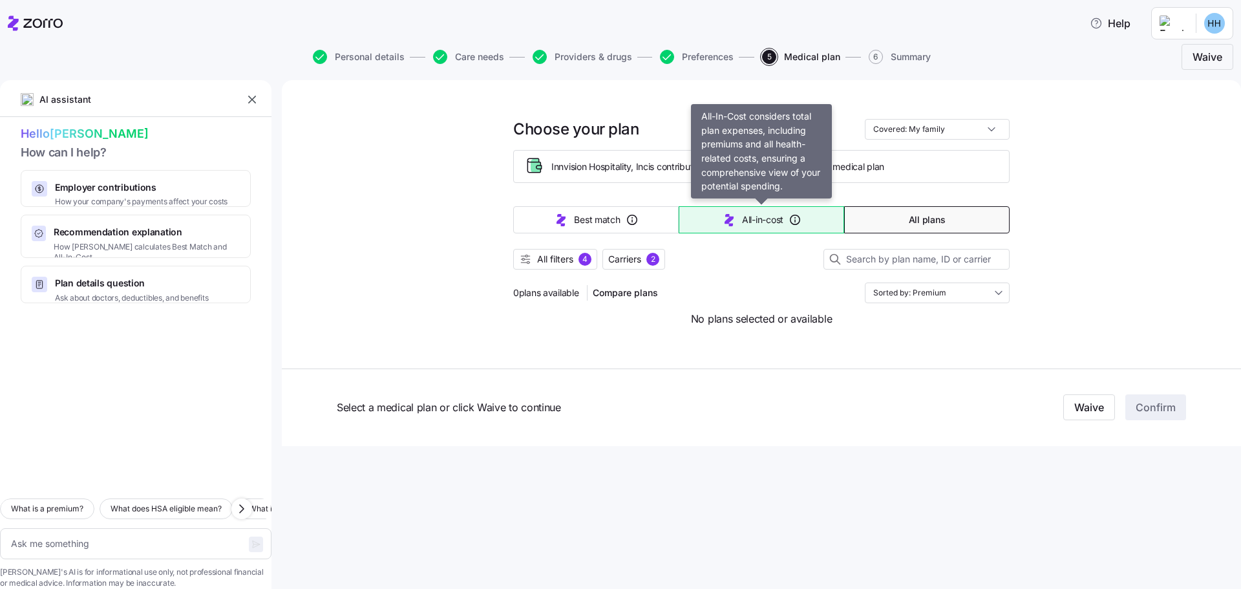
click at [787, 217] on button "All-in-cost" at bounding box center [761, 219] width 165 height 27
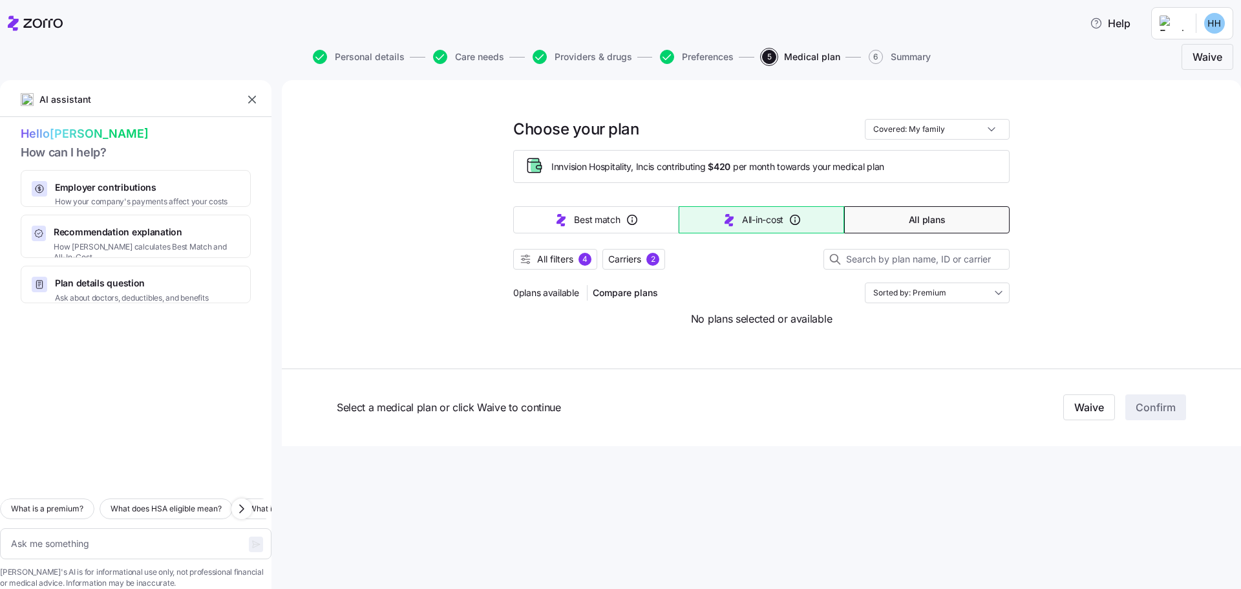
type textarea "x"
type input "Sorted by: All-in-cost"
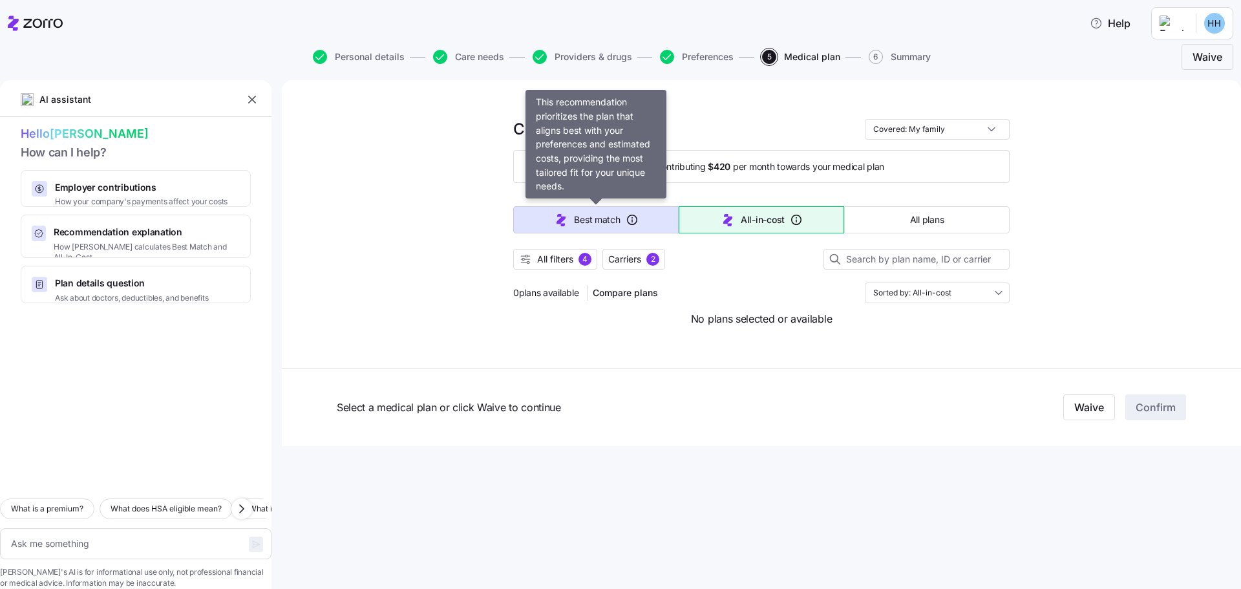
click at [600, 218] on span "Best match" at bounding box center [597, 219] width 46 height 13
type textarea "x"
type input "Sorted by: Best match"
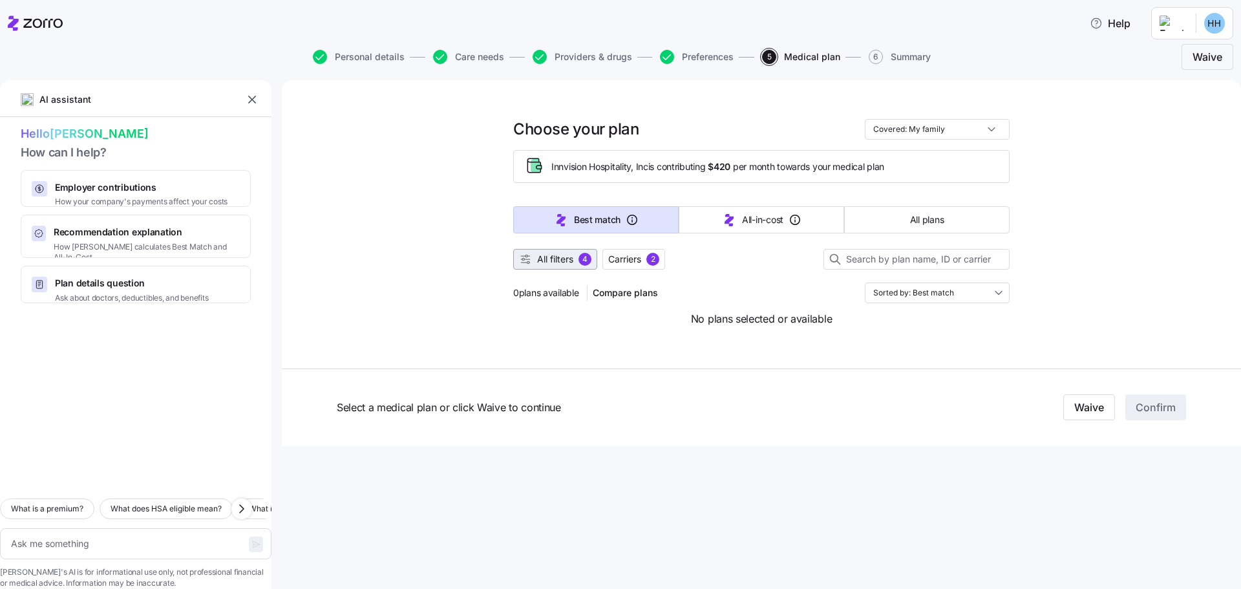
click at [569, 262] on span "All filters" at bounding box center [555, 259] width 36 height 13
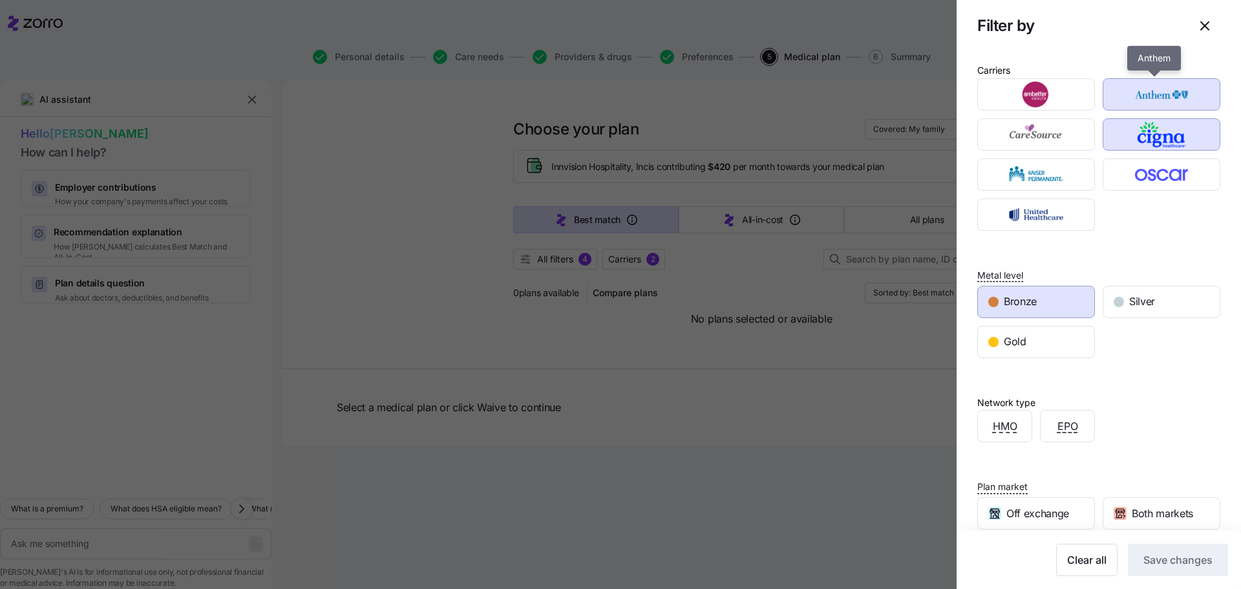
click at [1169, 94] on img "button" at bounding box center [1161, 94] width 95 height 26
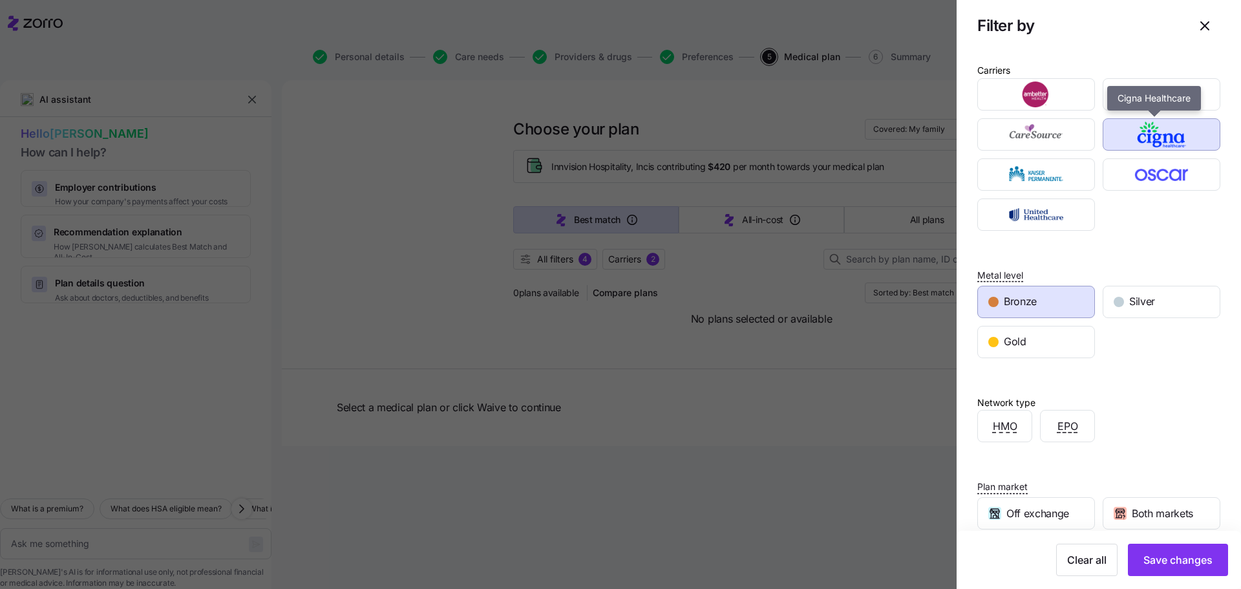
click at [1161, 136] on img "button" at bounding box center [1161, 135] width 95 height 26
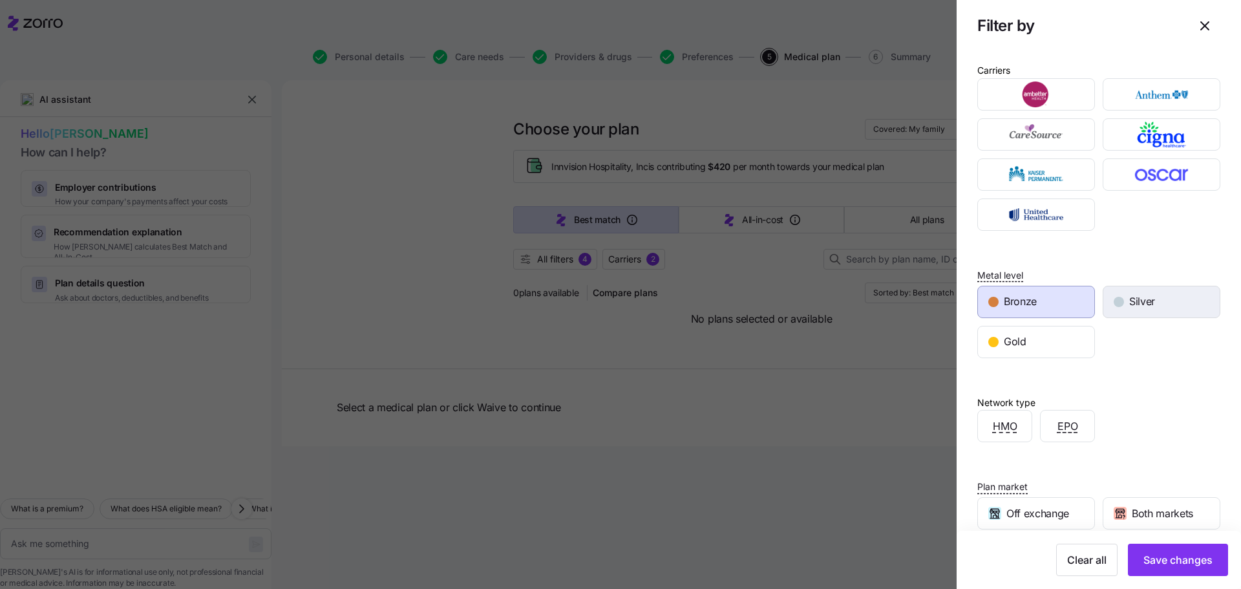
click at [1143, 299] on span "Silver" at bounding box center [1142, 301] width 26 height 16
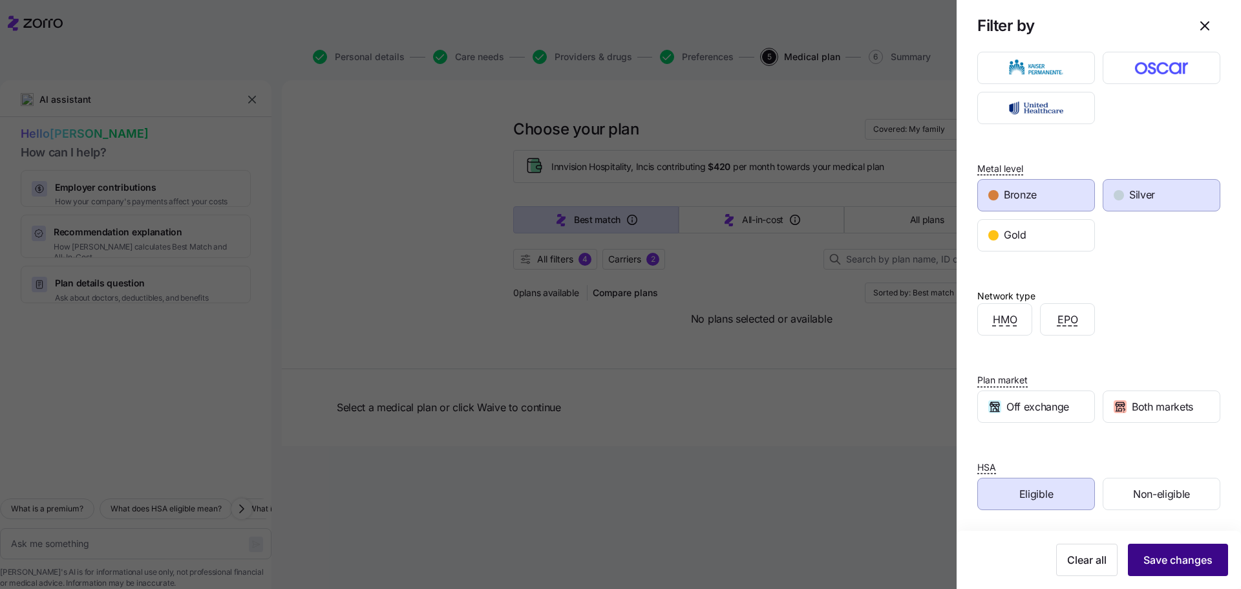
click at [1143, 563] on span "Save changes" at bounding box center [1177, 560] width 69 height 16
type textarea "x"
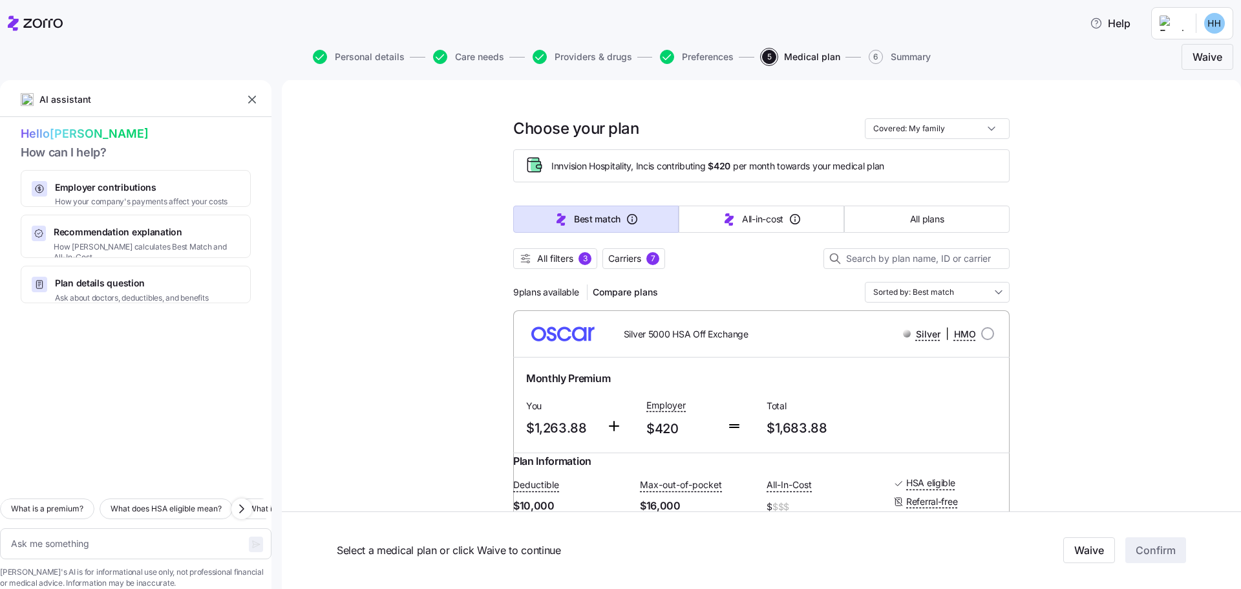
scroll to position [0, 0]
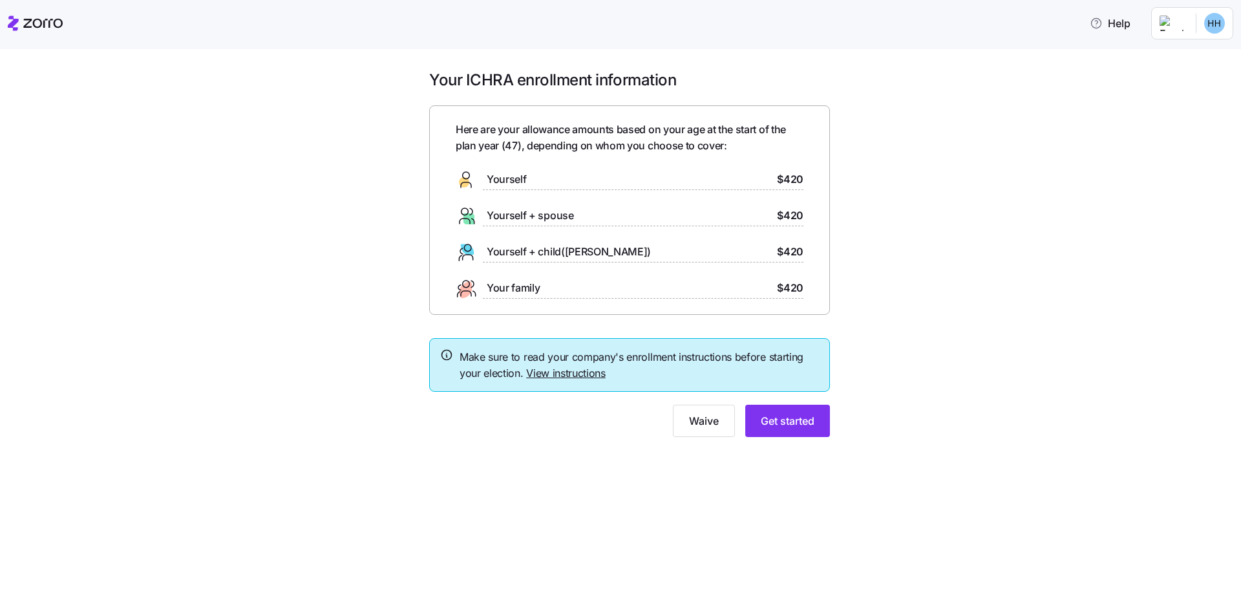
click at [237, 213] on div "Your ICHRA enrollment information Here are your allowance amounts based on your…" at bounding box center [629, 261] width 1187 height 383
